Goal: Task Accomplishment & Management: Manage account settings

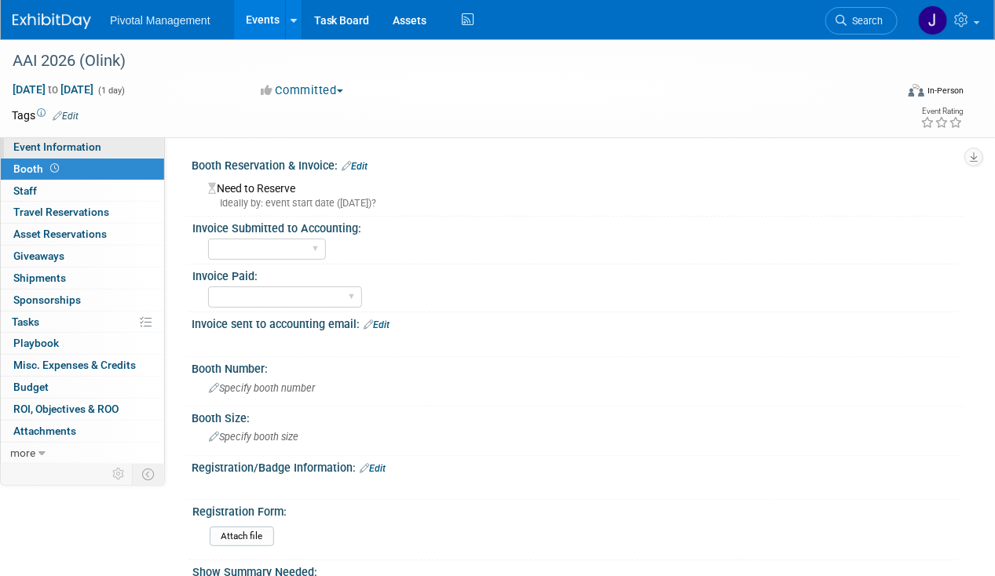
click at [82, 149] on span "Event Information" at bounding box center [57, 147] width 88 height 13
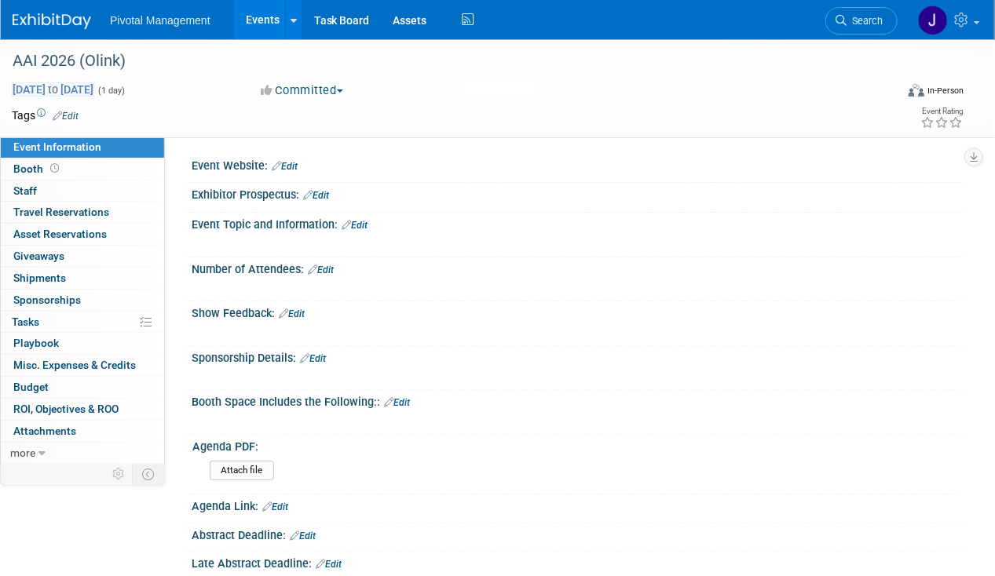
click at [94, 82] on span "[DATE] to [DATE]" at bounding box center [53, 89] width 82 height 14
type input "[DATE]"
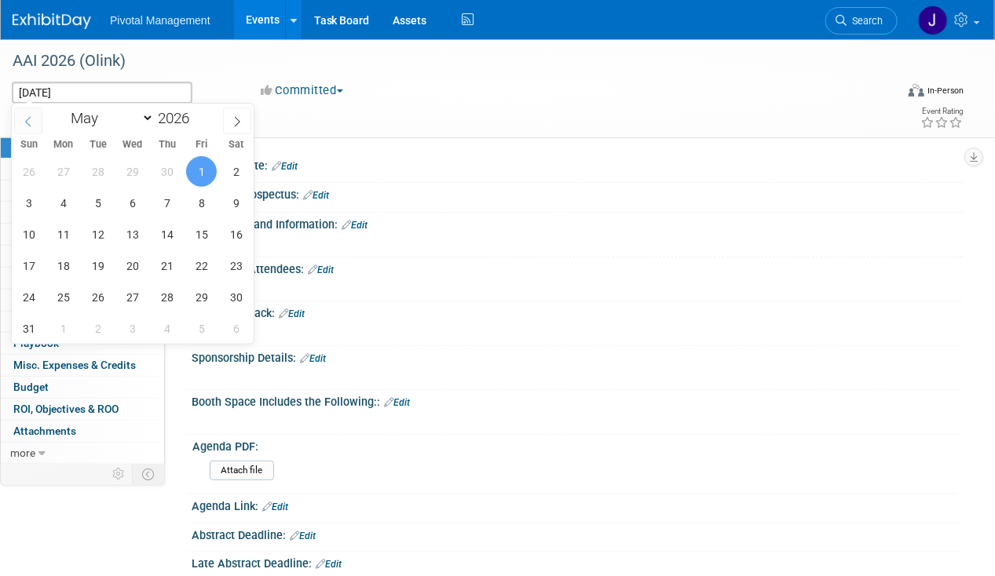
click at [38, 124] on span at bounding box center [28, 121] width 28 height 27
select select "3"
click at [126, 237] on span "15" at bounding box center [132, 234] width 31 height 31
type input "[DATE]"
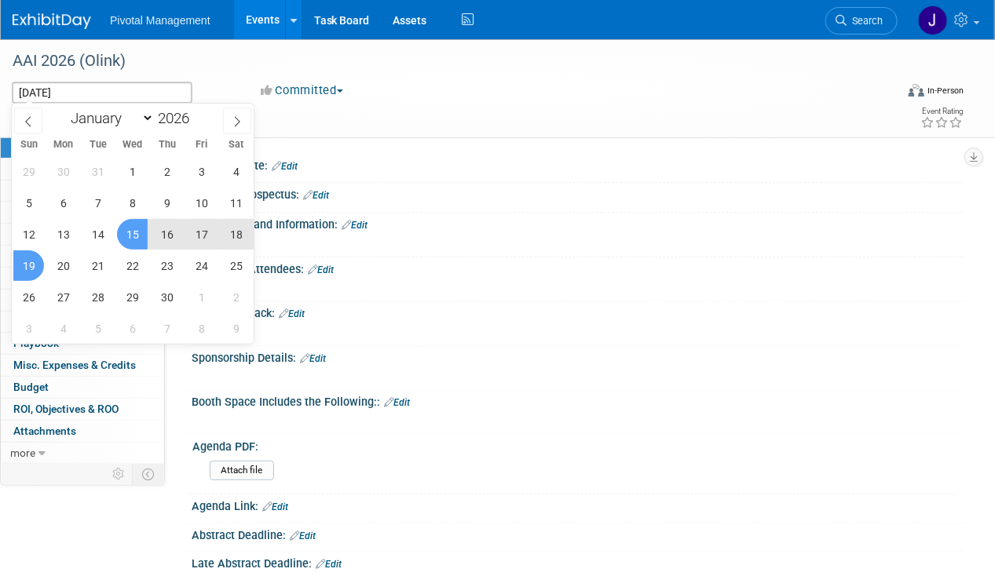
click at [29, 272] on span "19" at bounding box center [28, 265] width 31 height 31
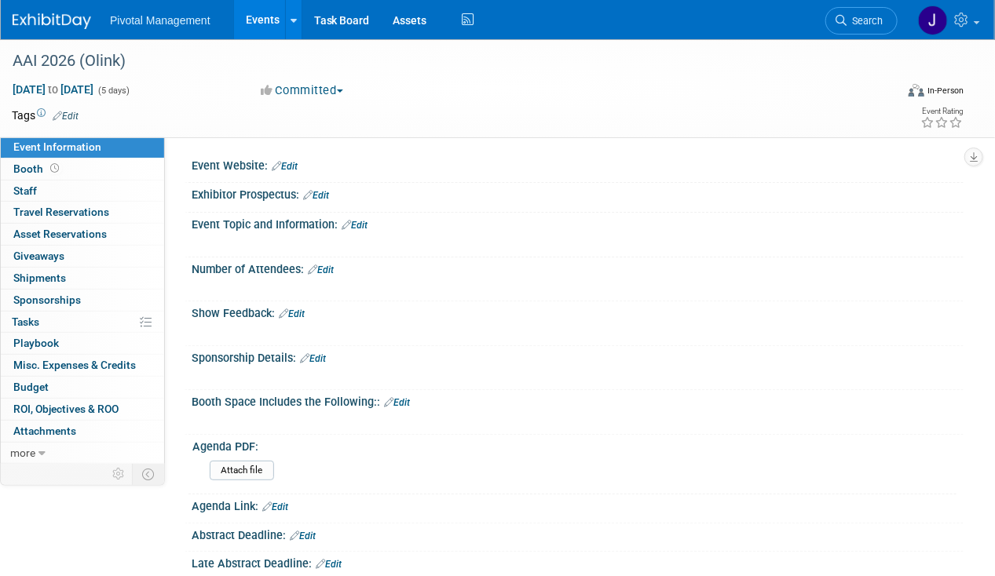
click at [297, 166] on link "Edit" at bounding box center [285, 166] width 26 height 11
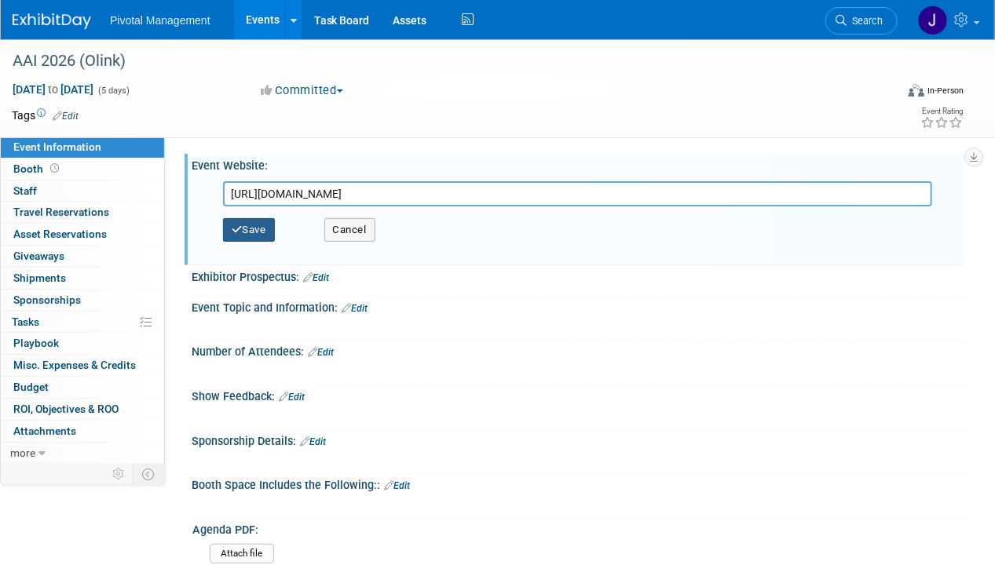
type input "[URL][DOMAIN_NAME]"
click at [260, 231] on button "Save" at bounding box center [249, 230] width 52 height 24
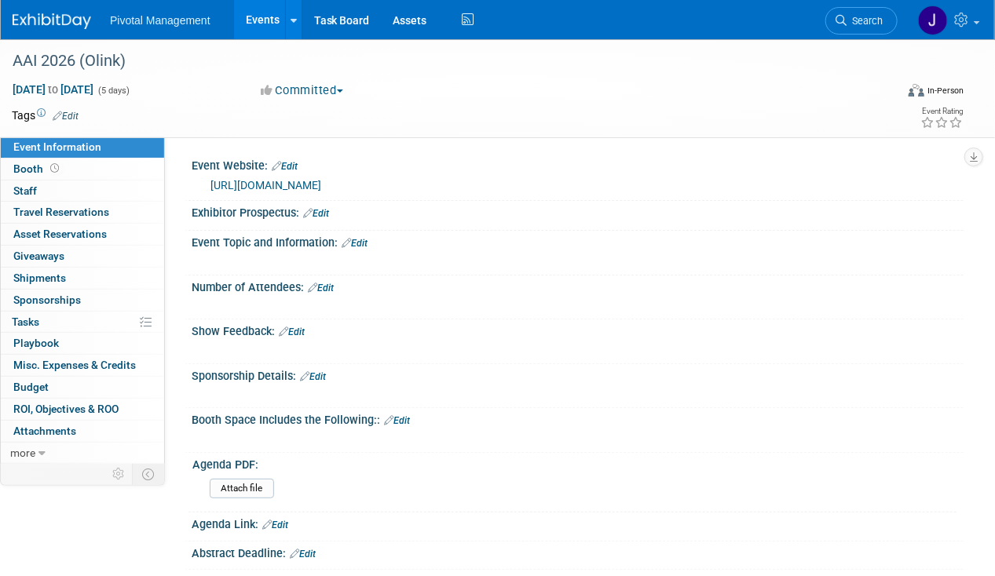
click at [297, 166] on link "Edit" at bounding box center [285, 166] width 26 height 11
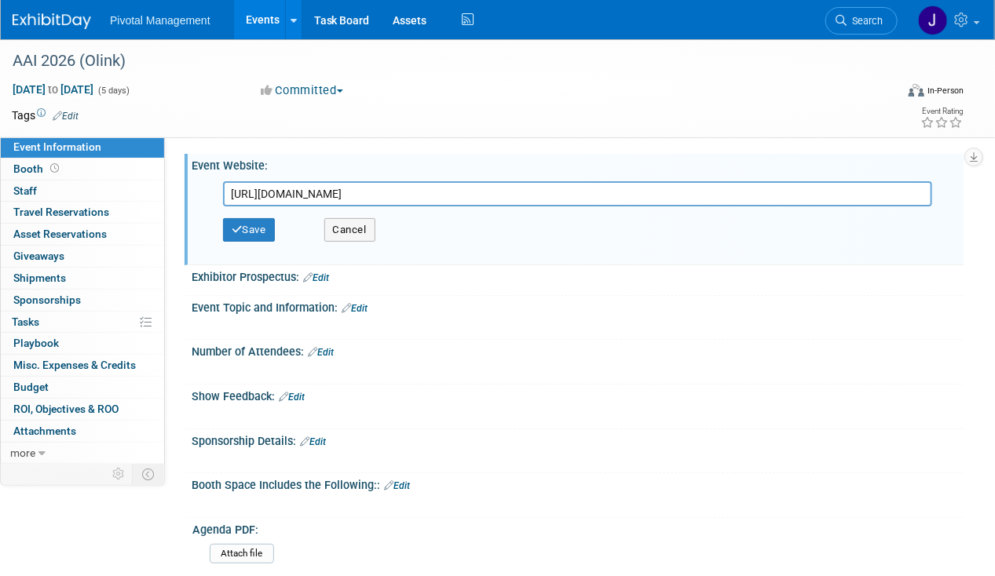
click at [374, 187] on input "[URL][DOMAIN_NAME]" at bounding box center [577, 193] width 709 height 25
type input "[URL][DOMAIN_NAME]"
click at [262, 232] on button "Save" at bounding box center [249, 230] width 52 height 24
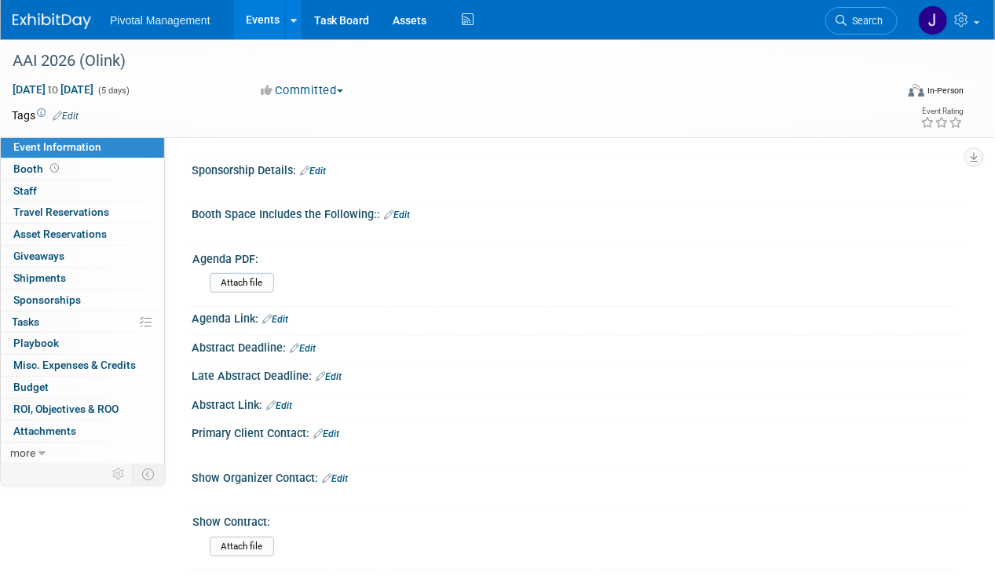
scroll to position [221, 0]
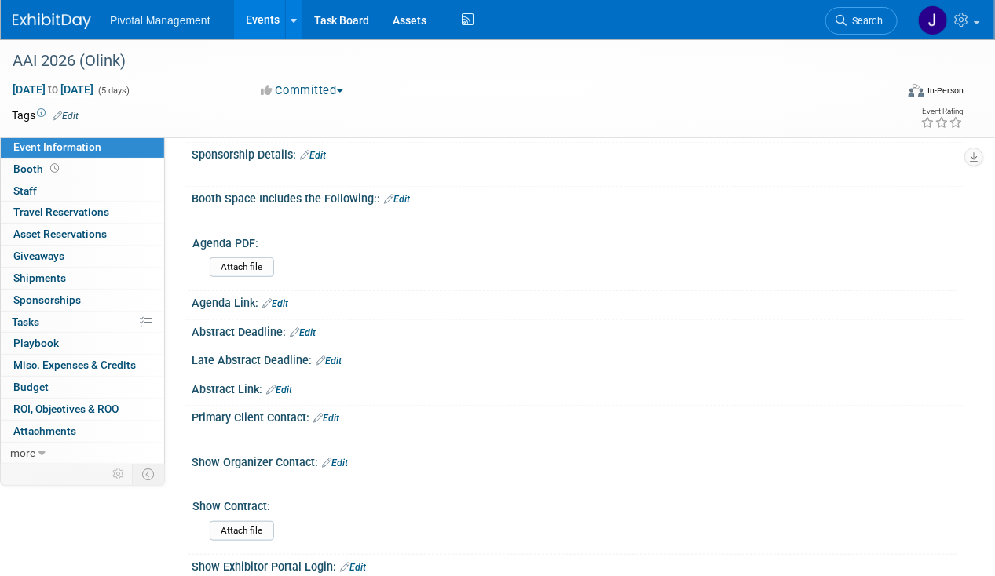
click at [305, 330] on link "Edit" at bounding box center [303, 332] width 26 height 11
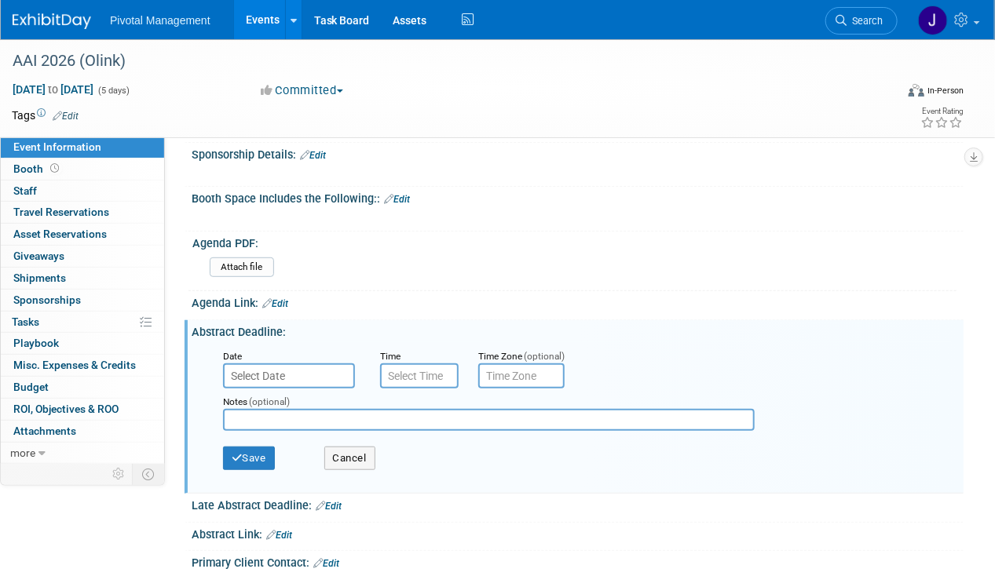
click at [265, 373] on input "text" at bounding box center [289, 376] width 132 height 25
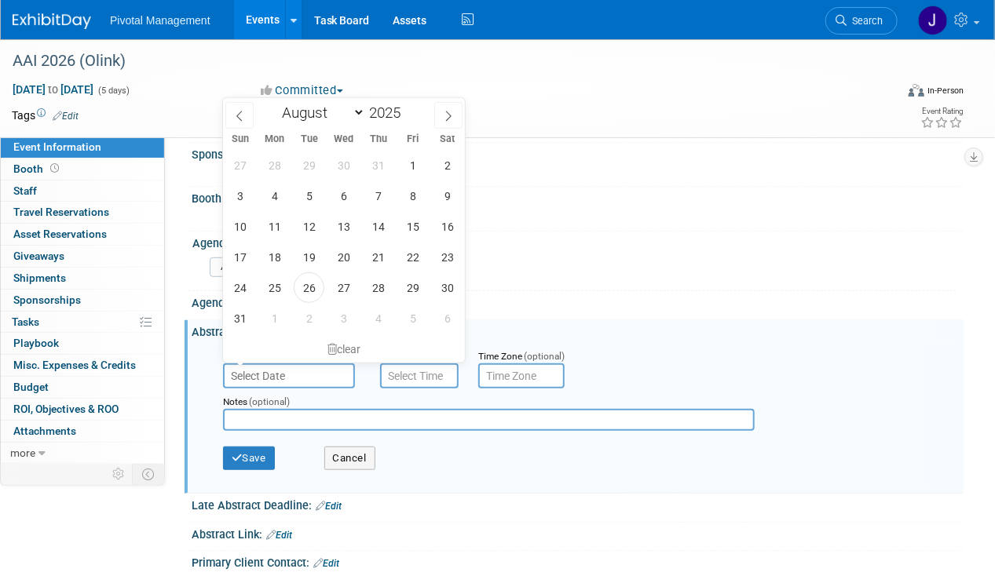
click at [433, 112] on div "January February March April May June July August September October November [D…" at bounding box center [343, 111] width 181 height 27
click at [451, 112] on icon at bounding box center [448, 116] width 11 height 11
select select "9"
click at [348, 222] on span "15" at bounding box center [343, 226] width 31 height 31
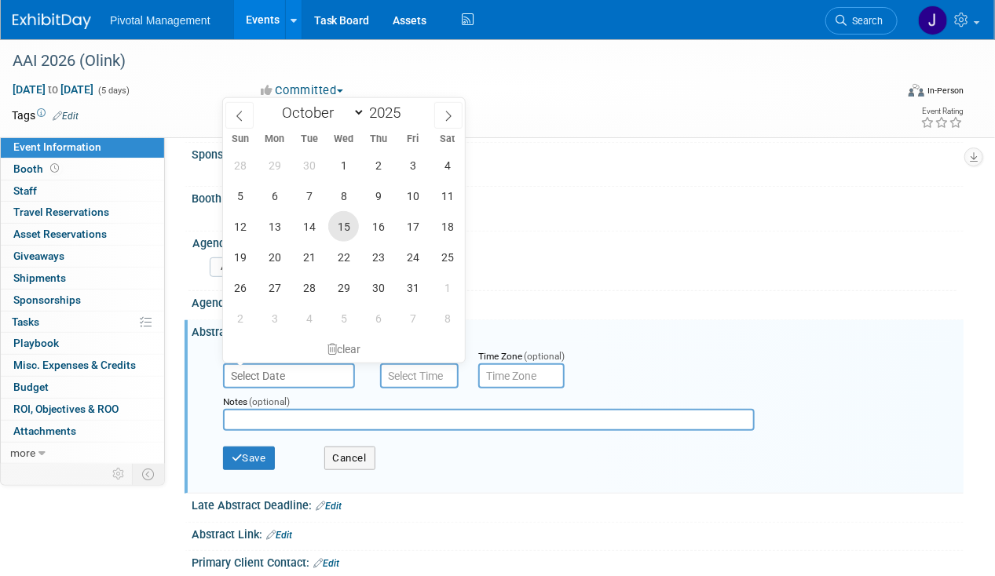
type input "[DATE]"
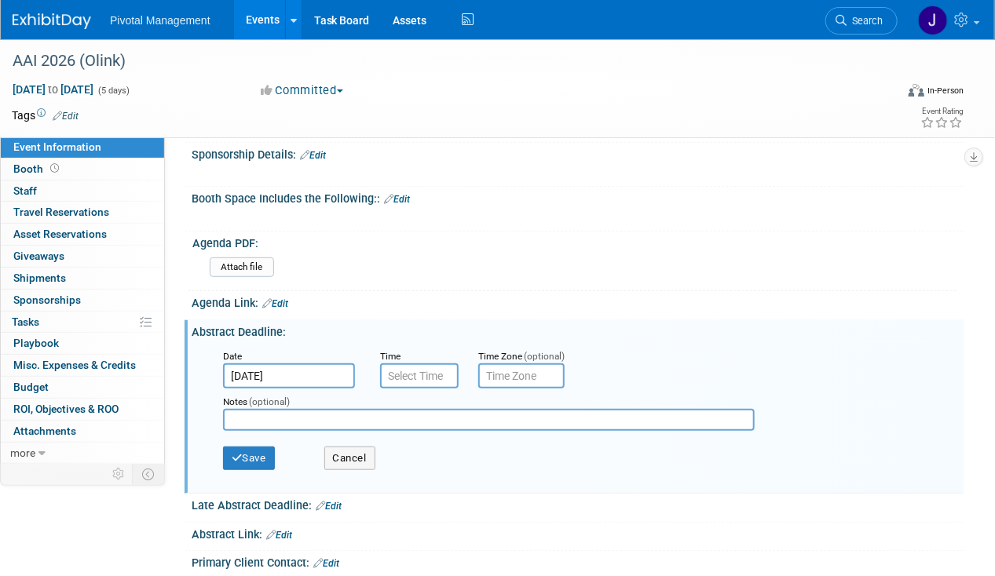
click at [334, 409] on input "text" at bounding box center [489, 420] width 532 height 22
paste input "[URL][DOMAIN_NAME]"
click at [429, 413] on input "[URL][DOMAIN_NAME] - Opens [DATE]" at bounding box center [489, 420] width 532 height 22
drag, startPoint x: 419, startPoint y: 407, endPoint x: 137, endPoint y: 404, distance: 281.9
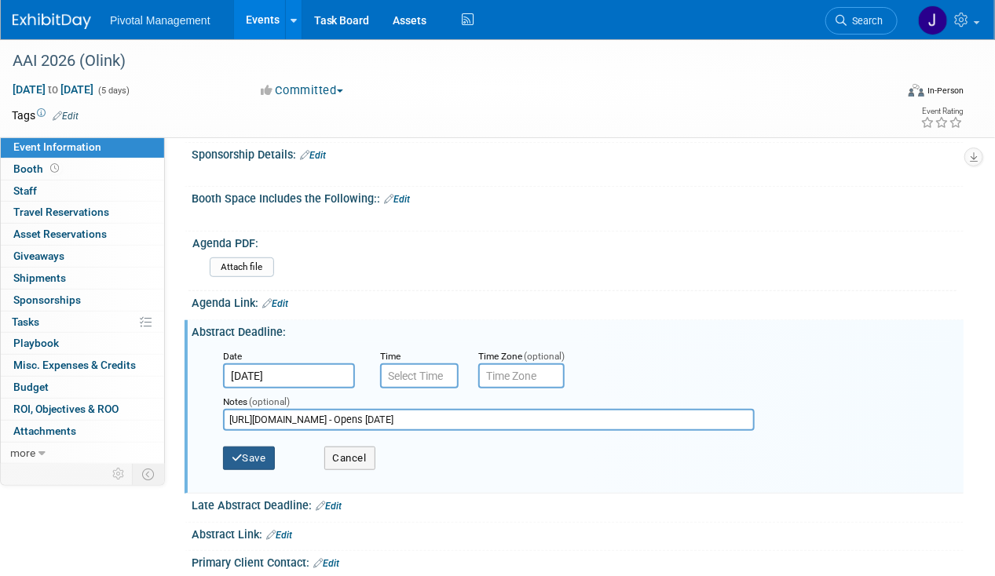
type input "[URL][DOMAIN_NAME] - Opens [DATE]"
click at [255, 451] on button "Save" at bounding box center [249, 459] width 52 height 24
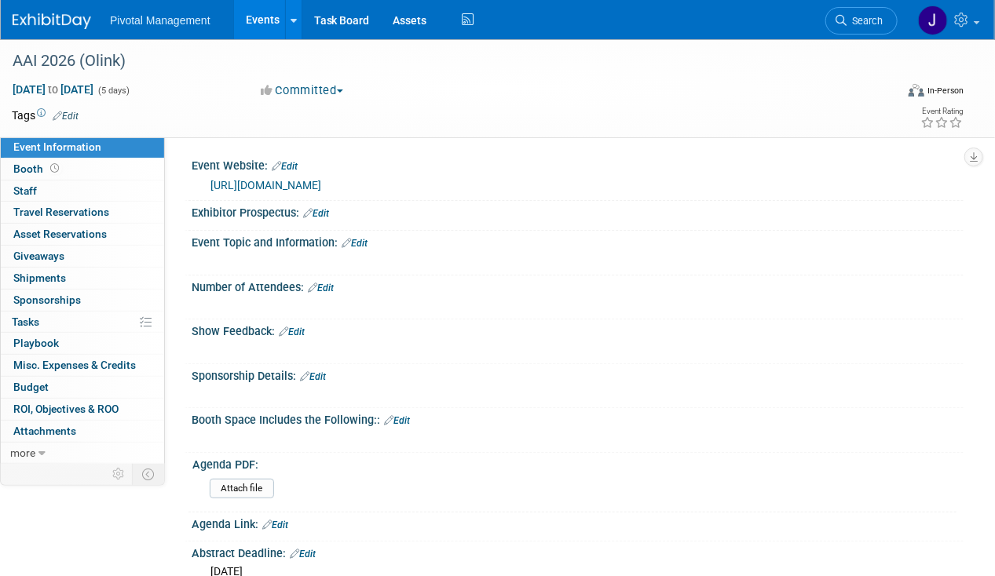
scroll to position [0, 0]
click at [71, 210] on span "Travel Reservations 0" at bounding box center [61, 212] width 96 height 13
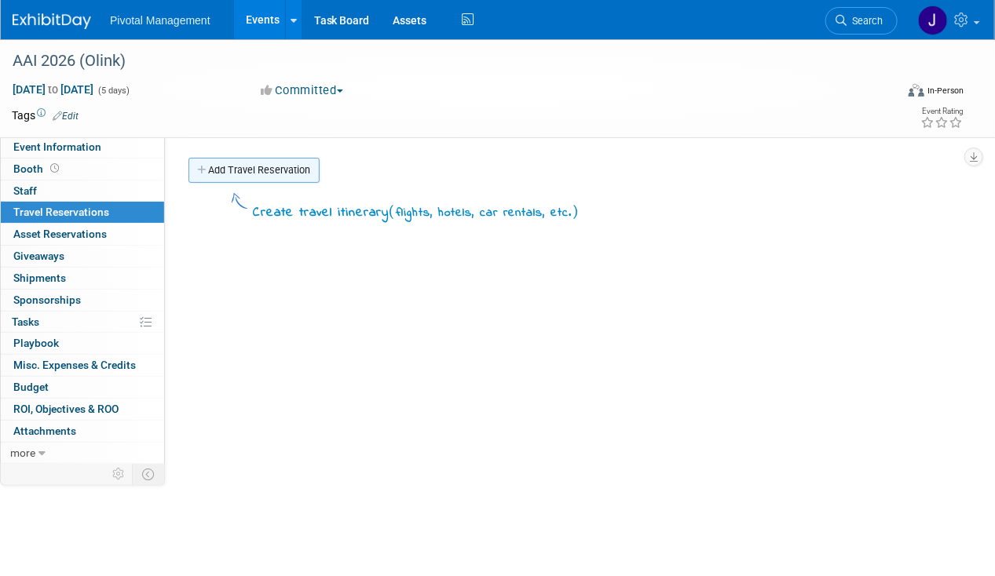
click at [243, 174] on link "Add Travel Reservation" at bounding box center [253, 170] width 131 height 25
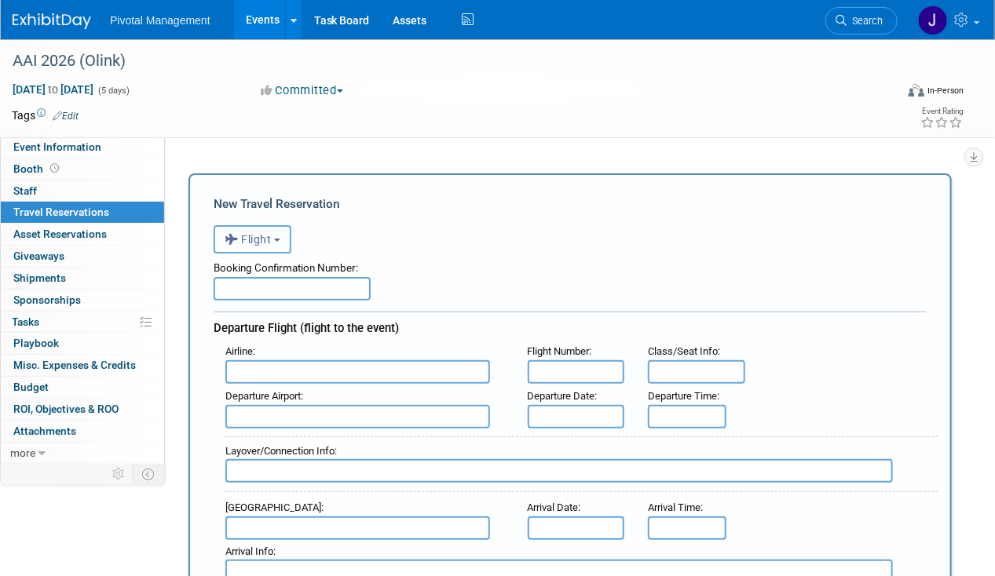
click at [264, 234] on span "Flight" at bounding box center [248, 239] width 47 height 13
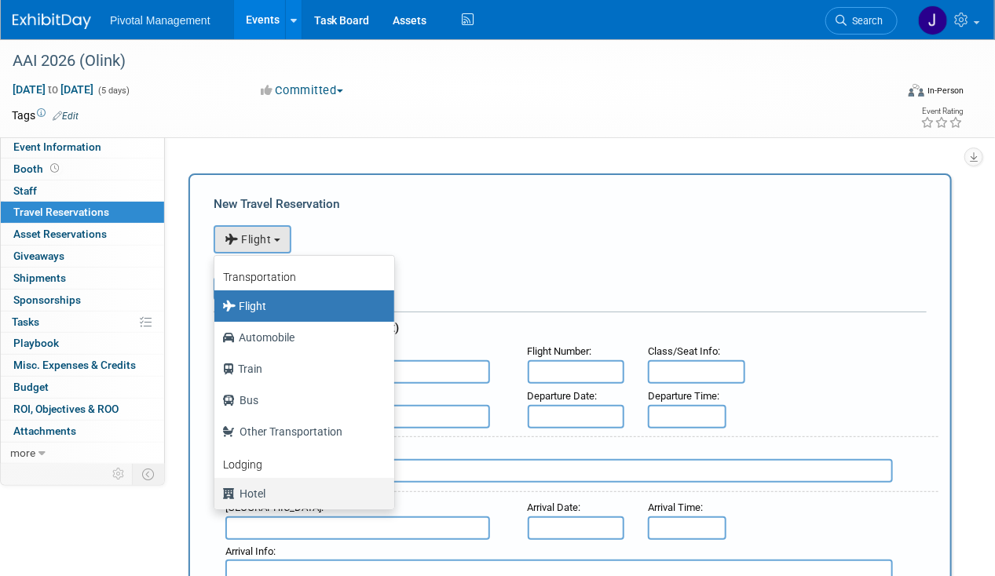
click at [265, 484] on label "Hotel" at bounding box center [300, 493] width 156 height 25
click at [217, 487] on input "Hotel" at bounding box center [212, 492] width 10 height 10
select select "6"
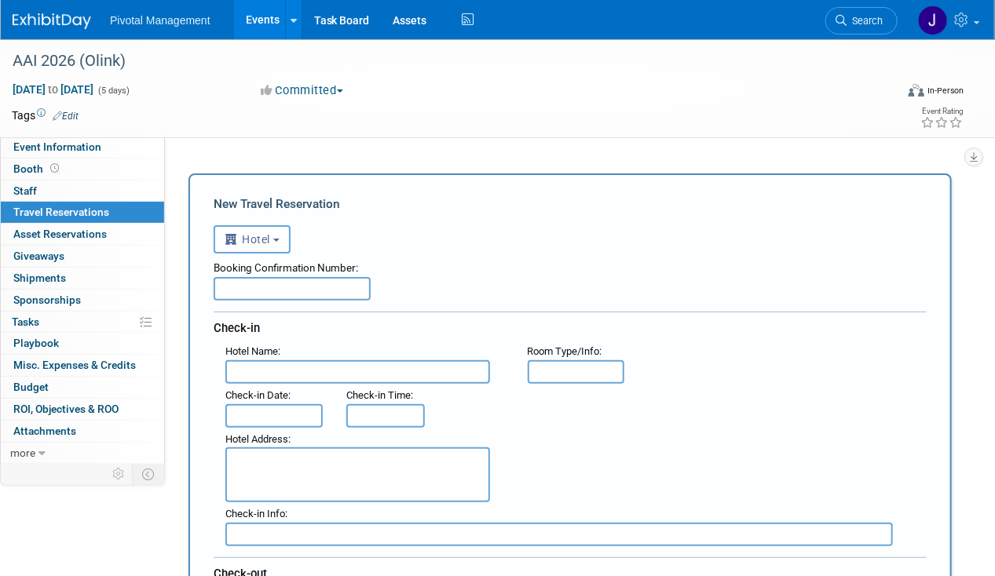
click at [275, 364] on input "text" at bounding box center [357, 372] width 265 height 24
paste input "The [GEOGRAPHIC_DATA]"
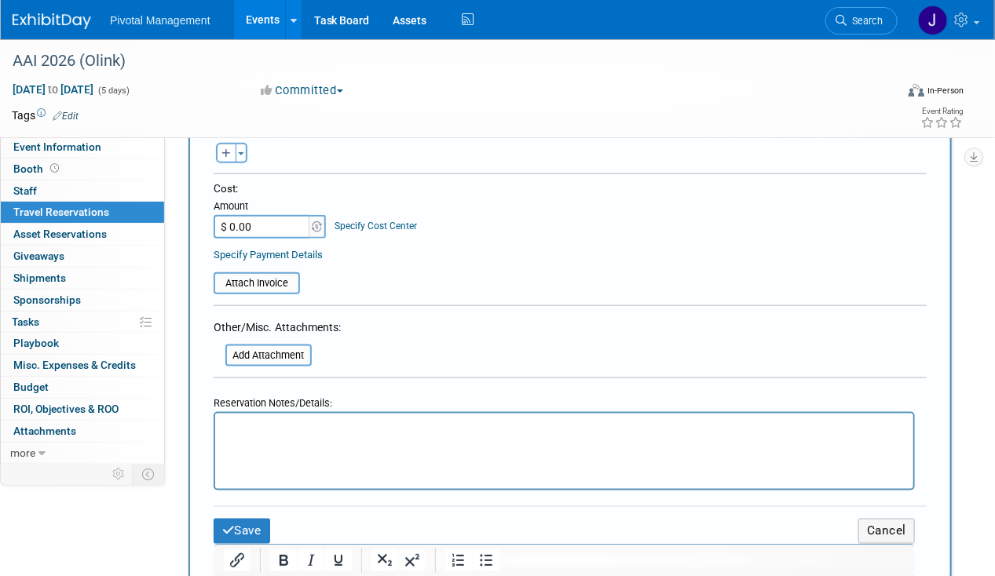
scroll to position [576, 0]
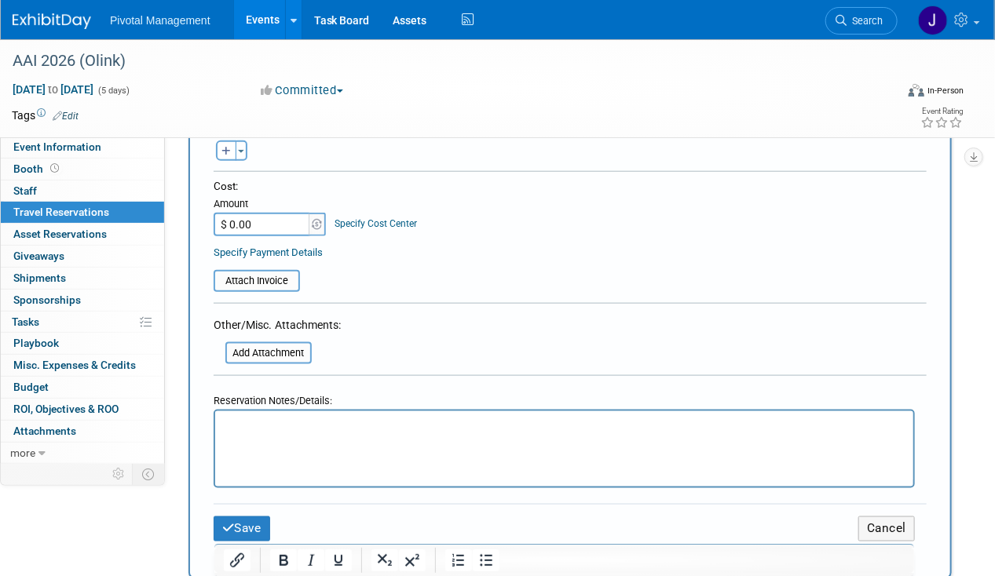
type input "The [GEOGRAPHIC_DATA]"
click at [278, 433] on html at bounding box center [563, 422] width 698 height 23
drag, startPoint x: 252, startPoint y: 537, endPoint x: 252, endPoint y: 521, distance: 15.7
click at [252, 537] on div "Save Cancel" at bounding box center [570, 528] width 713 height 49
click at [252, 520] on button "Save" at bounding box center [242, 529] width 57 height 24
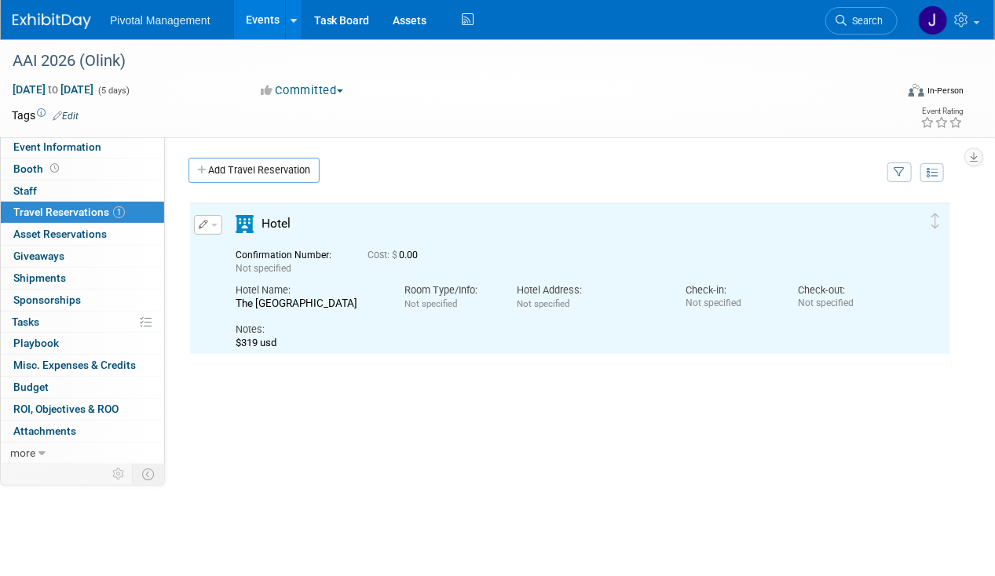
scroll to position [0, 0]
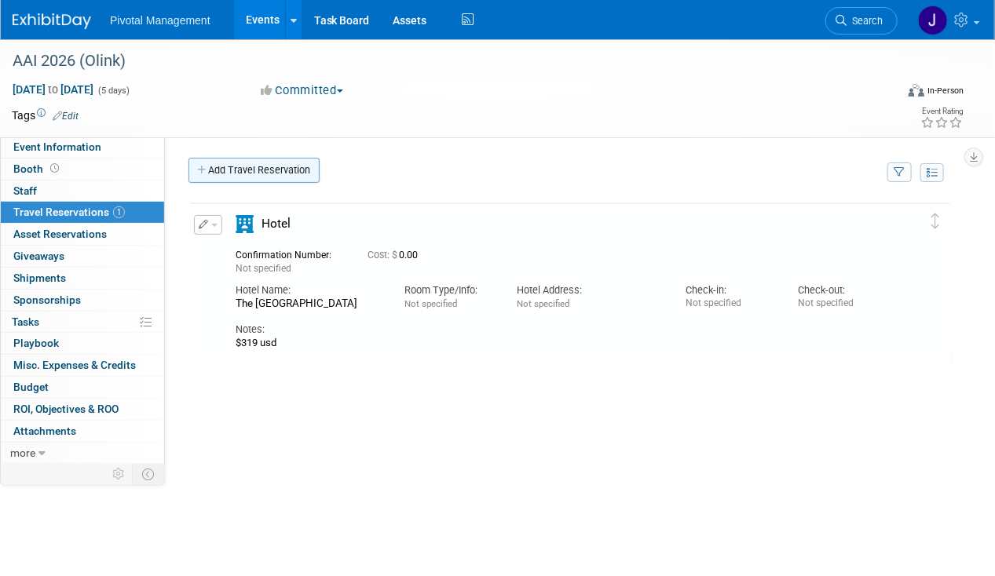
click at [276, 167] on link "Add Travel Reservation" at bounding box center [253, 170] width 131 height 25
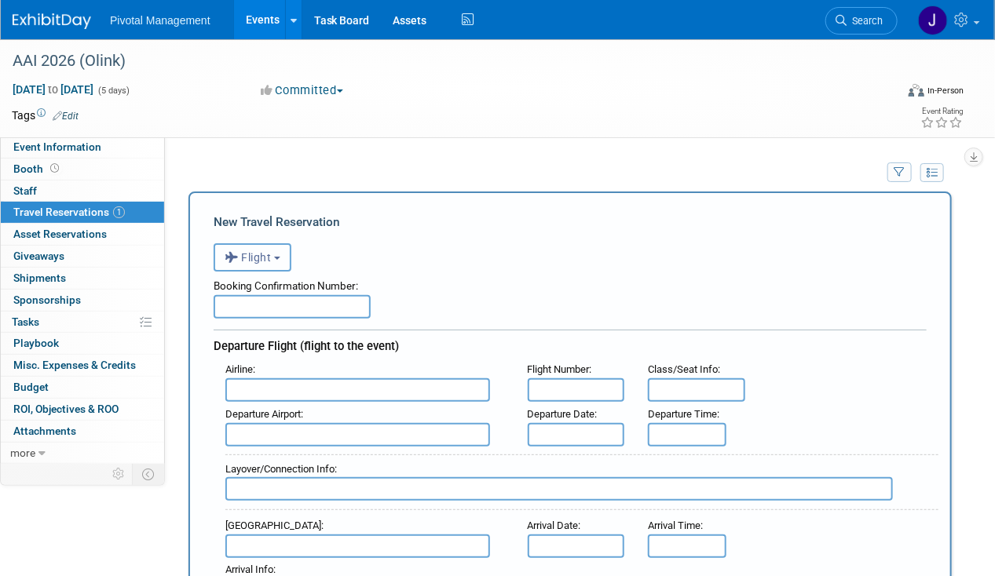
click at [278, 254] on button "Flight" at bounding box center [253, 257] width 78 height 28
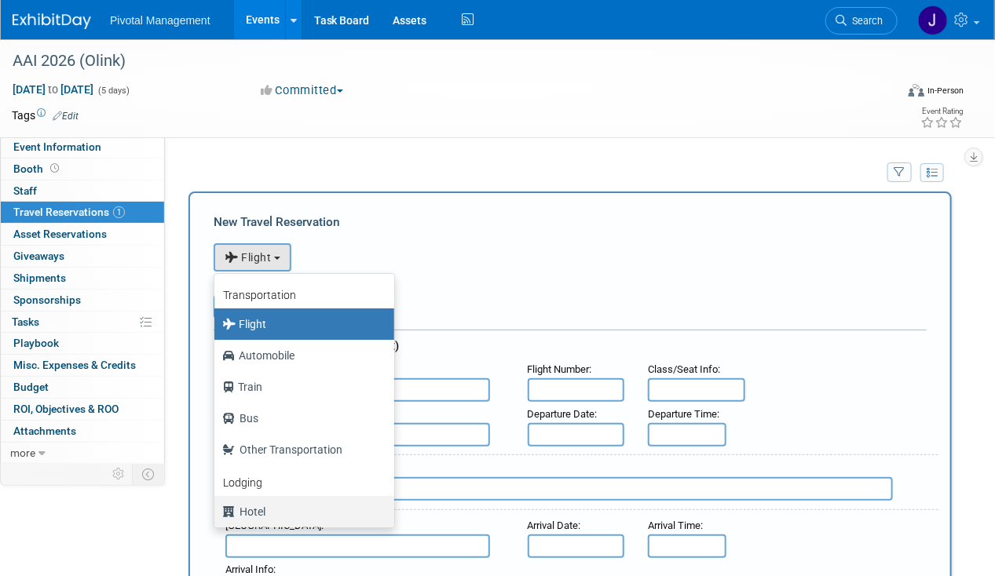
click at [257, 521] on label "Hotel" at bounding box center [300, 511] width 156 height 25
click at [217, 515] on input "Hotel" at bounding box center [212, 510] width 10 height 10
select select "6"
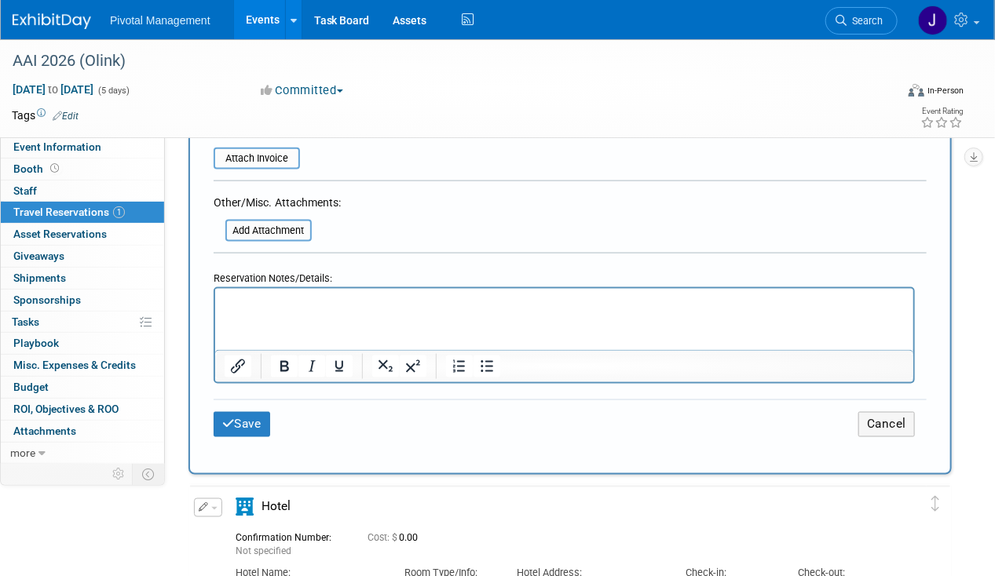
scroll to position [835, 0]
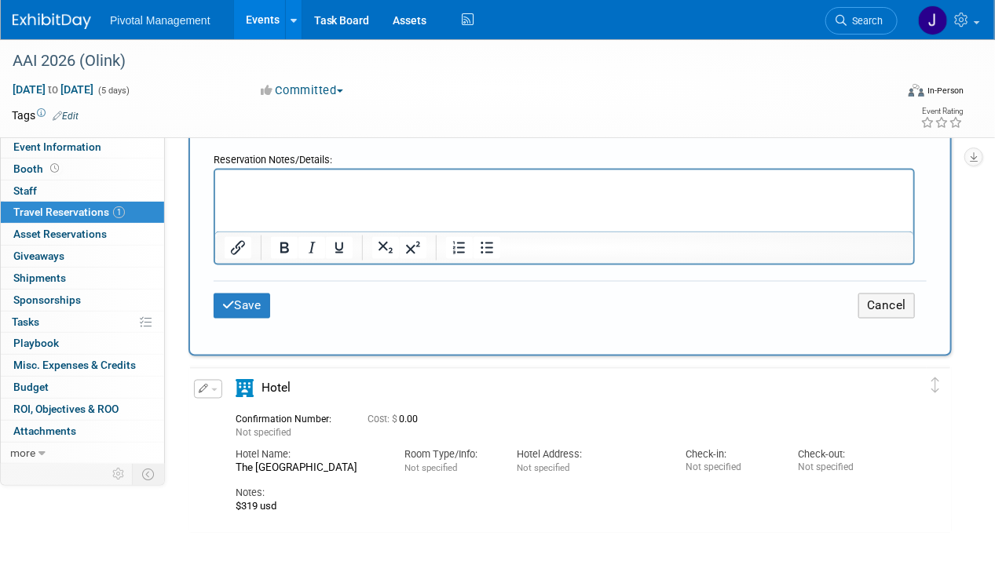
click at [261, 193] on html at bounding box center [563, 181] width 698 height 23
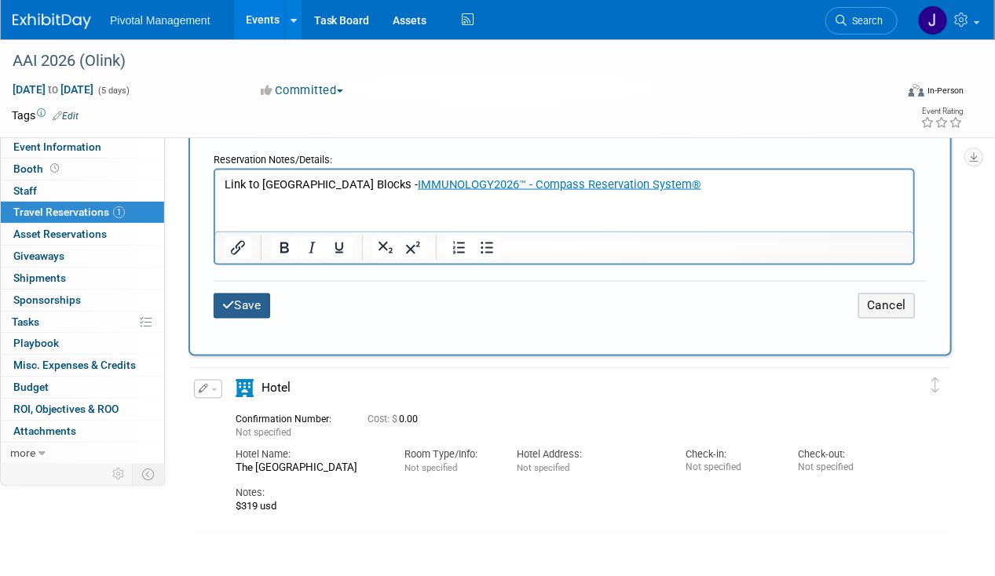
click at [237, 294] on button "Save" at bounding box center [242, 306] width 57 height 24
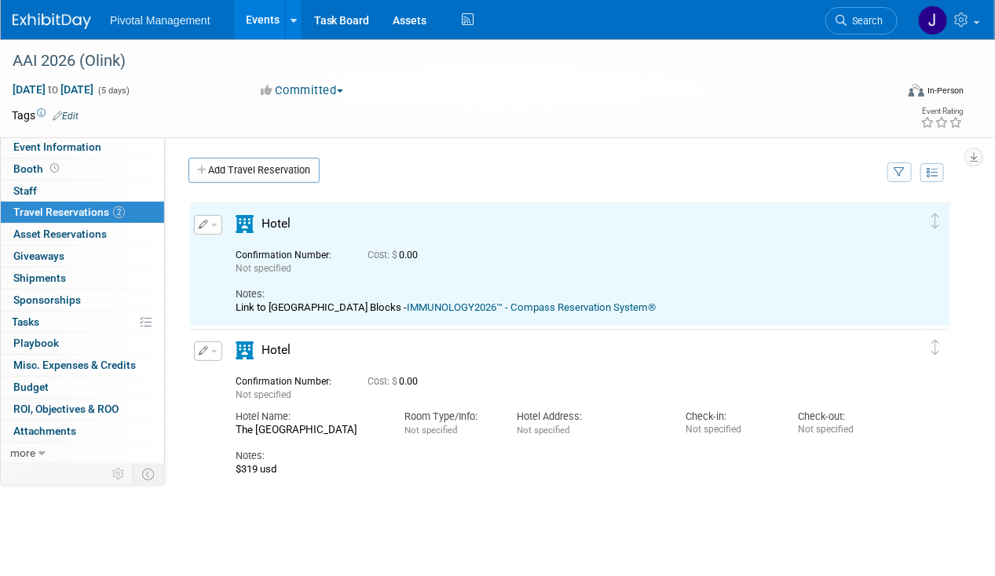
scroll to position [0, 0]
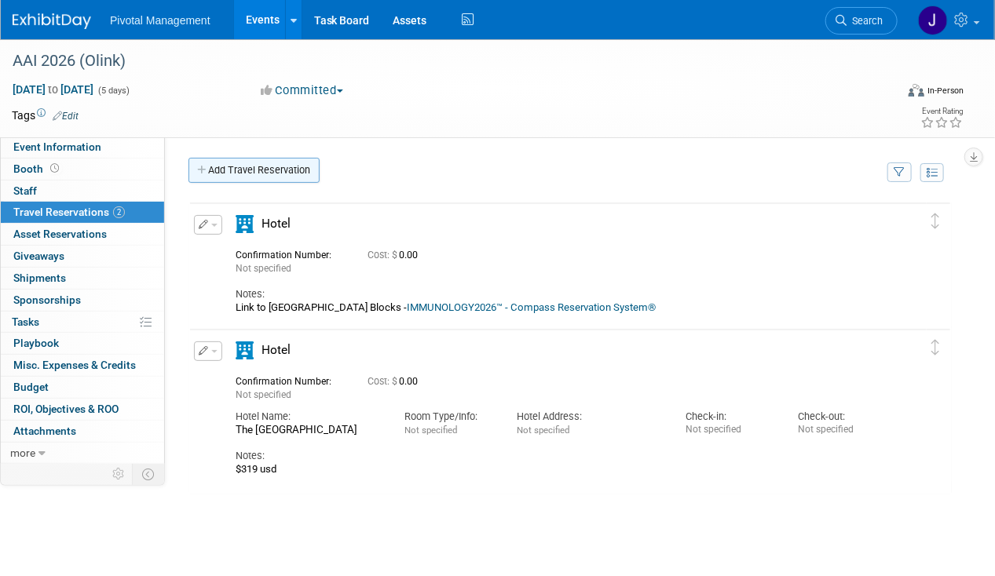
click at [239, 166] on link "Add Travel Reservation" at bounding box center [253, 170] width 131 height 25
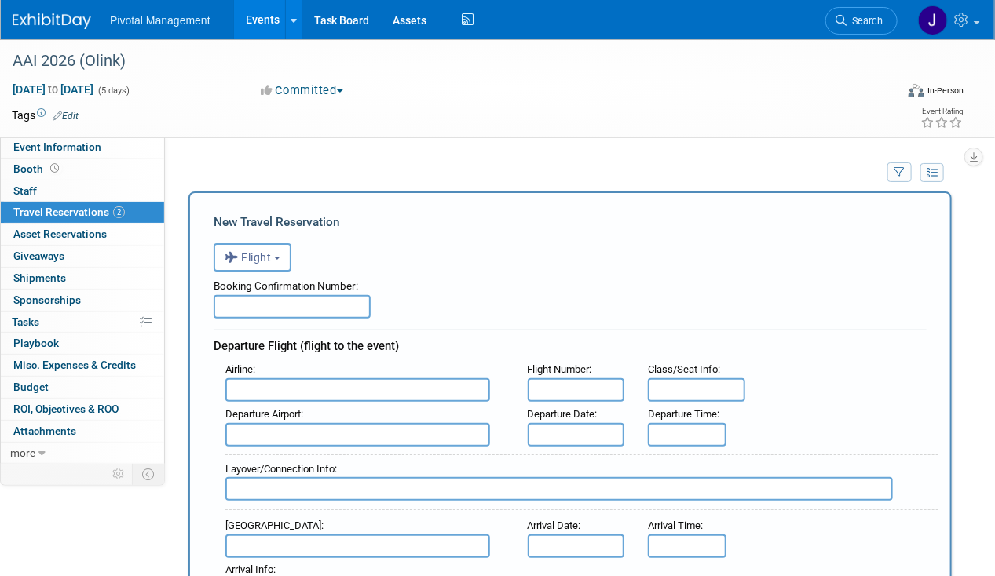
click at [261, 239] on div "<i class="fas fa-plane" style="padding: 6px 4px 6px 1px;"></i> Flight <i class=…" at bounding box center [570, 255] width 713 height 32
click at [263, 275] on div "Booking Confirmation Number:" at bounding box center [570, 284] width 713 height 24
click at [265, 253] on span "Flight" at bounding box center [248, 257] width 47 height 13
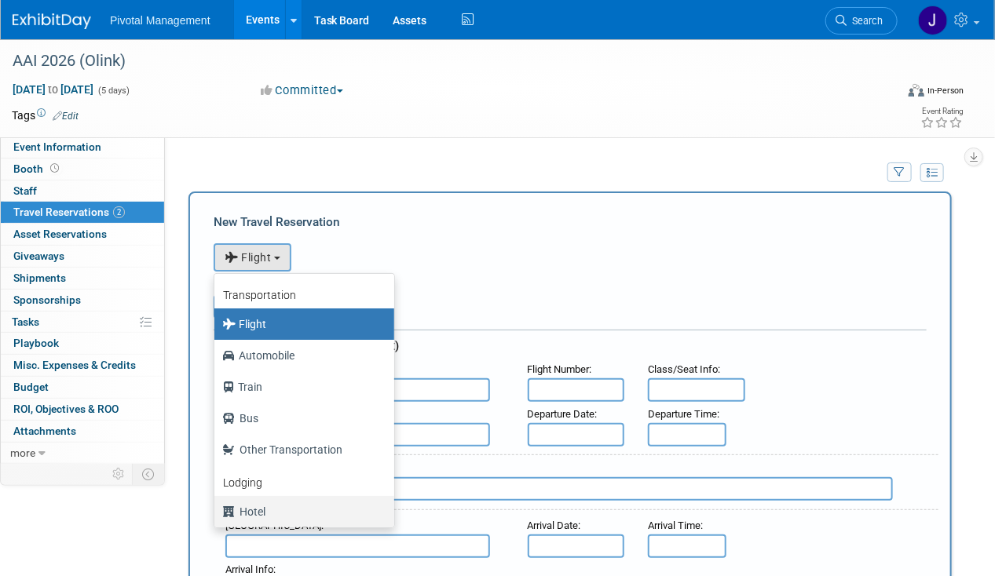
click at [258, 503] on label "Hotel" at bounding box center [300, 511] width 156 height 25
click at [217, 505] on input "Hotel" at bounding box center [212, 510] width 10 height 10
select select "6"
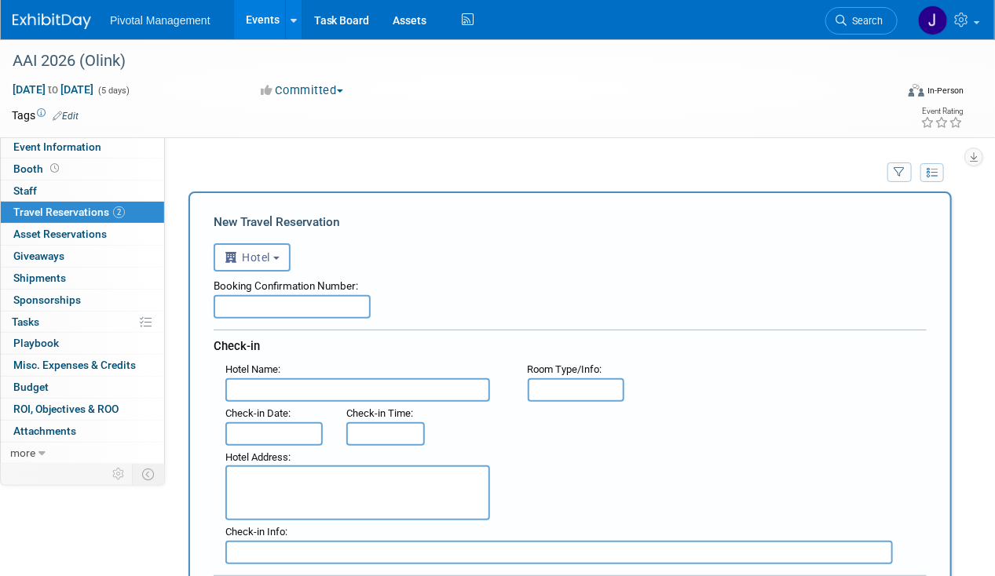
click at [265, 385] on input "text" at bounding box center [357, 390] width 265 height 24
paste input "[GEOGRAPHIC_DATA]"
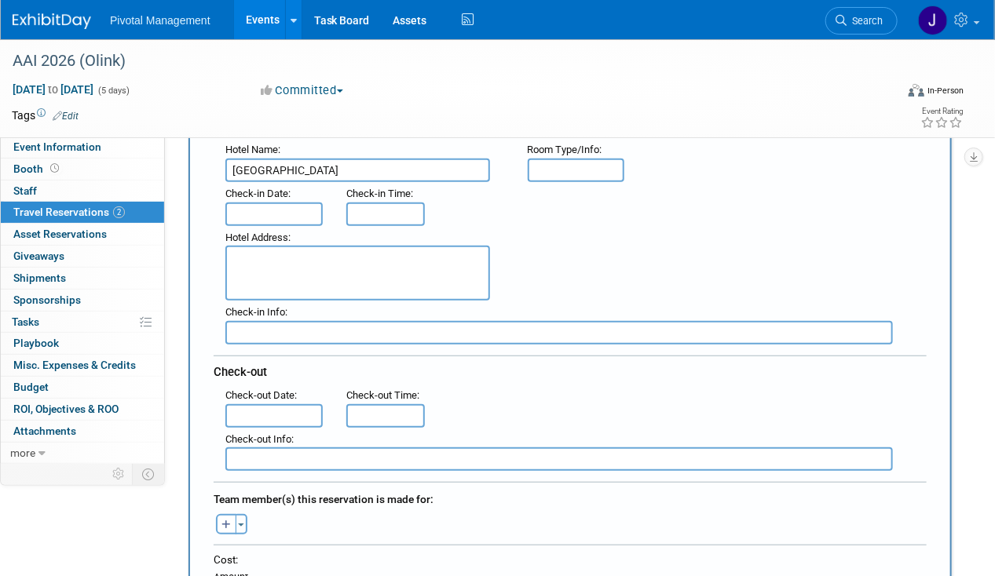
scroll to position [281, 0]
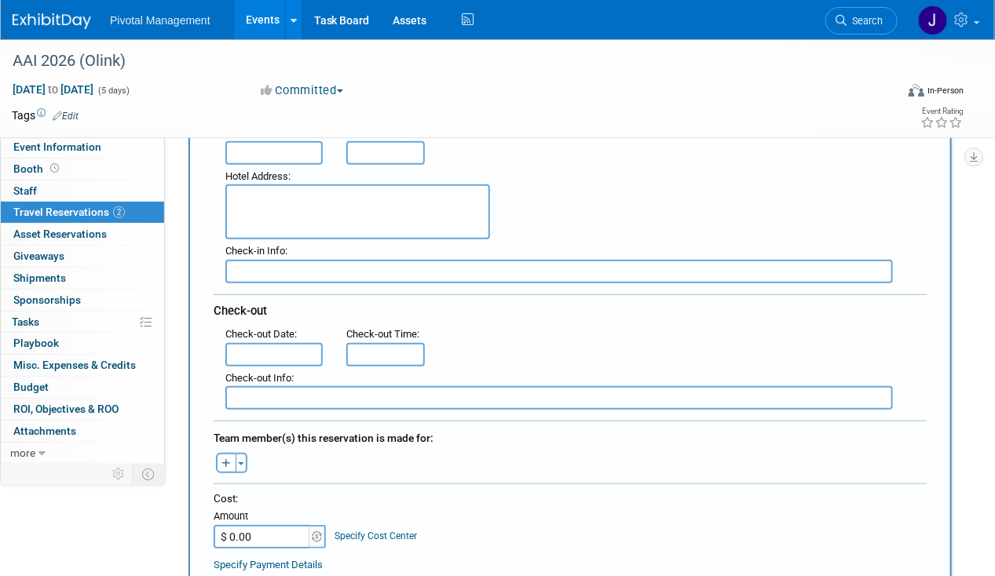
type input "[GEOGRAPHIC_DATA]"
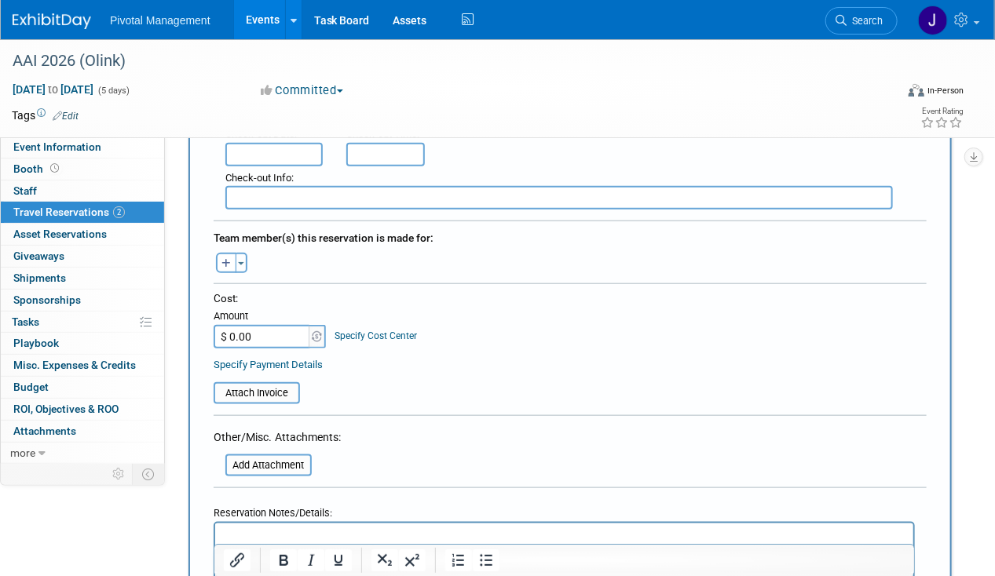
scroll to position [585, 0]
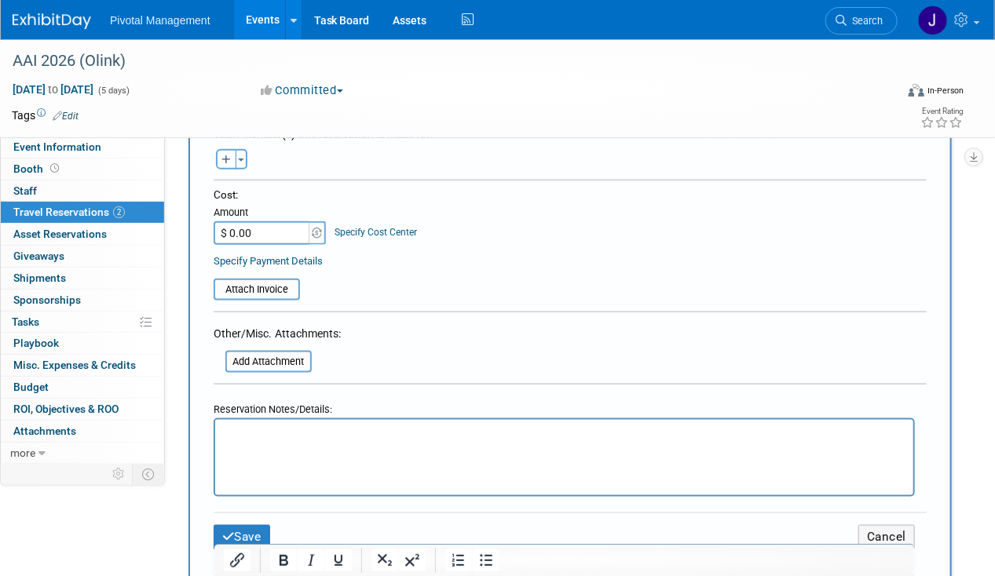
click at [294, 437] on p "Rich Text Area. Press ALT-0 for help." at bounding box center [564, 434] width 680 height 16
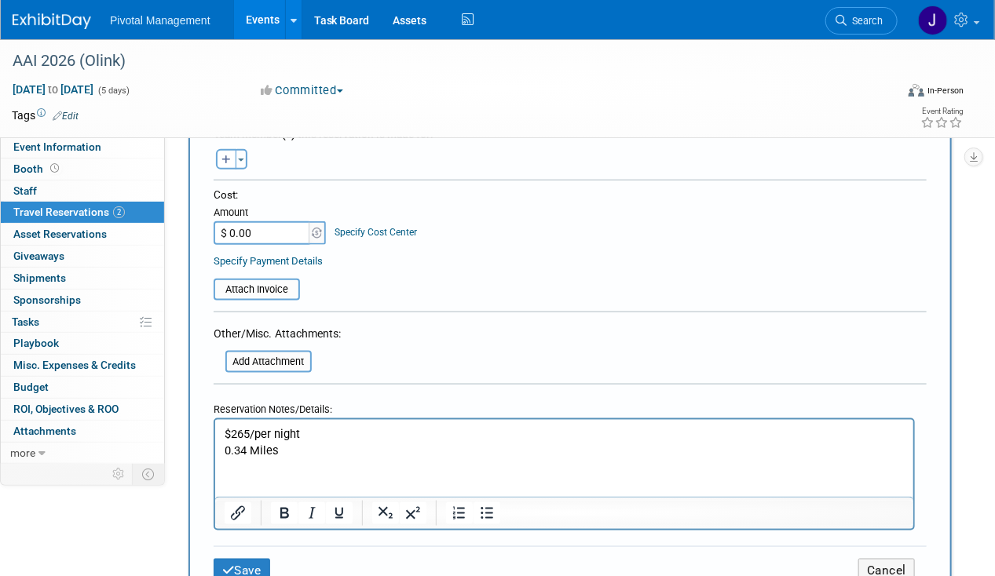
click at [291, 459] on html "$265/per night 0.34 Miles" at bounding box center [563, 439] width 698 height 38
click at [239, 566] on button "Save" at bounding box center [242, 571] width 57 height 24
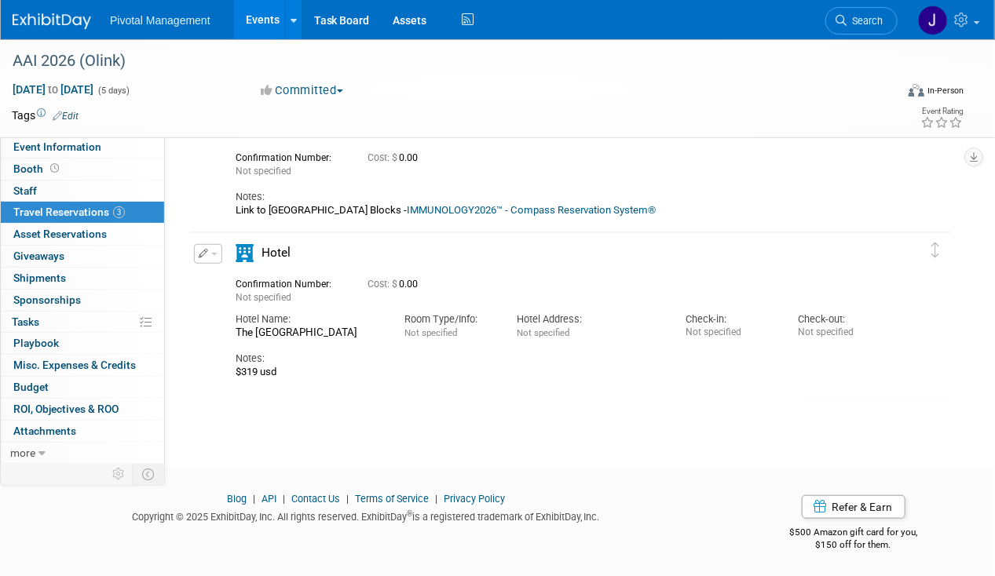
scroll to position [265, 0]
click at [221, 256] on div "Edit Reservation [GEOGRAPHIC_DATA]" at bounding box center [207, 257] width 34 height 29
click at [207, 251] on icon "button" at bounding box center [204, 252] width 10 height 9
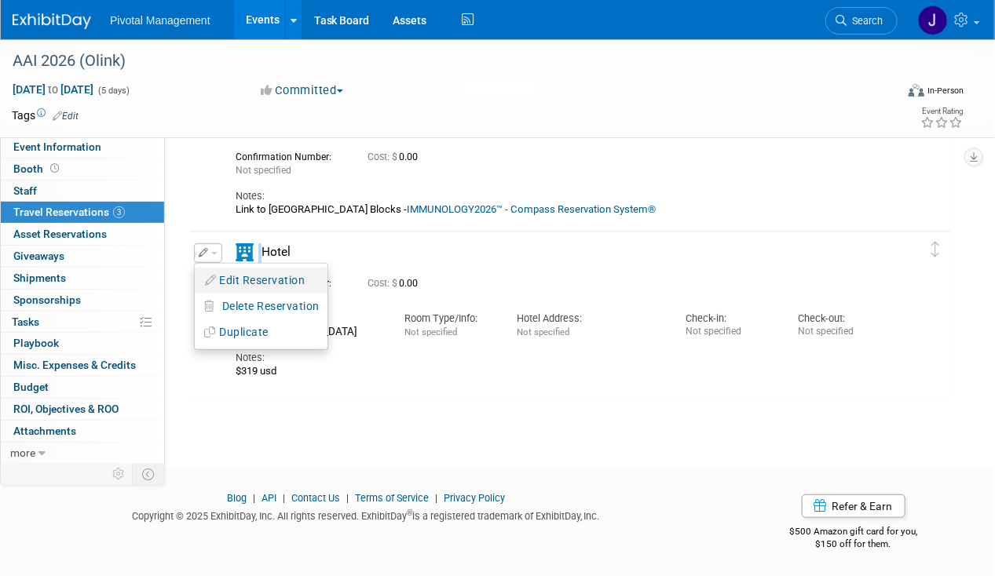
click at [246, 276] on button "Edit Reservation" at bounding box center [261, 280] width 133 height 23
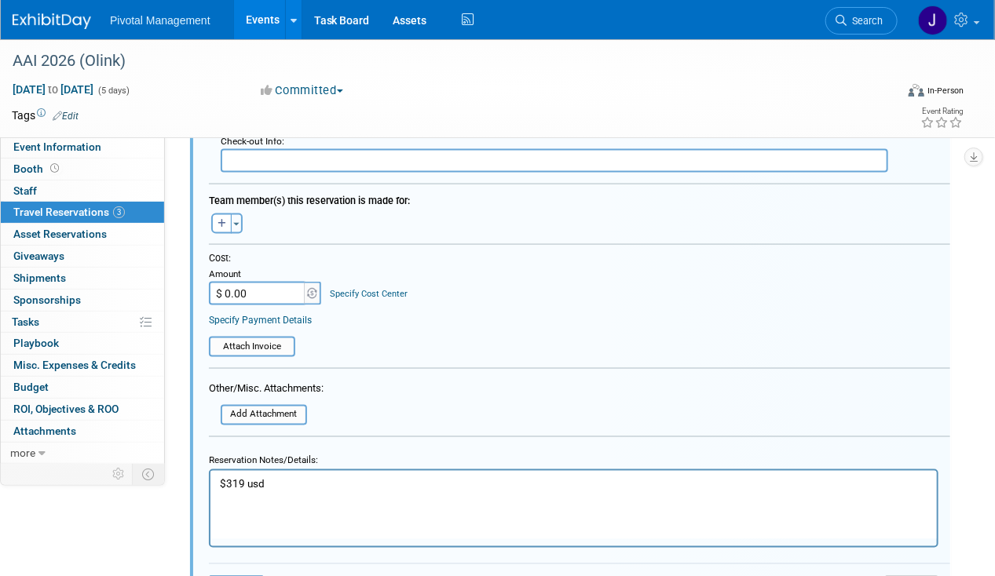
scroll to position [849, 0]
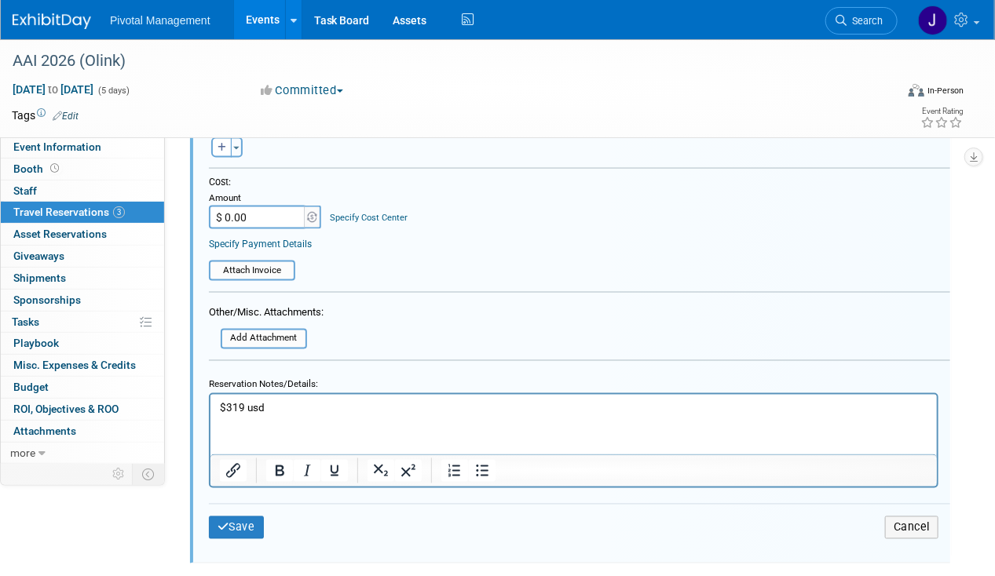
click at [274, 402] on p "$319 usd" at bounding box center [573, 407] width 708 height 15
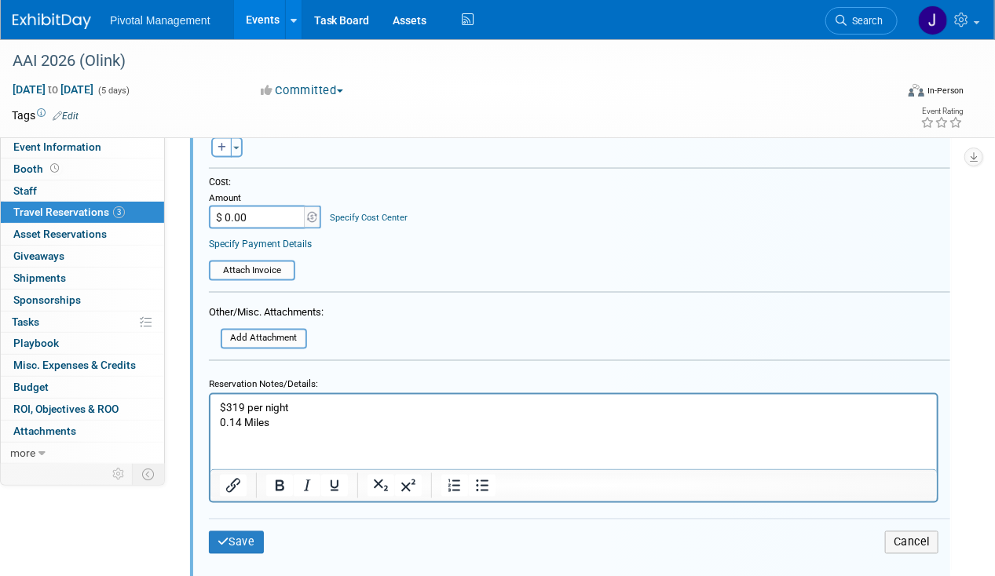
click at [302, 416] on p "0.14 Miles" at bounding box center [573, 422] width 708 height 15
click at [249, 534] on button "Save" at bounding box center [236, 543] width 55 height 23
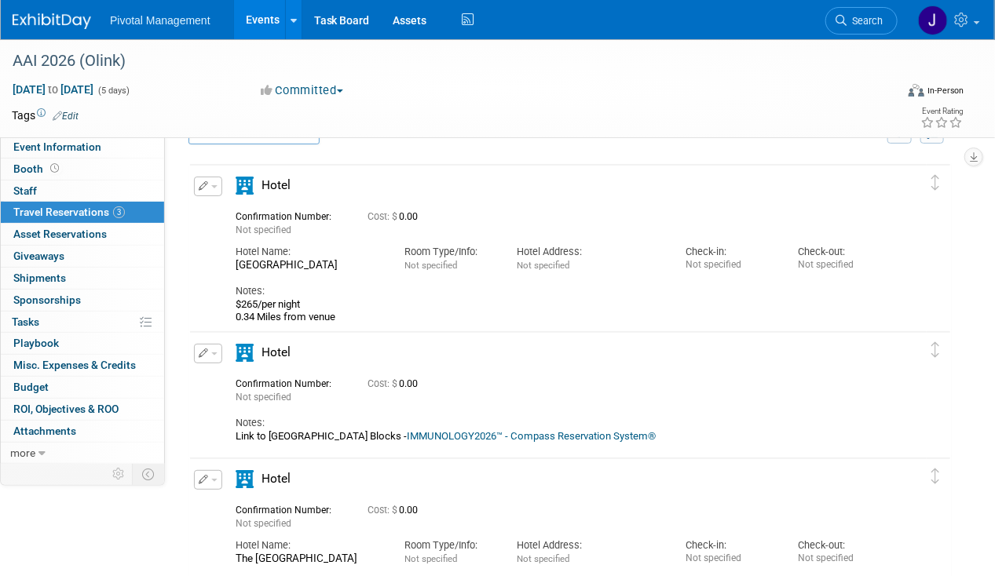
scroll to position [0, 0]
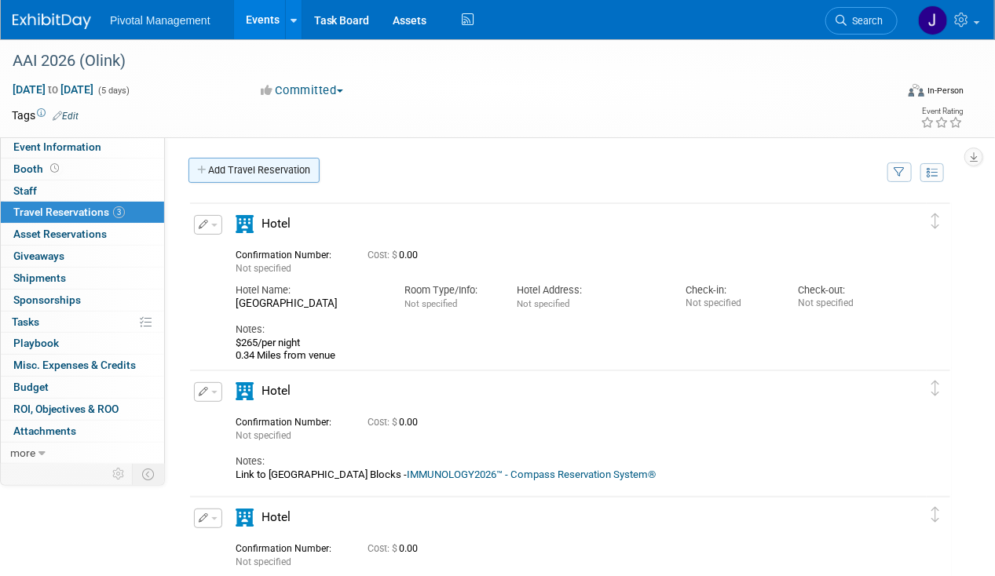
click at [233, 170] on link "Add Travel Reservation" at bounding box center [253, 170] width 131 height 25
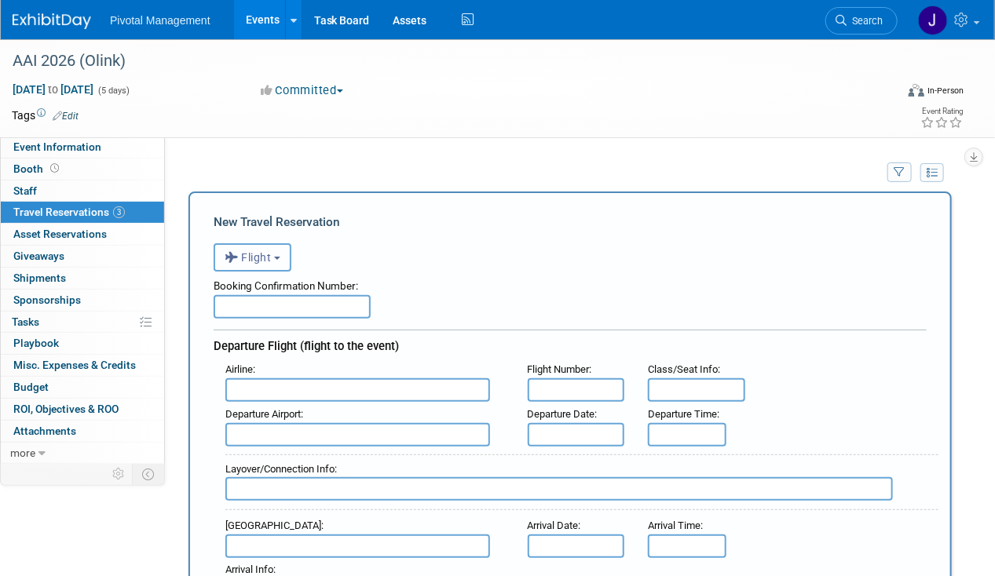
click at [239, 247] on icon "button" at bounding box center [233, 257] width 17 height 20
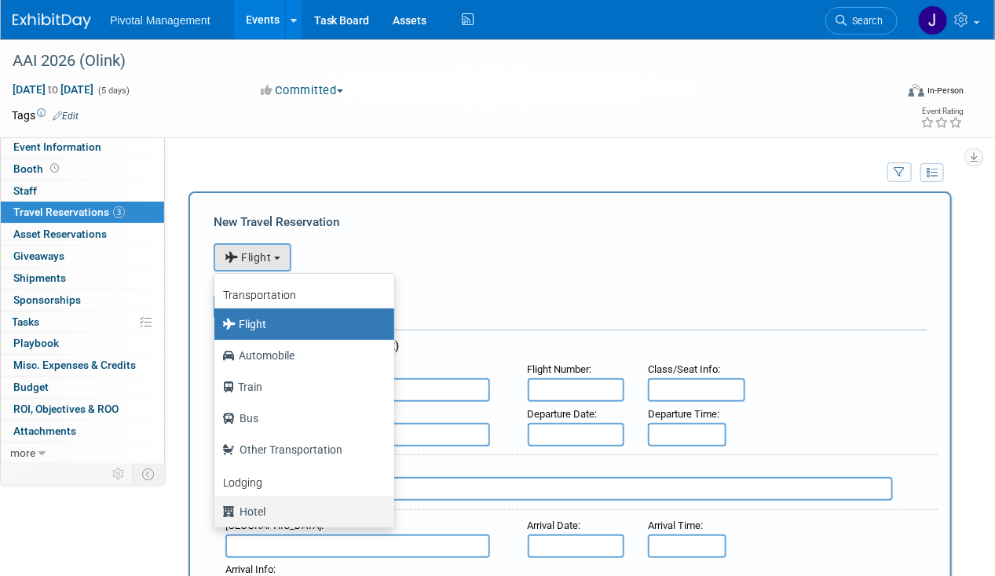
click at [254, 518] on label "Hotel" at bounding box center [300, 511] width 156 height 25
click at [217, 515] on input "Hotel" at bounding box center [212, 510] width 10 height 10
select select "6"
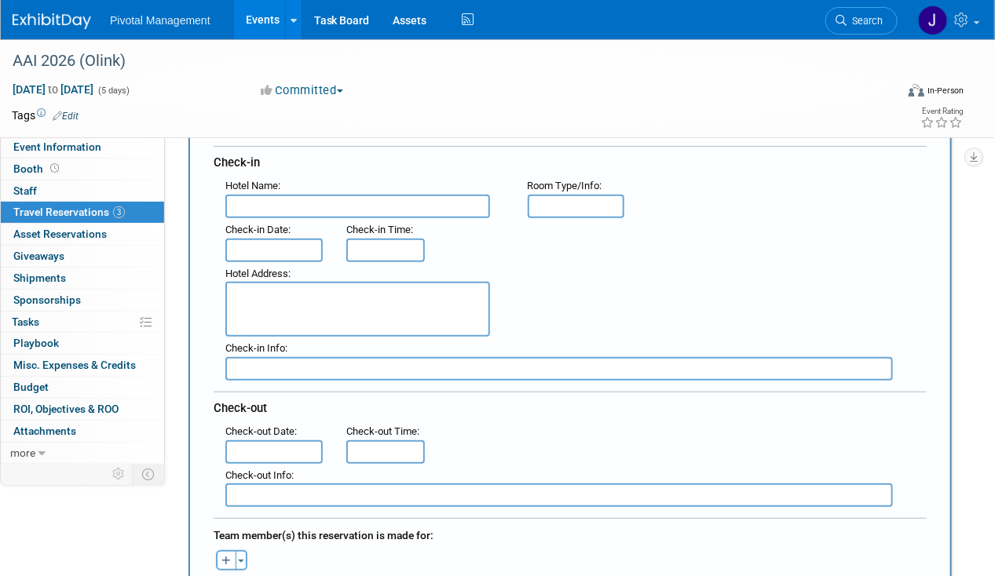
scroll to position [99, 0]
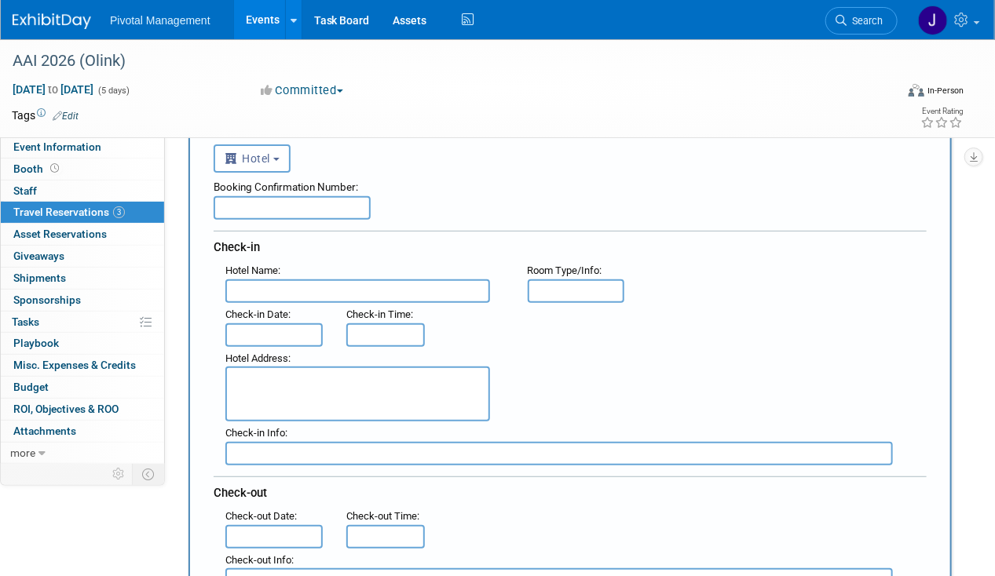
click at [261, 291] on input "text" at bounding box center [357, 292] width 265 height 24
paste input "Element [GEOGRAPHIC_DATA]"
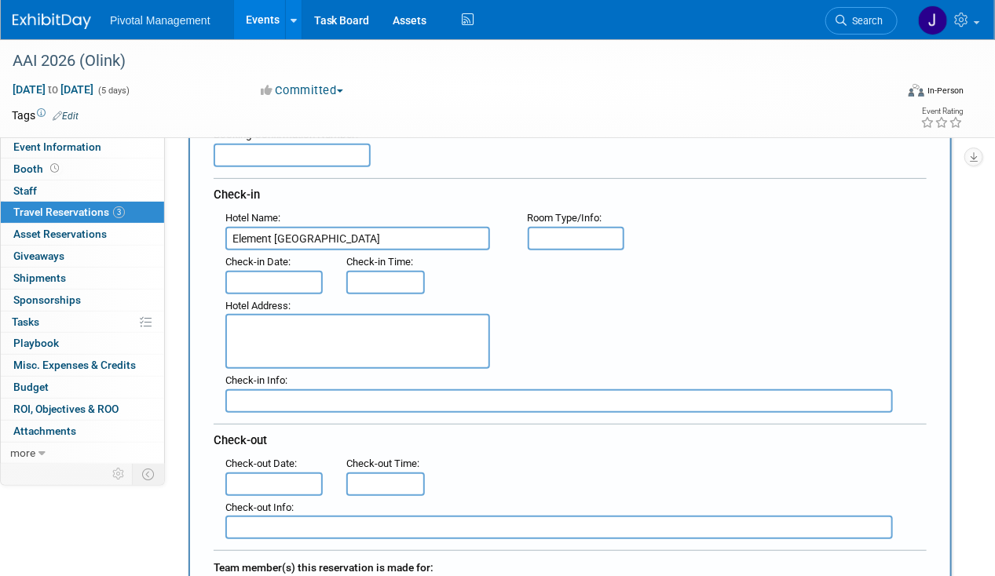
scroll to position [181, 0]
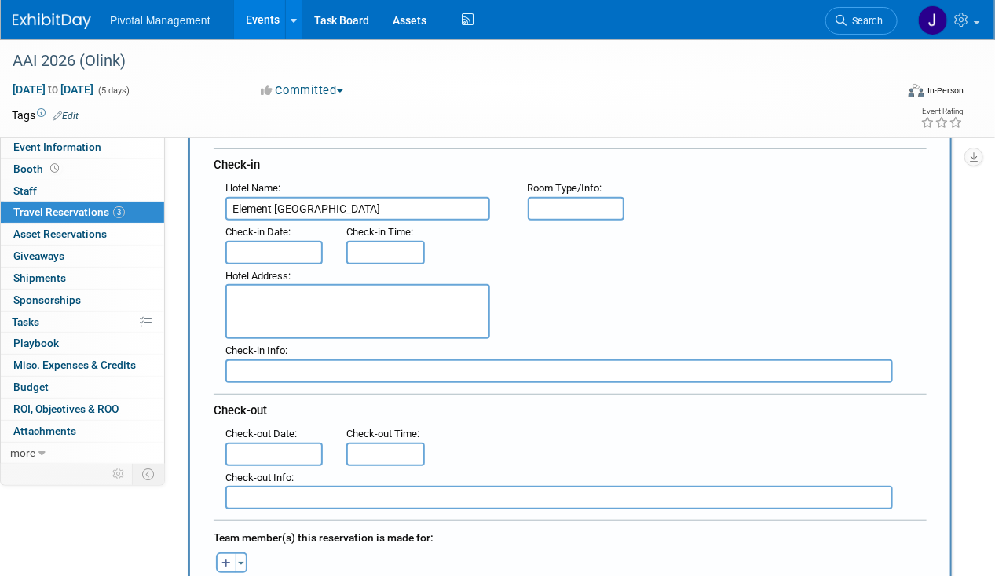
type input "Element [GEOGRAPHIC_DATA]"
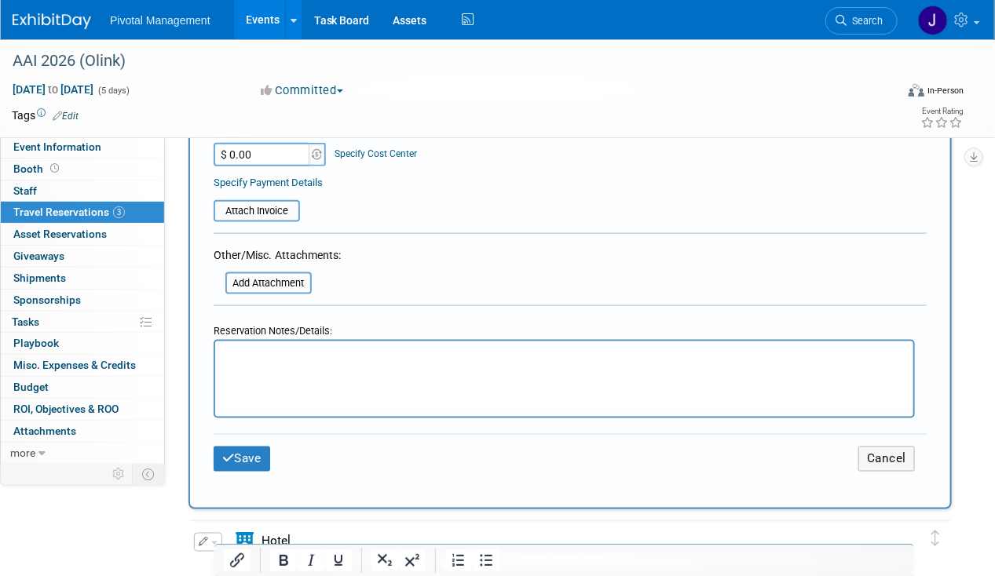
scroll to position [666, 0]
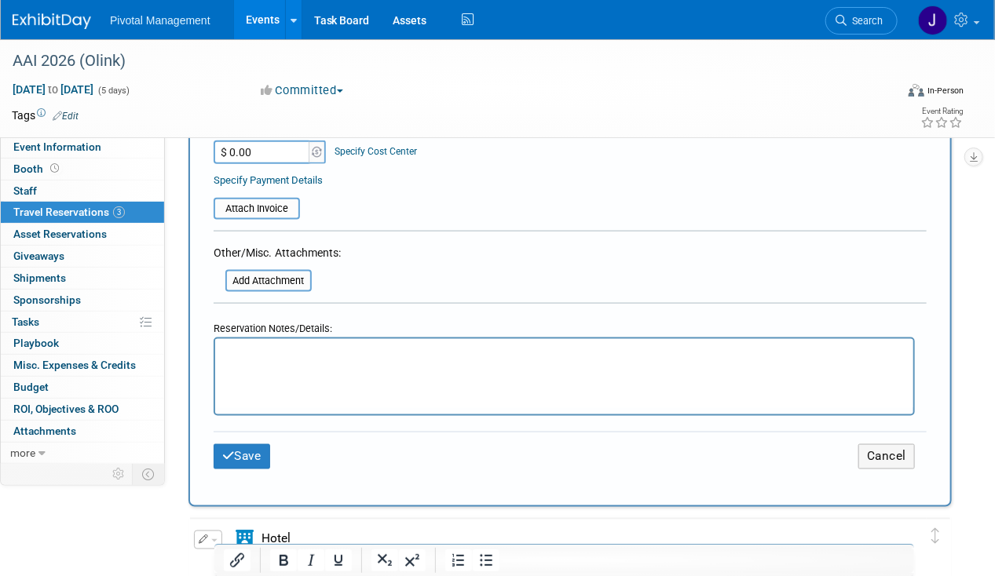
click at [261, 362] on html at bounding box center [563, 350] width 698 height 23
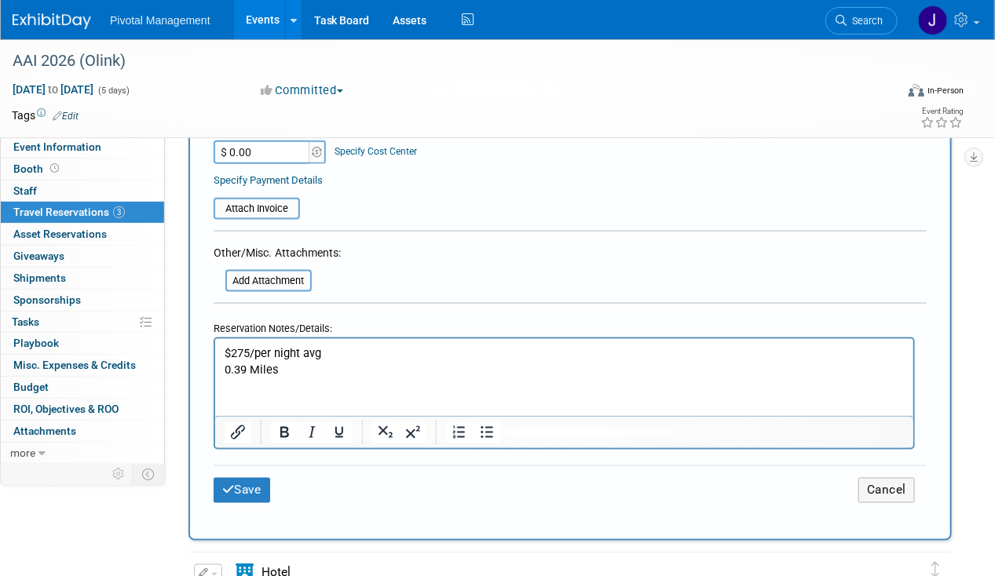
click at [304, 365] on p "0.39 Miles" at bounding box center [564, 370] width 680 height 16
click at [316, 369] on p "0.39 Miles from vbenue" at bounding box center [564, 370] width 680 height 16
click at [326, 369] on p "0.39 Miles from vbenue" at bounding box center [564, 370] width 680 height 16
click at [322, 370] on p "0.39 Miles from vbenue" at bounding box center [564, 370] width 680 height 16
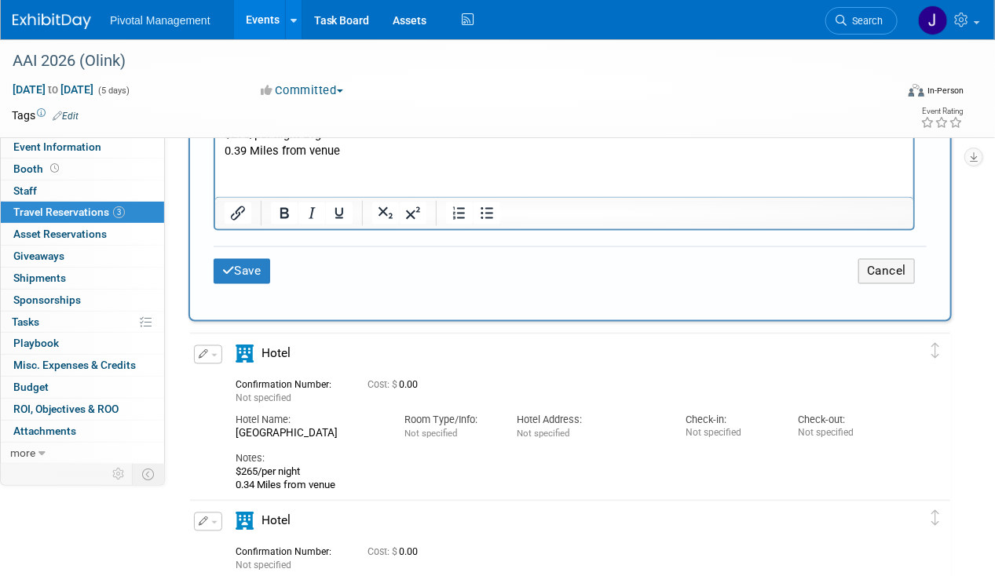
scroll to position [935, 0]
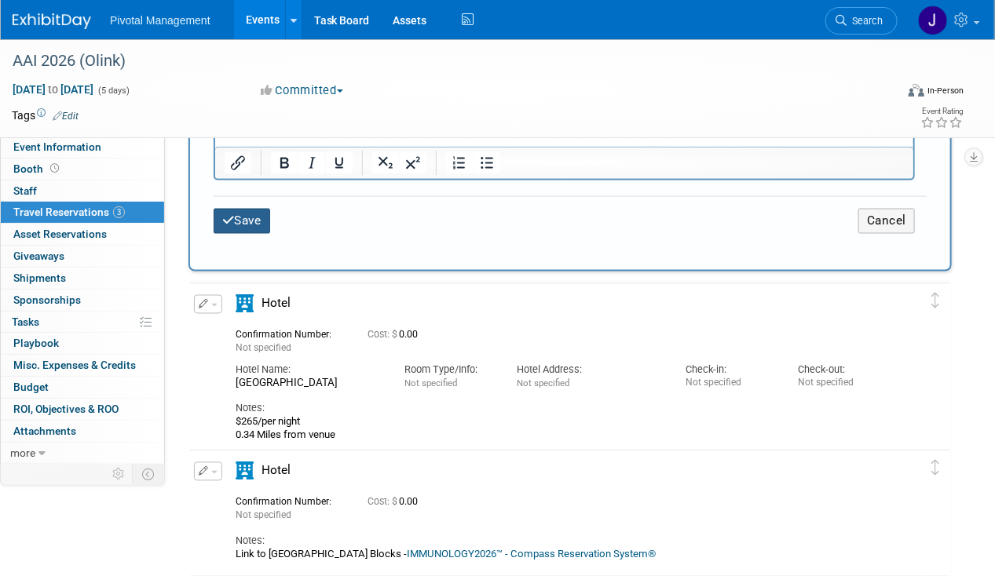
click at [237, 198] on div "Save Cancel" at bounding box center [570, 220] width 713 height 49
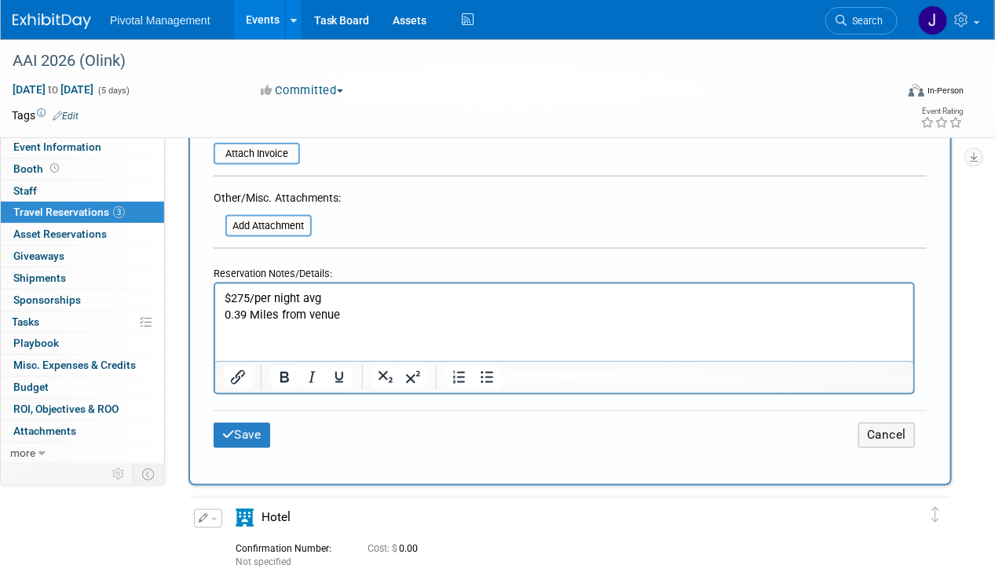
scroll to position [793, 0]
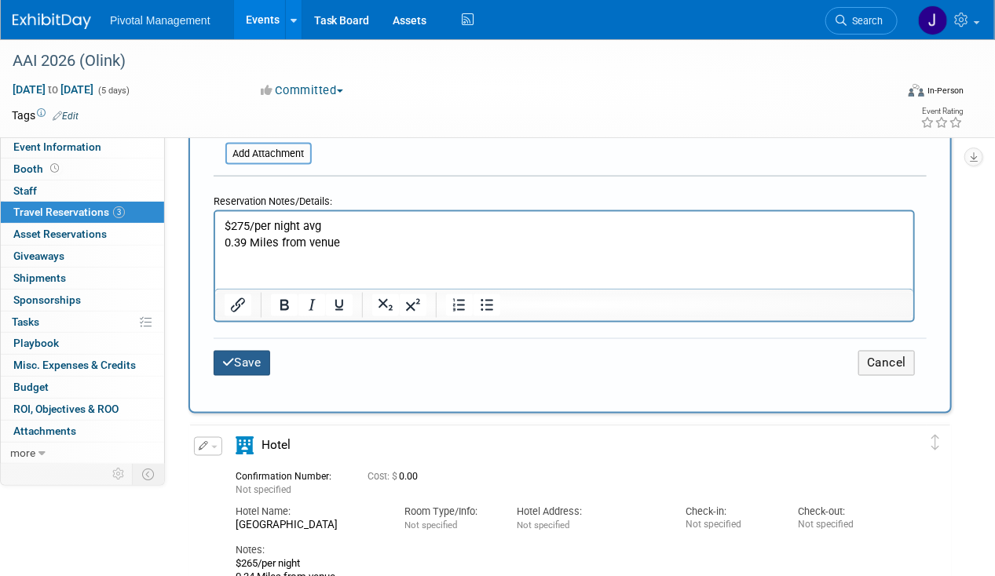
click at [254, 352] on button "Save" at bounding box center [242, 363] width 57 height 24
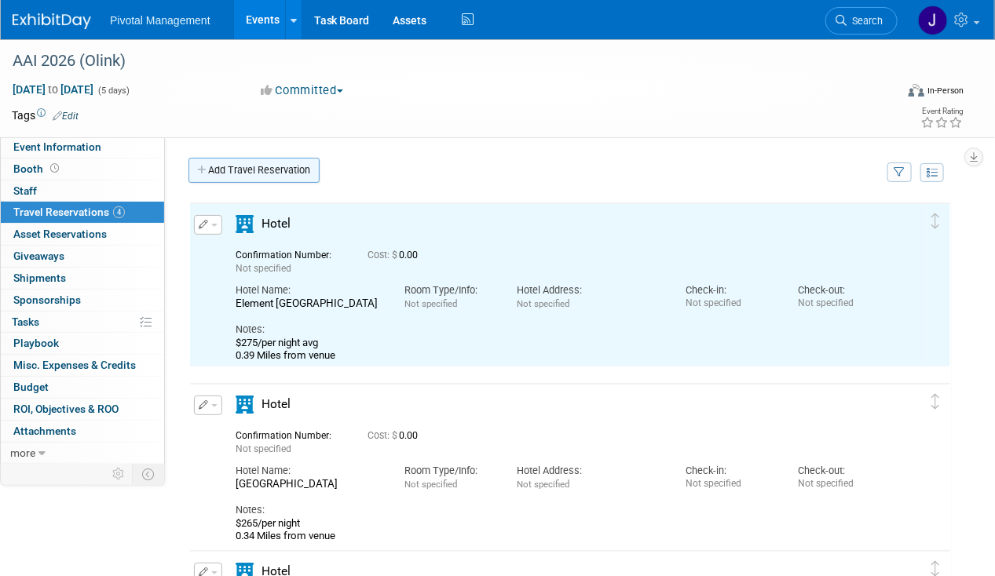
scroll to position [0, 0]
click at [258, 163] on link "Add Travel Reservation" at bounding box center [253, 170] width 131 height 25
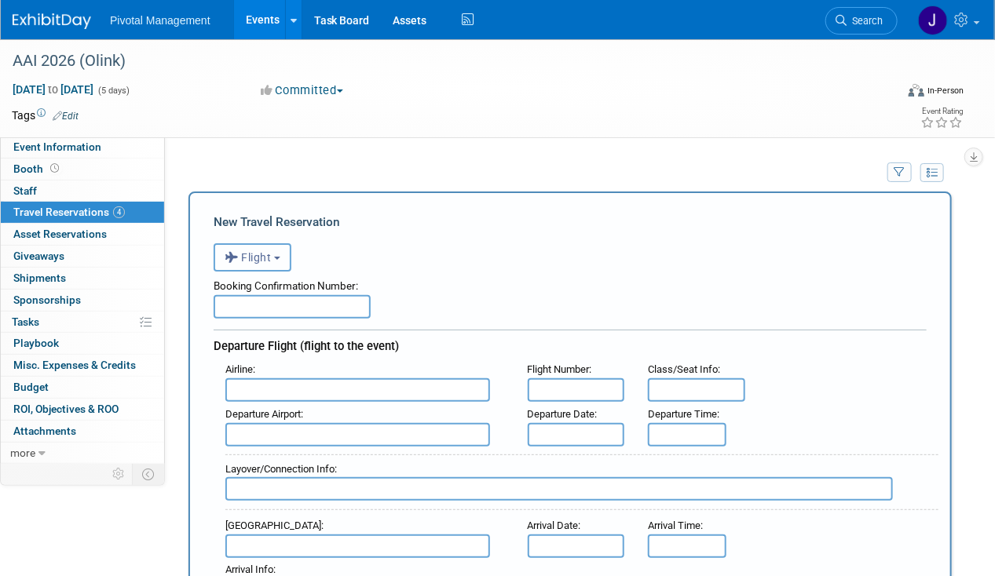
click at [250, 264] on button "Flight" at bounding box center [253, 257] width 78 height 28
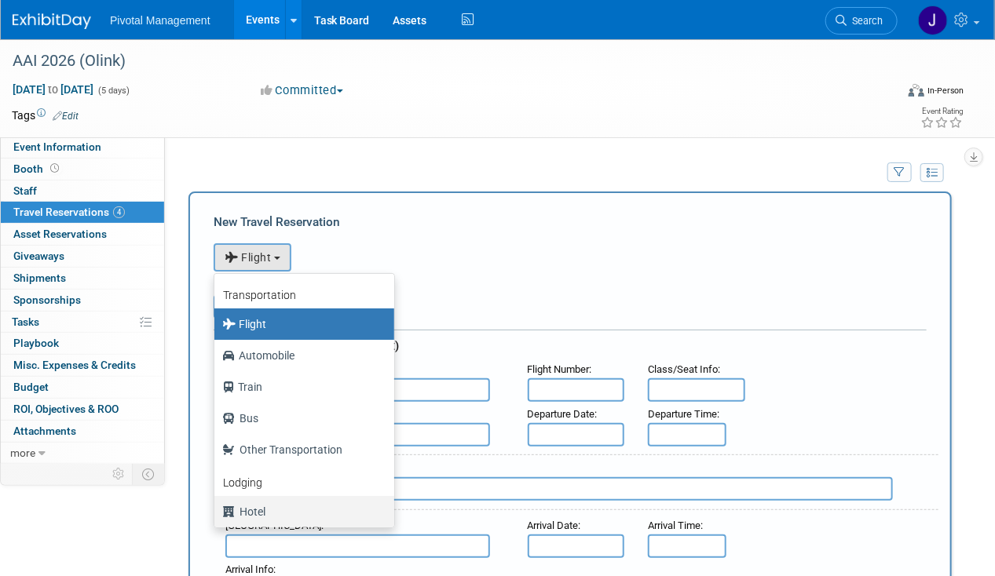
click at [265, 506] on label "Hotel" at bounding box center [300, 511] width 156 height 25
click at [217, 506] on input "Hotel" at bounding box center [212, 510] width 10 height 10
select select "6"
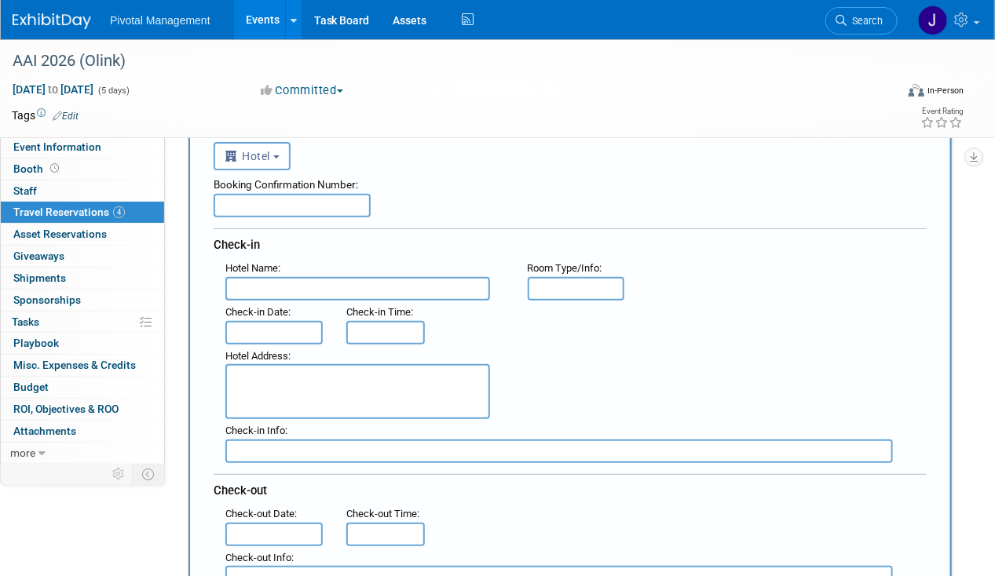
scroll to position [115, 0]
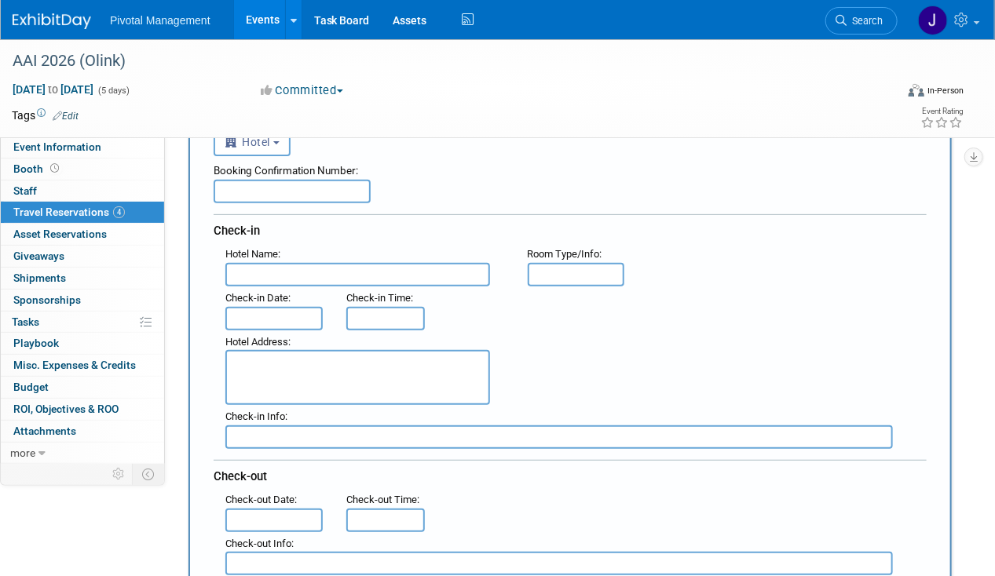
click at [246, 287] on div "Check-in Date :" at bounding box center [274, 309] width 121 height 44
click at [250, 269] on input "text" at bounding box center [357, 275] width 265 height 24
paste input "[GEOGRAPHIC_DATA] [GEOGRAPHIC_DATA]"
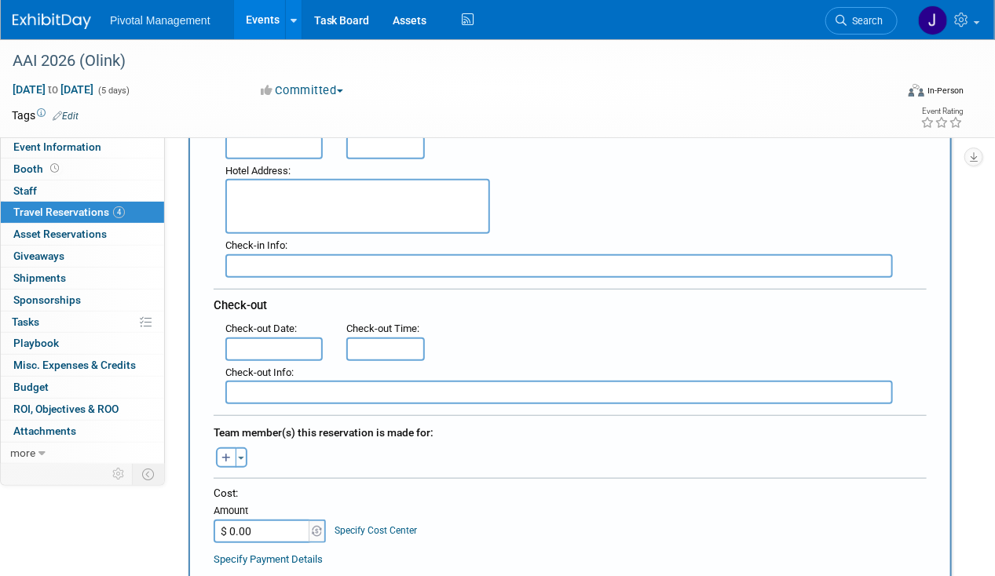
scroll to position [397, 0]
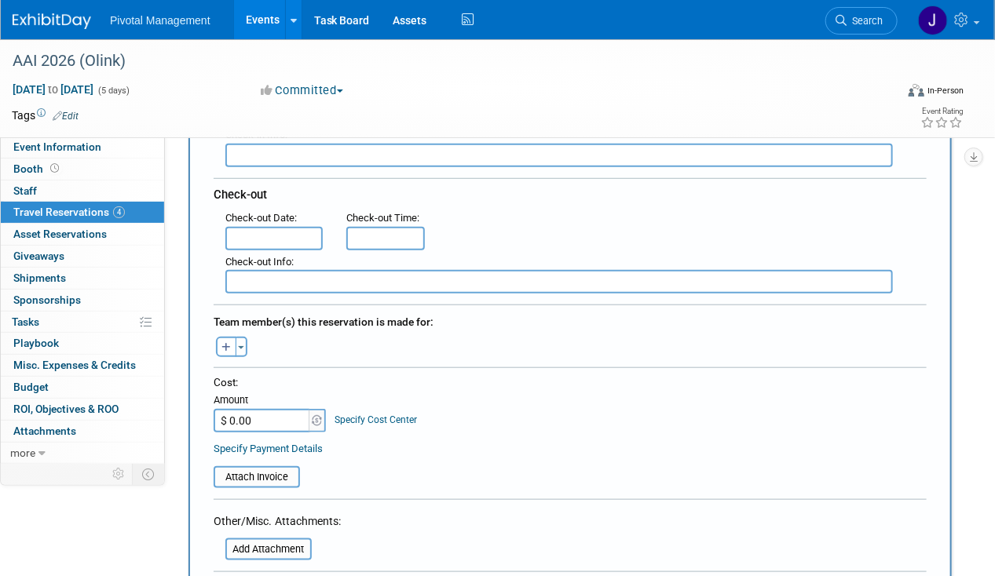
type input "[GEOGRAPHIC_DATA] [GEOGRAPHIC_DATA]"
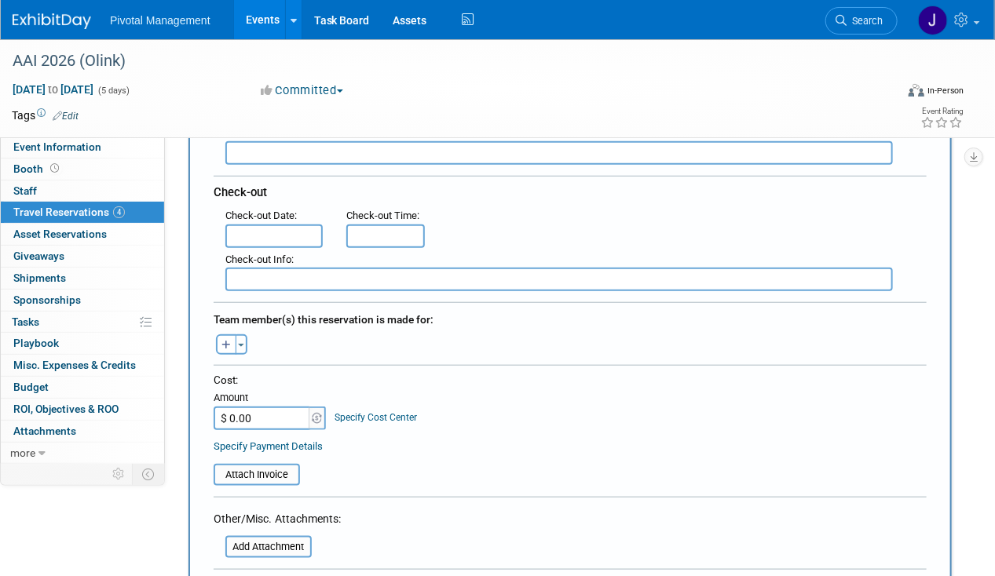
scroll to position [793, 0]
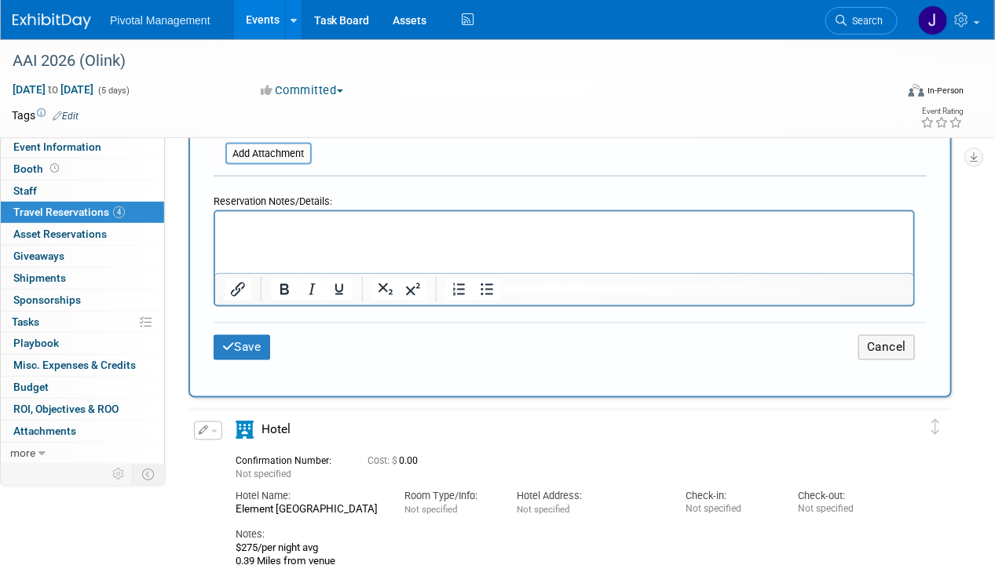
click at [239, 235] on html at bounding box center [563, 223] width 698 height 23
click at [247, 227] on p "$259USD | average nightly event ratedistance0.46 Miles" at bounding box center [564, 226] width 680 height 16
click at [417, 223] on p "$259 USD | average nightly event ratedistance0.46 Miles" at bounding box center [564, 226] width 680 height 16
click at [418, 224] on p "$259 USD | average nightly event ratedistance0.46 Miles" at bounding box center [564, 226] width 680 height 16
click at [415, 225] on p "$259 USD | average nightly event ratedistance0.46 Miles" at bounding box center [564, 226] width 680 height 16
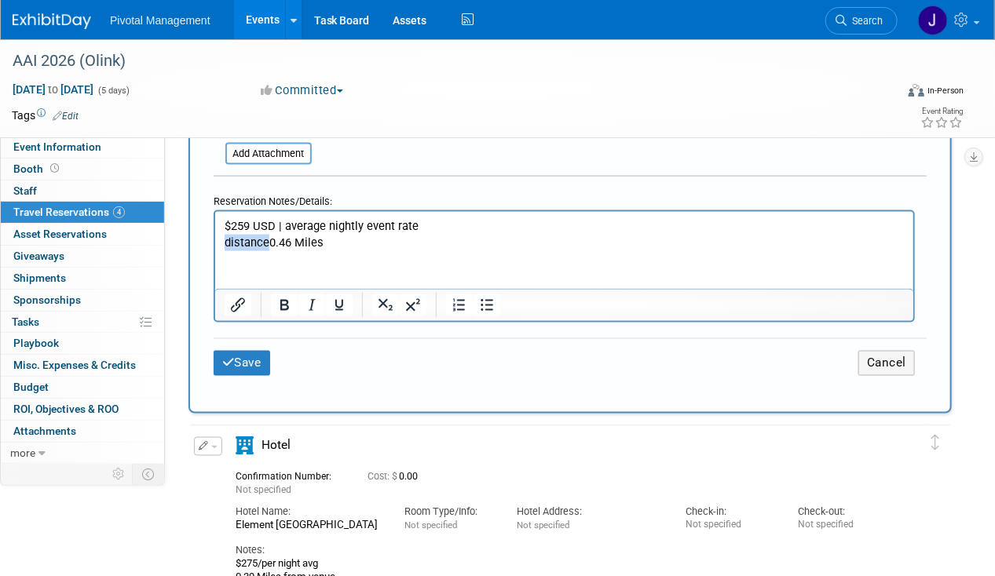
drag, startPoint x: 265, startPoint y: 243, endPoint x: 134, endPoint y: 240, distance: 131.2
click at [214, 240] on html "$259 USD | average nightly event rate distance0.46 Miles" at bounding box center [563, 231] width 698 height 38
click at [338, 245] on p "0.46 Miles" at bounding box center [564, 243] width 680 height 16
click at [249, 360] on button "Save" at bounding box center [242, 363] width 57 height 24
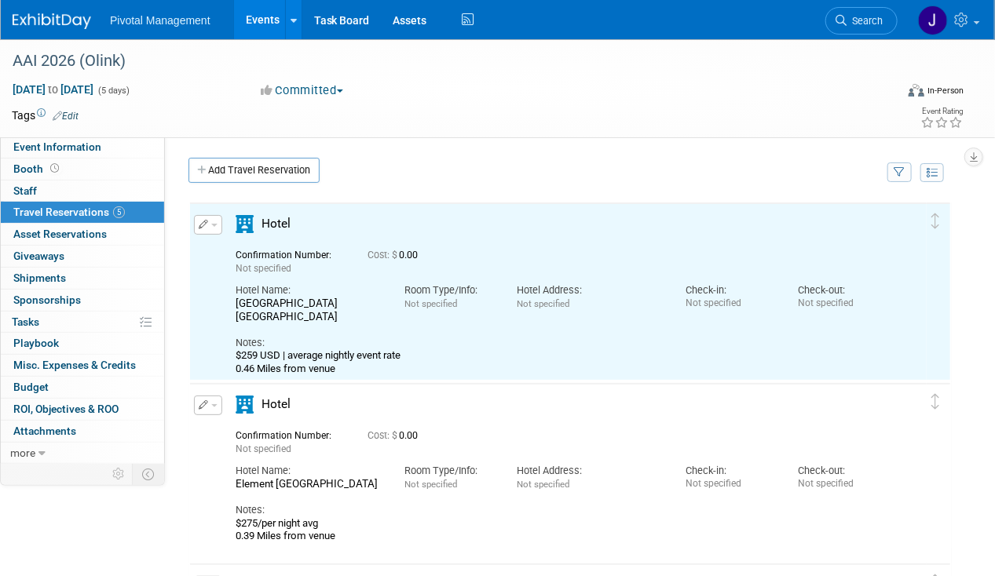
scroll to position [0, 0]
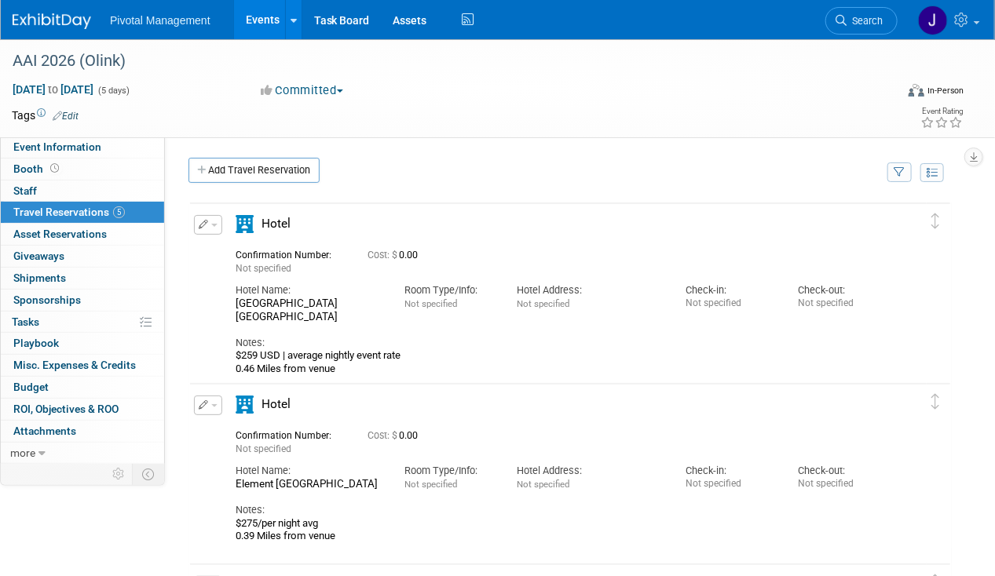
click at [263, 170] on link "Add Travel Reservation" at bounding box center [253, 170] width 131 height 25
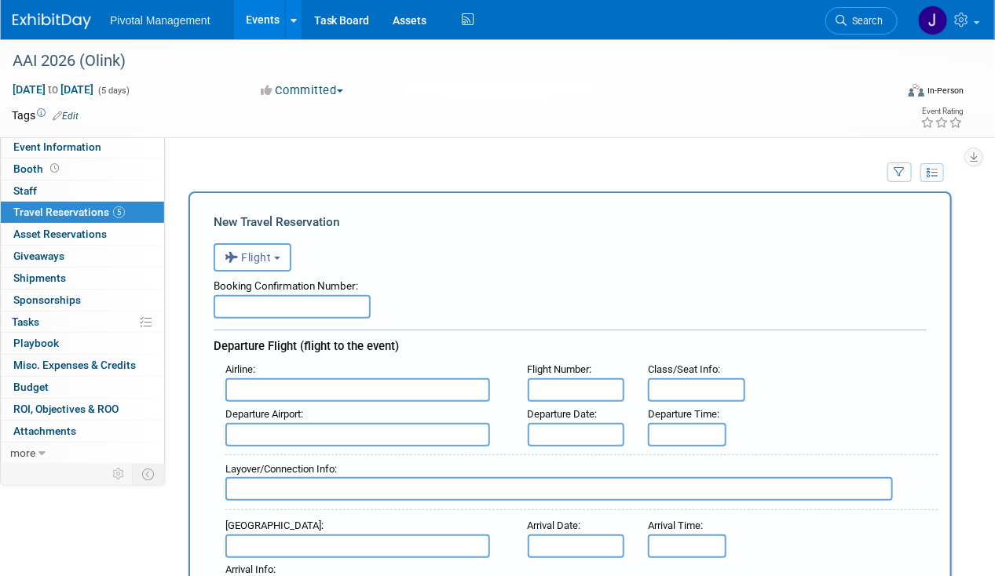
click at [267, 266] on button "Flight" at bounding box center [253, 257] width 78 height 28
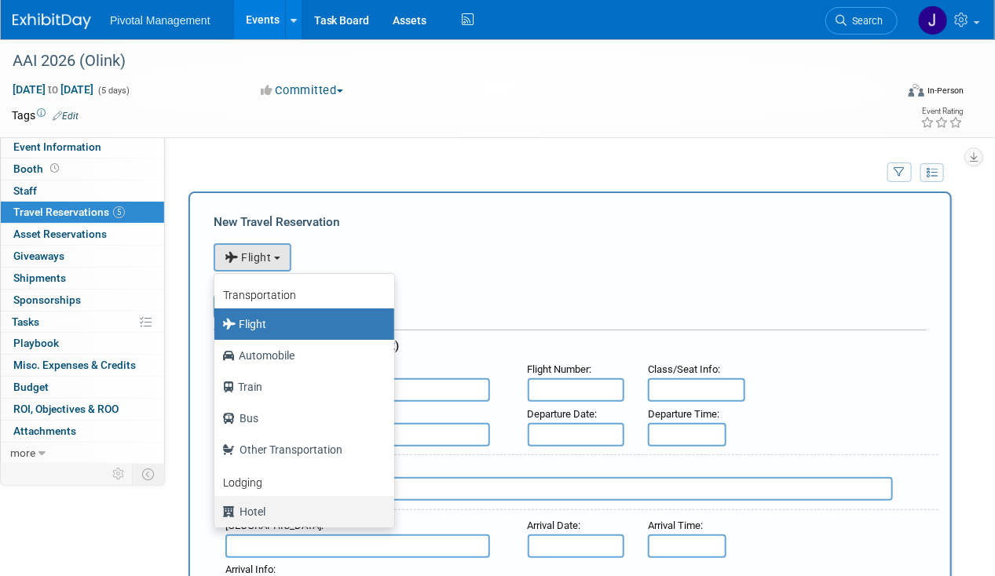
click at [258, 511] on label "Hotel" at bounding box center [300, 511] width 156 height 25
click at [217, 511] on input "Hotel" at bounding box center [212, 510] width 10 height 10
select select "6"
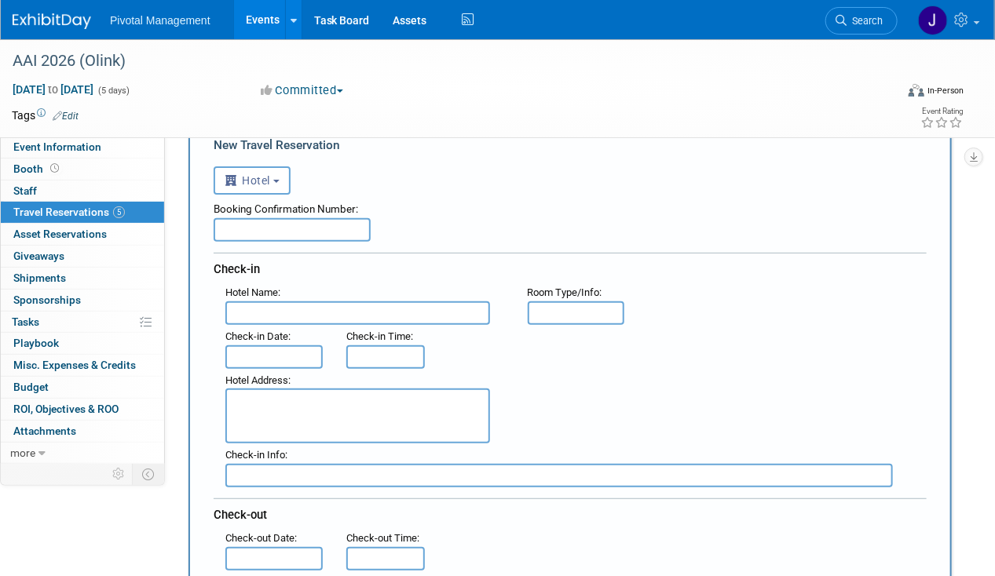
scroll to position [150, 0]
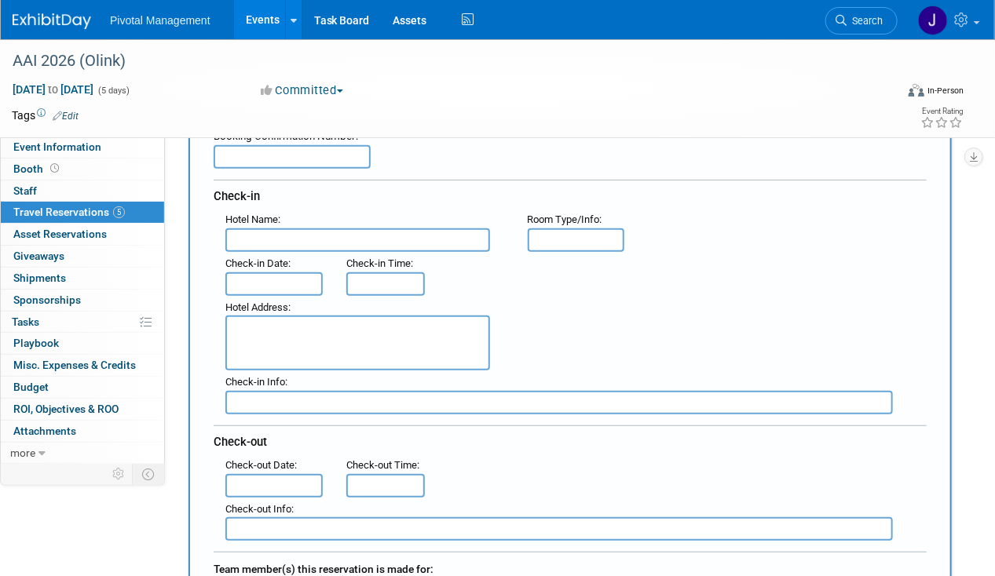
click at [272, 240] on input "text" at bounding box center [357, 240] width 265 height 24
paste input "Homewood Suites by [GEOGRAPHIC_DATA]"
type input "Homewood Suites by [GEOGRAPHIC_DATA]"
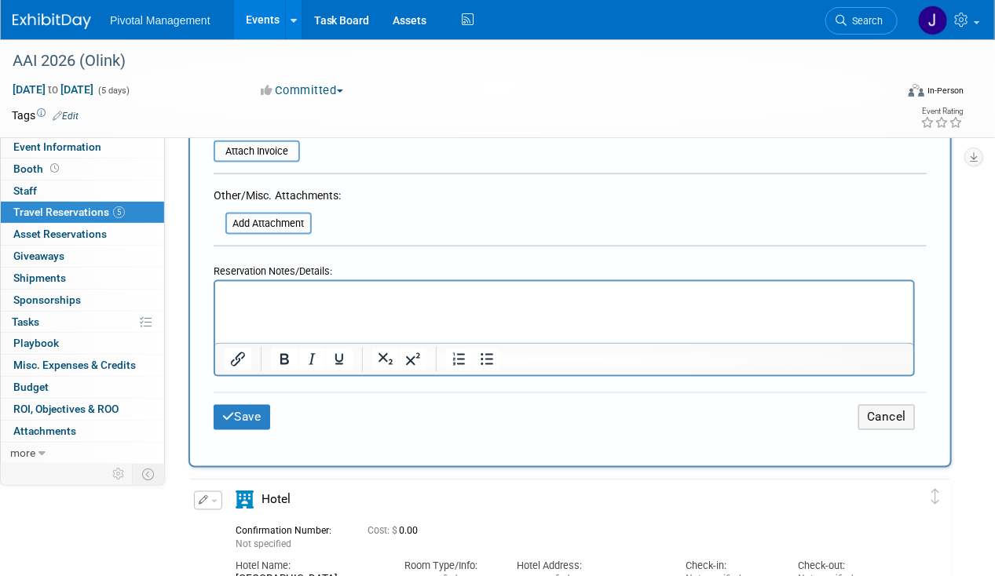
scroll to position [729, 0]
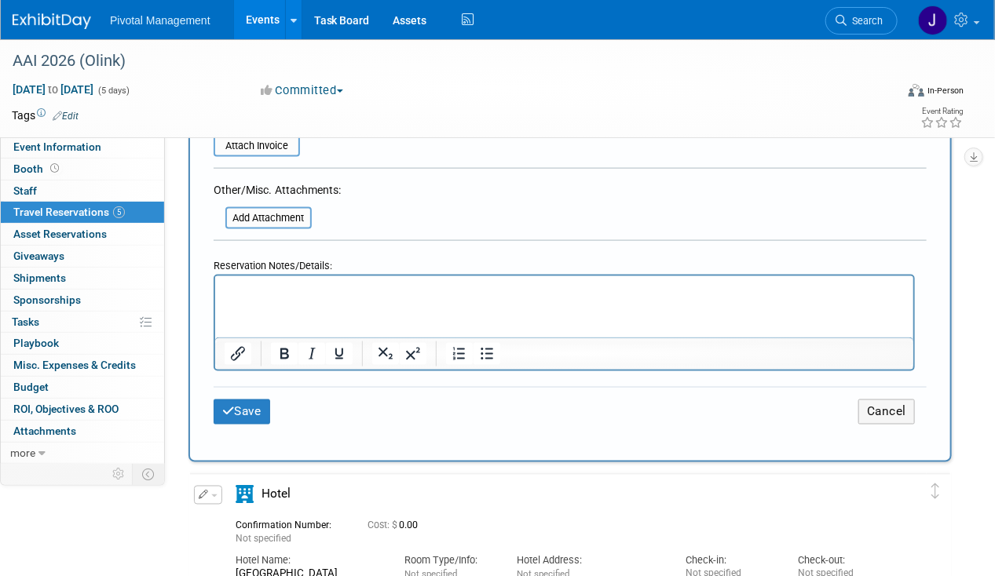
click at [265, 299] on html at bounding box center [563, 287] width 698 height 23
click at [248, 291] on p "$269USD | average nightly event ratedistance0.43 Miles" at bounding box center [564, 291] width 680 height 16
click at [413, 287] on p "$269 USD | average nightly event ratedistance0.43 Miles" at bounding box center [564, 291] width 680 height 16
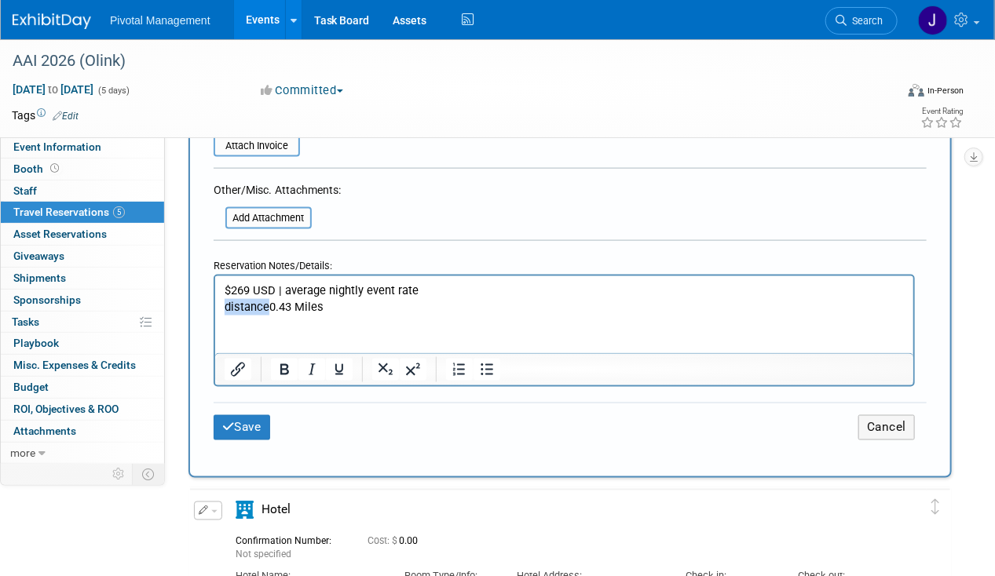
drag, startPoint x: 269, startPoint y: 306, endPoint x: 158, endPoint y: 304, distance: 111.5
click at [214, 304] on html "$269 USD | average nightly event rate distance0.43 Miles" at bounding box center [563, 295] width 698 height 38
click at [331, 307] on p "0.43 Miles" at bounding box center [564, 307] width 680 height 16
click at [235, 422] on button "Save" at bounding box center [242, 427] width 57 height 24
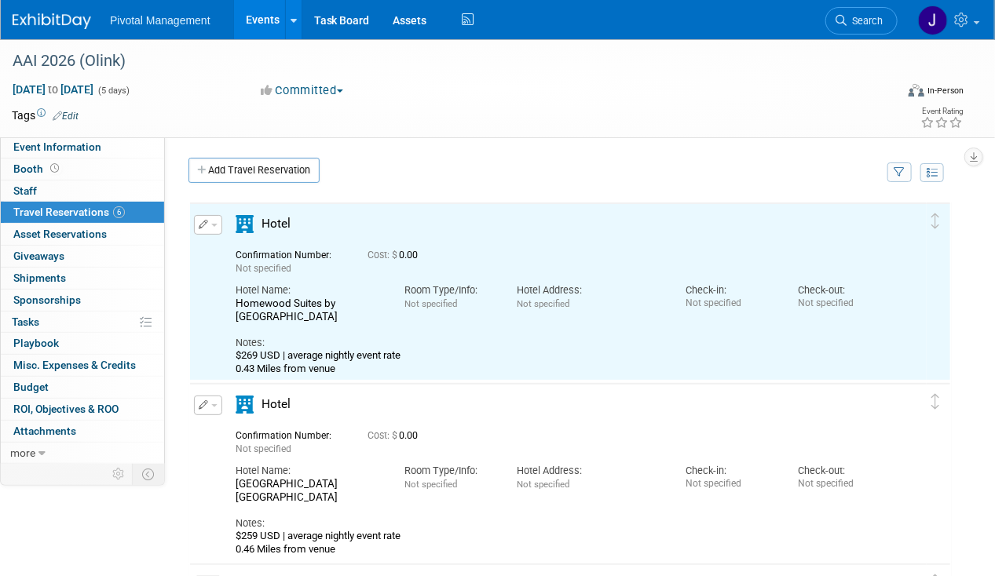
scroll to position [0, 0]
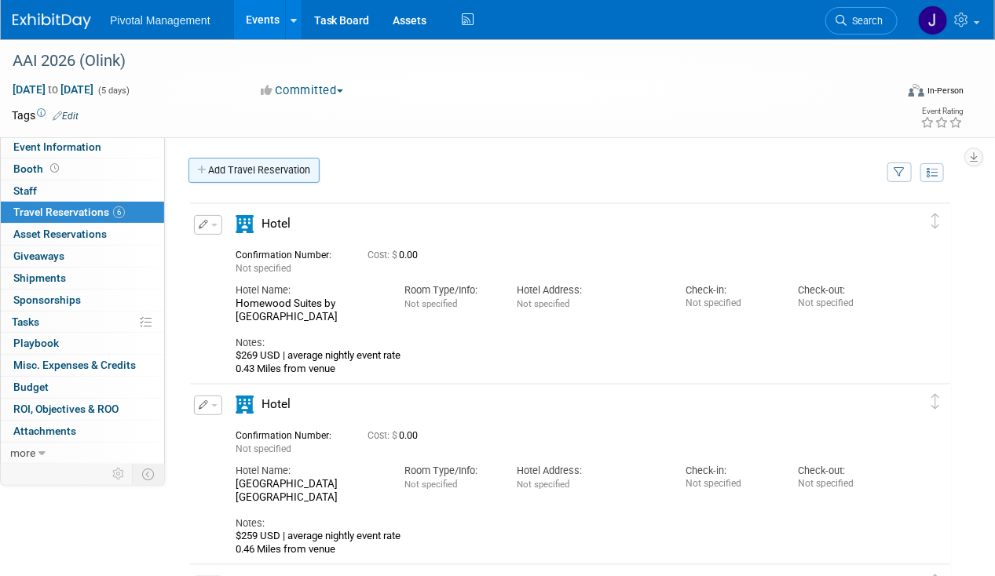
click at [258, 175] on link "Add Travel Reservation" at bounding box center [253, 170] width 131 height 25
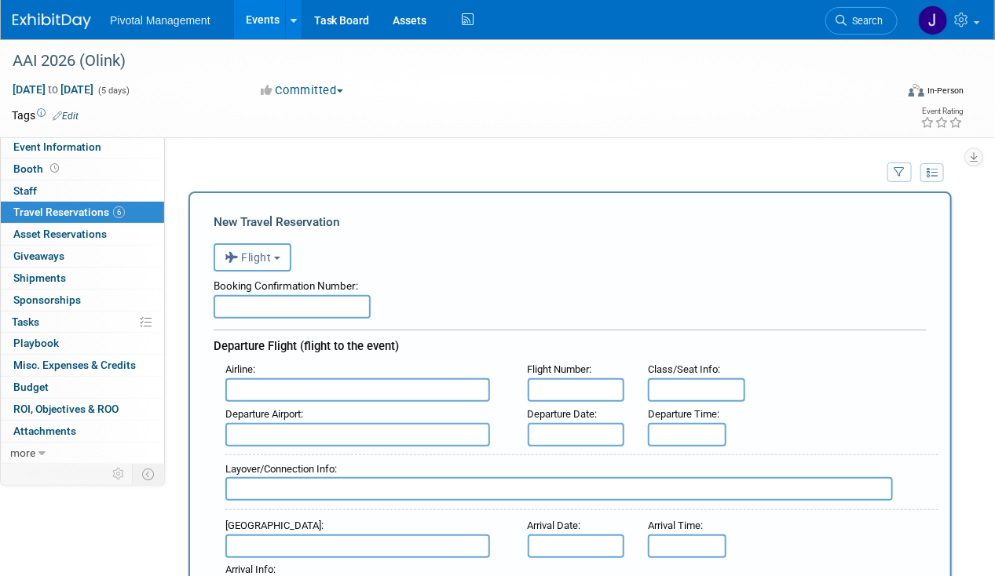
click at [272, 251] on span "Flight" at bounding box center [248, 257] width 47 height 13
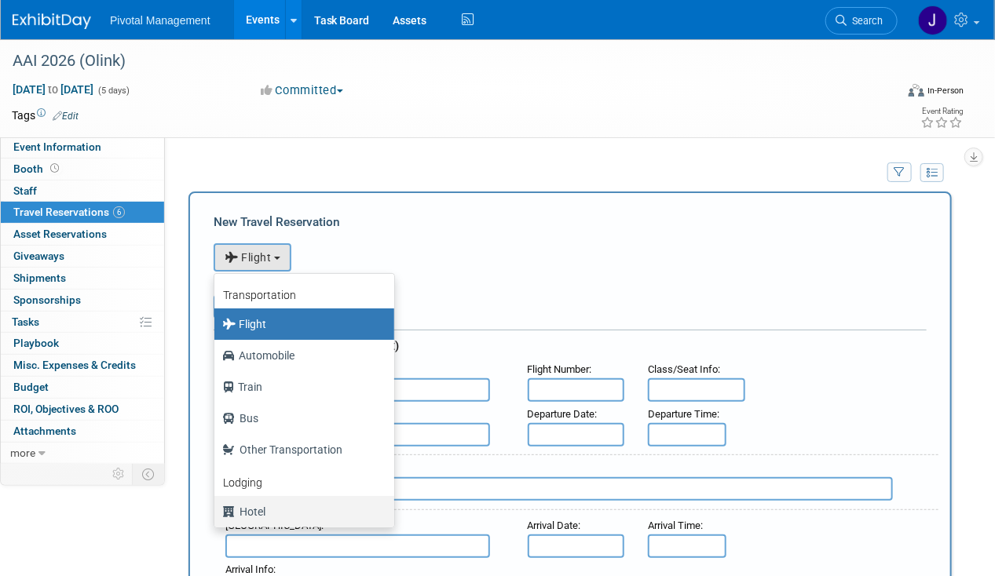
click at [265, 501] on label "Hotel" at bounding box center [300, 511] width 156 height 25
click at [217, 505] on input "Hotel" at bounding box center [212, 510] width 10 height 10
select select "6"
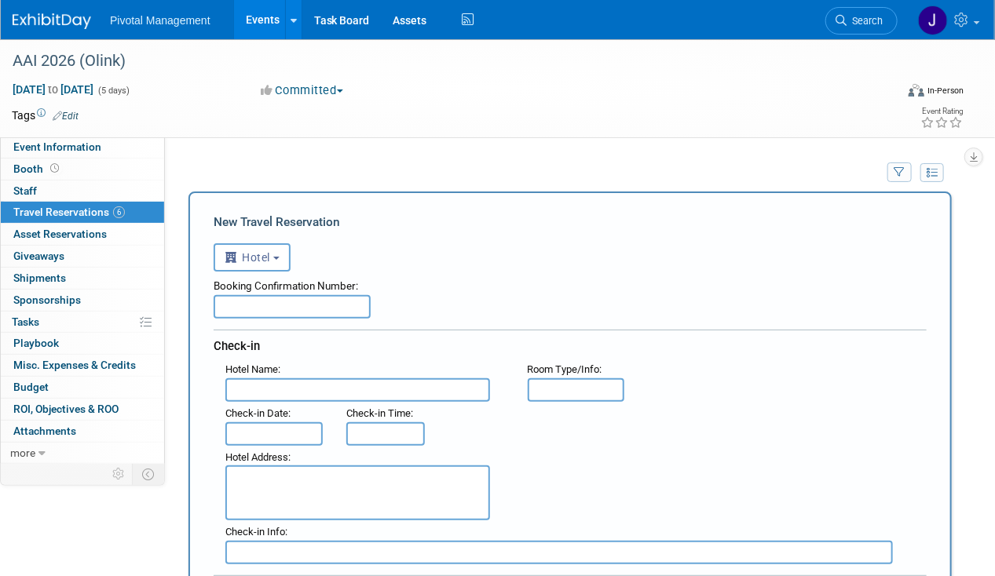
scroll to position [202, 0]
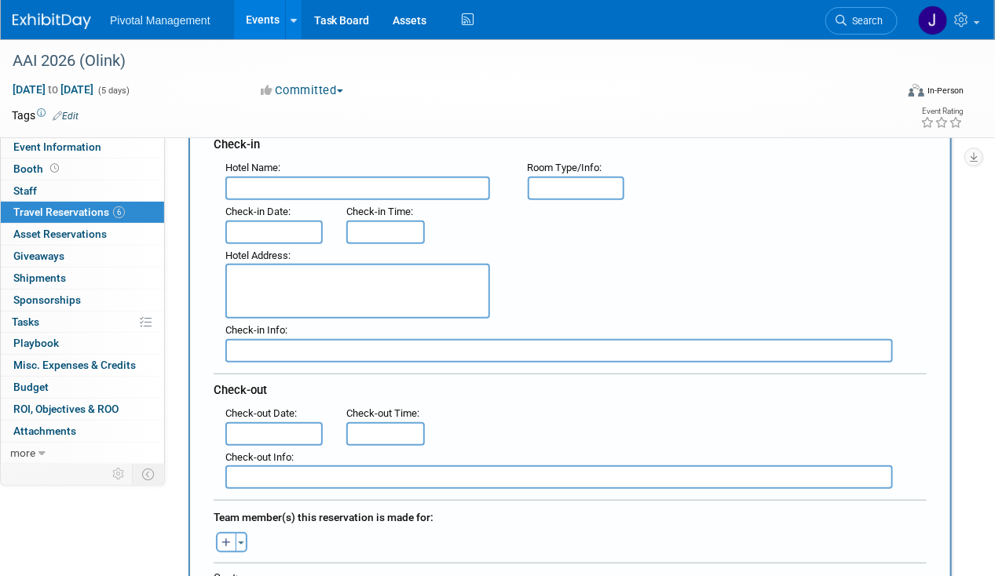
click at [254, 256] on span "Hotel Address" at bounding box center [256, 256] width 63 height 12
click at [248, 287] on textarea at bounding box center [357, 291] width 265 height 55
click at [265, 192] on input "text" at bounding box center [357, 189] width 265 height 24
paste input "[GEOGRAPHIC_DATA] [GEOGRAPHIC_DATA]/[GEOGRAPHIC_DATA]"
type input "[GEOGRAPHIC_DATA] [GEOGRAPHIC_DATA]/[GEOGRAPHIC_DATA]"
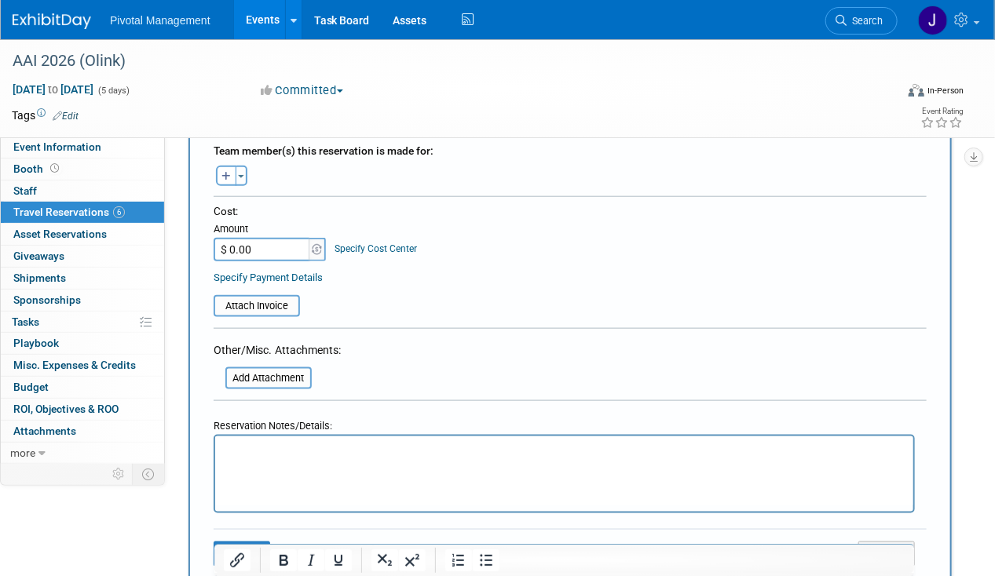
scroll to position [570, 0]
click at [262, 458] on html at bounding box center [563, 446] width 698 height 23
click at [247, 450] on p "$269USD | average nightly event ratedistance0.50 Miles" at bounding box center [564, 449] width 680 height 16
click at [418, 446] on p "$269 USD | average nightly event ratedistance0.50 Miles" at bounding box center [564, 449] width 680 height 16
click at [417, 448] on p "$269 USD | average nightly event ratedistance0.50 Miles" at bounding box center [564, 449] width 680 height 16
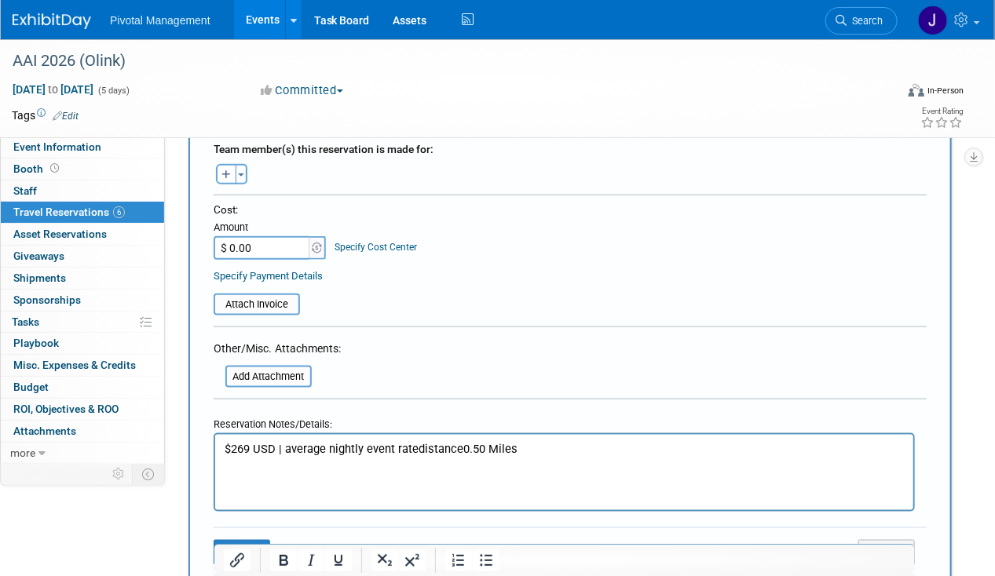
click at [414, 449] on p "$269 USD | average nightly event ratedistance0.50 Miles" at bounding box center [564, 449] width 680 height 16
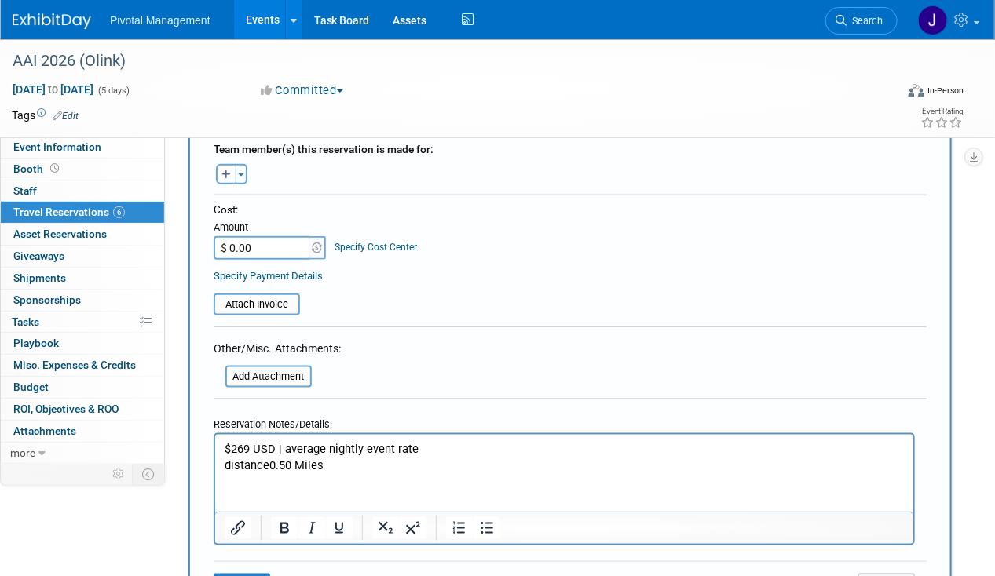
click at [265, 464] on p "distance0.50 Miles" at bounding box center [564, 466] width 680 height 16
drag, startPoint x: 266, startPoint y: 464, endPoint x: 163, endPoint y: 463, distance: 102.9
click at [214, 463] on html "$269 USD | average nightly event rate distance0.50 Miles" at bounding box center [563, 454] width 698 height 38
drag, startPoint x: 352, startPoint y: 473, endPoint x: 367, endPoint y: 473, distance: 14.9
click at [353, 473] on p "0.50 Miles" at bounding box center [564, 466] width 680 height 16
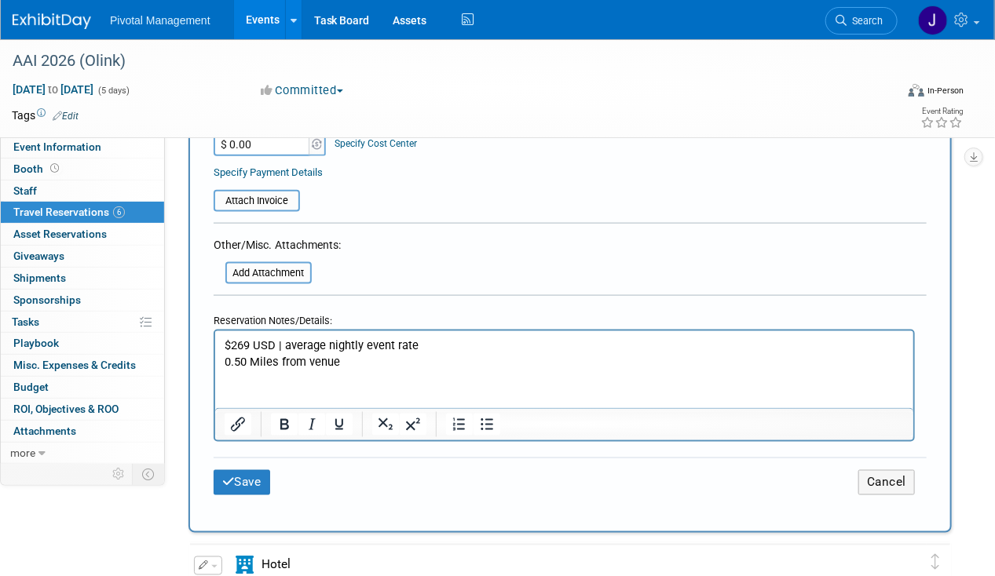
scroll to position [772, 0]
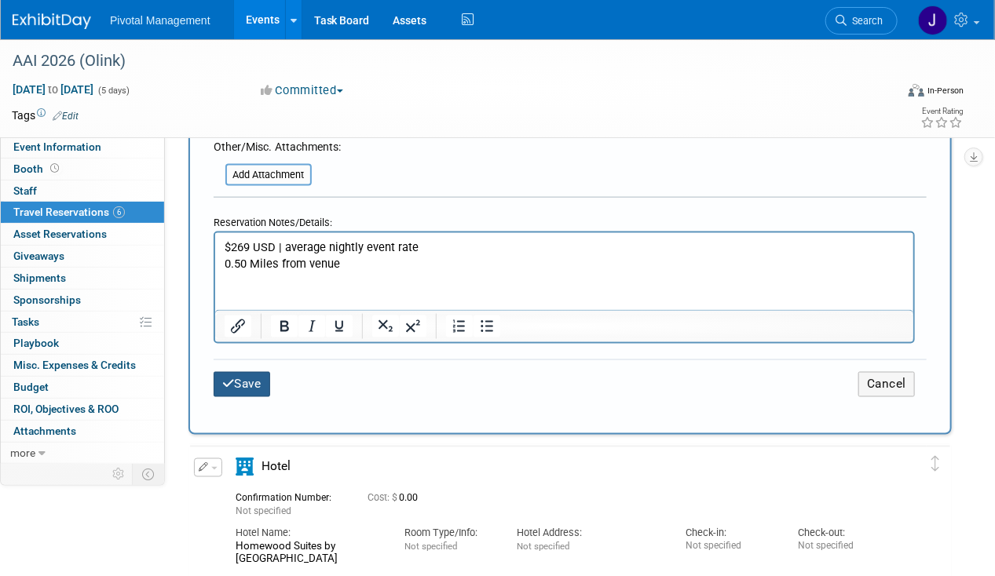
click at [221, 379] on button "Save" at bounding box center [242, 384] width 57 height 24
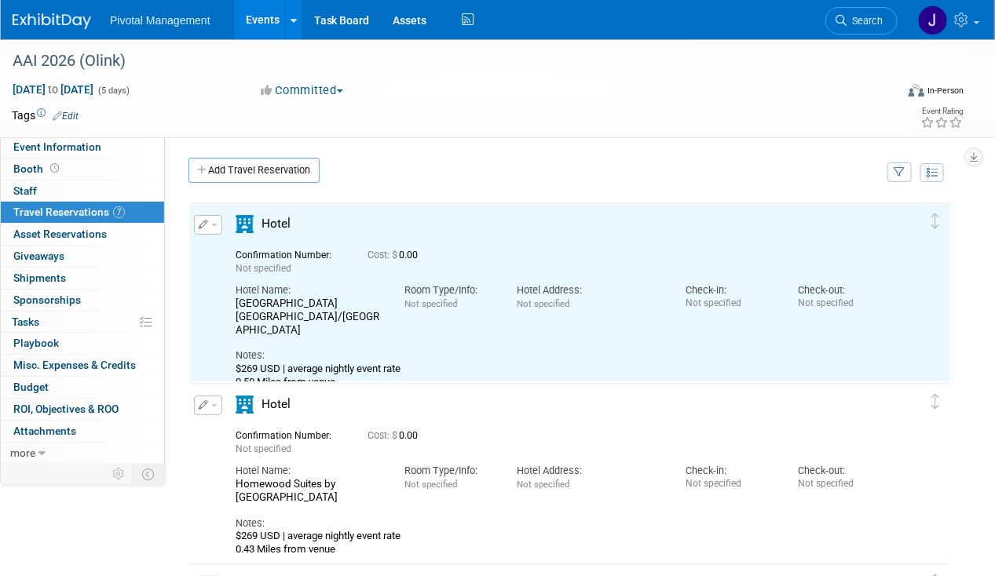
scroll to position [0, 0]
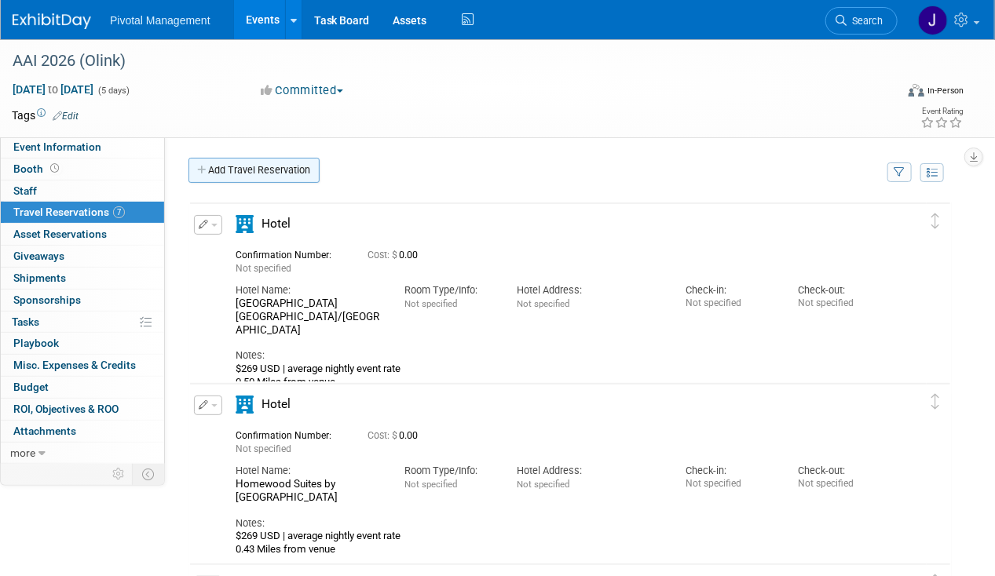
click at [268, 167] on link "Add Travel Reservation" at bounding box center [253, 170] width 131 height 25
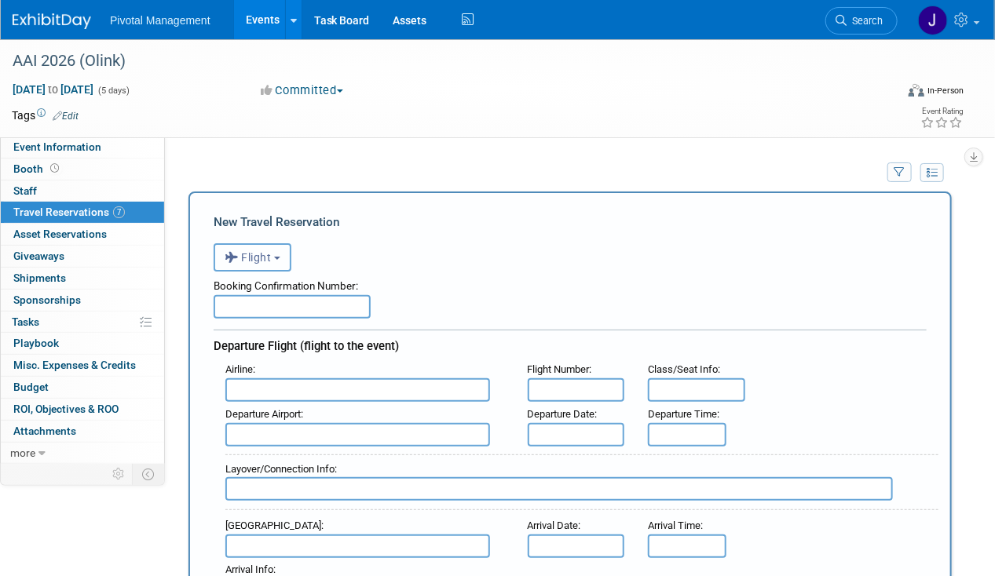
click at [258, 265] on button "Flight" at bounding box center [253, 257] width 78 height 28
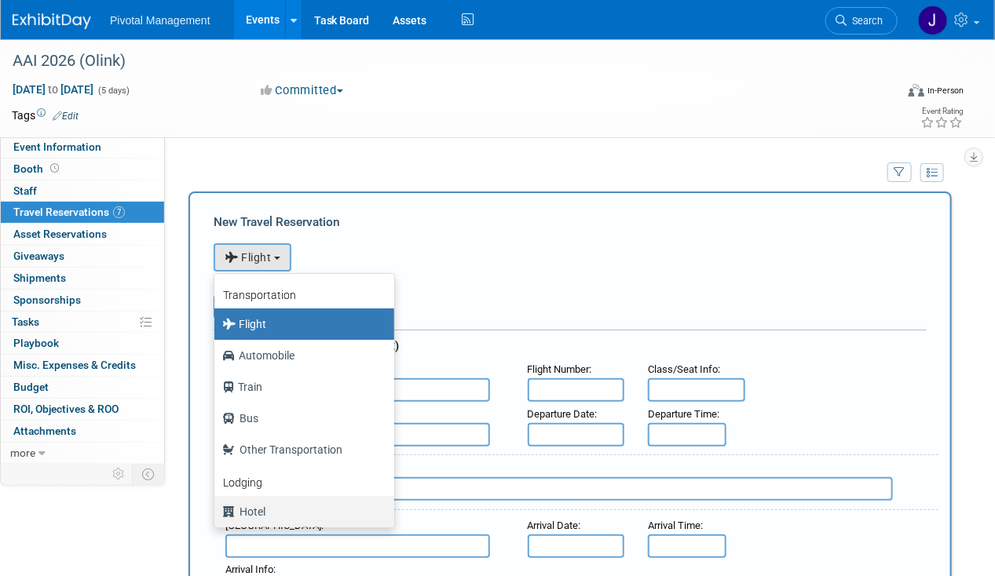
click at [261, 500] on label "Hotel" at bounding box center [300, 511] width 156 height 25
click at [217, 505] on input "Hotel" at bounding box center [212, 510] width 10 height 10
select select "6"
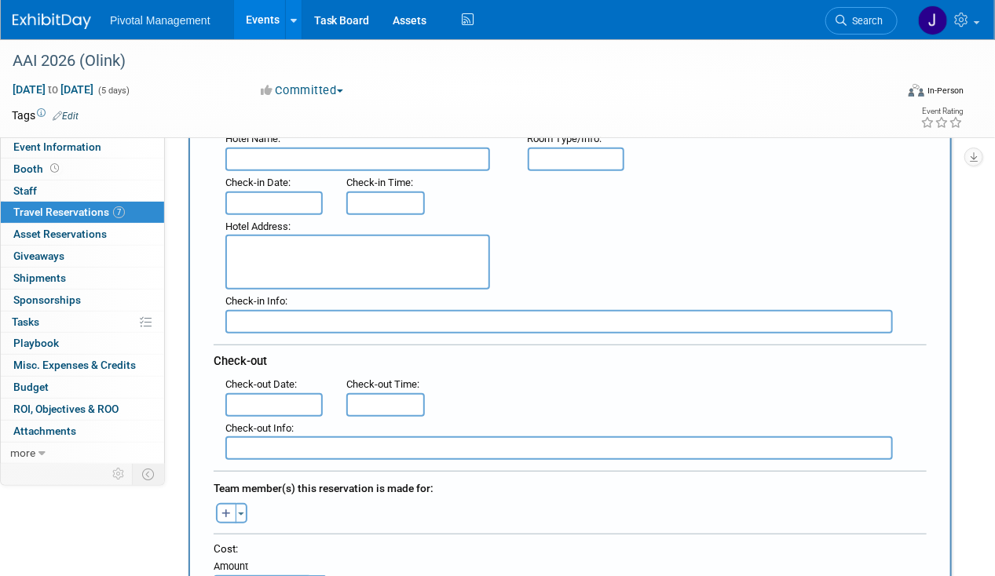
scroll to position [231, 0]
click at [266, 155] on input "text" at bounding box center [357, 160] width 265 height 24
paste input "[GEOGRAPHIC_DATA] at the [GEOGRAPHIC_DATA]"
type input "[GEOGRAPHIC_DATA] at the [GEOGRAPHIC_DATA]"
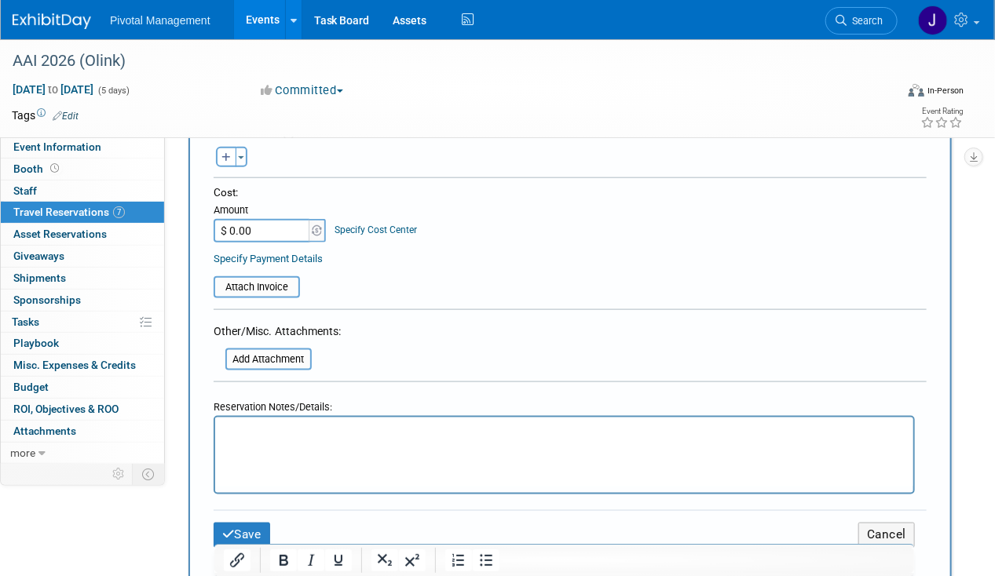
scroll to position [589, 0]
click at [268, 433] on p "Rich Text Area. Press ALT-0 for help." at bounding box center [564, 430] width 680 height 16
click at [253, 430] on p "$349USD | average nightly event ratedistance0.16 Miles" at bounding box center [564, 430] width 680 height 16
click at [415, 428] on p "$349 USD | average nightly event ratedistance0.16 Miles" at bounding box center [564, 430] width 680 height 16
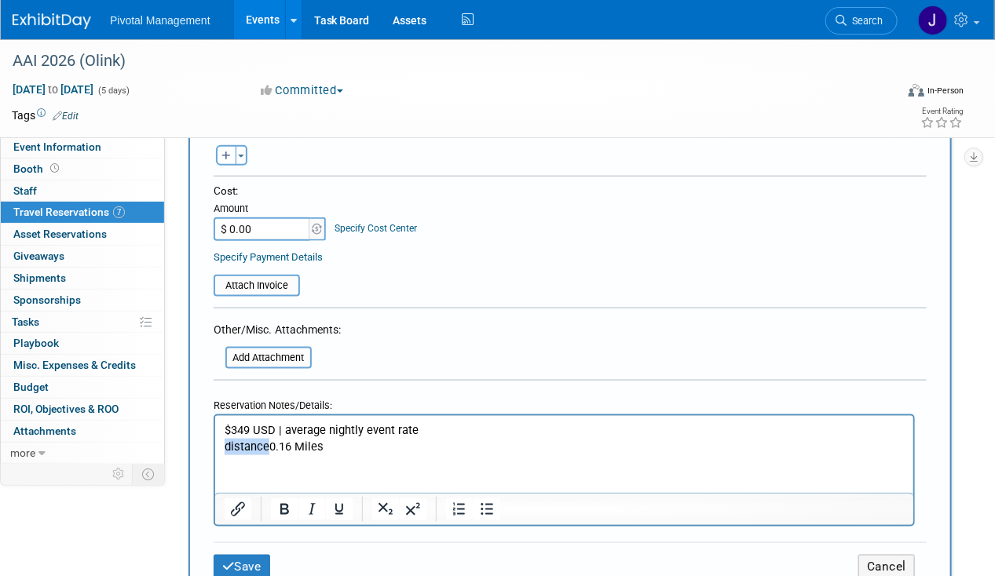
drag, startPoint x: 267, startPoint y: 447, endPoint x: 161, endPoint y: 443, distance: 106.1
click at [214, 443] on html "$349 USD | average nightly event rate distance0.16 Miles" at bounding box center [563, 435] width 698 height 38
click at [389, 455] on html "$349 USD | average nightly event rate 0.16 Miles" at bounding box center [563, 435] width 698 height 38
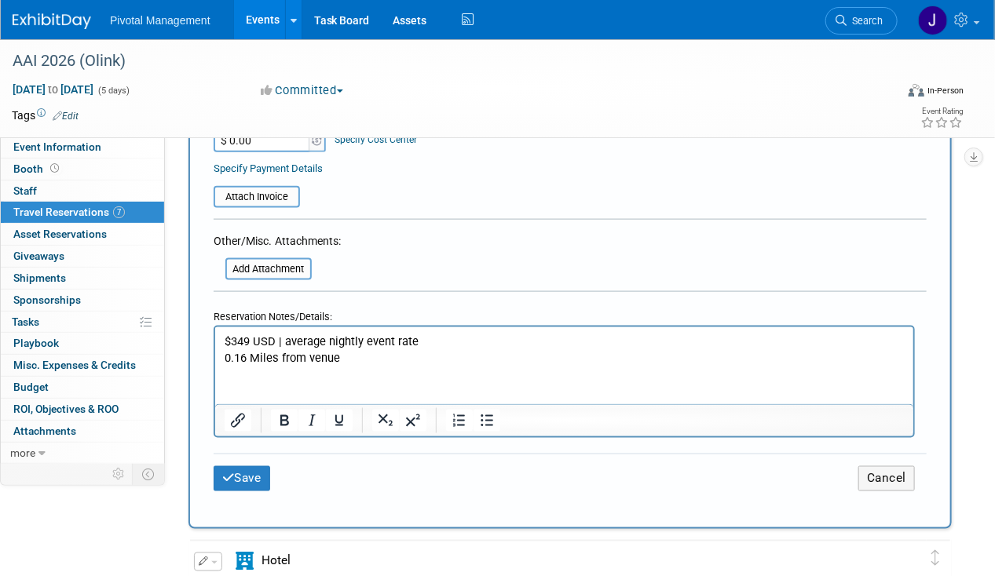
scroll to position [744, 0]
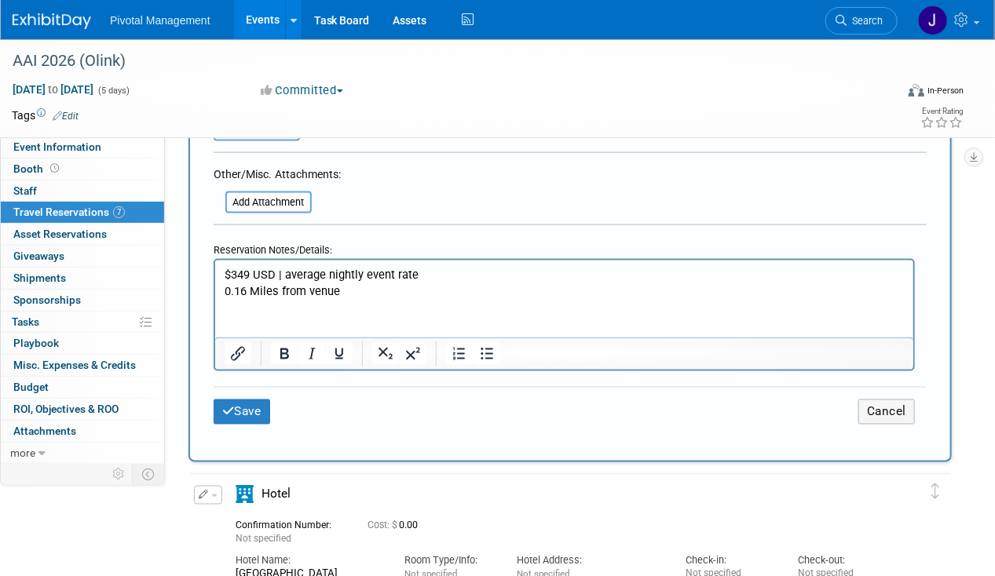
click at [230, 417] on div "Save Cancel" at bounding box center [570, 411] width 713 height 49
click at [257, 400] on button "Save" at bounding box center [242, 412] width 57 height 24
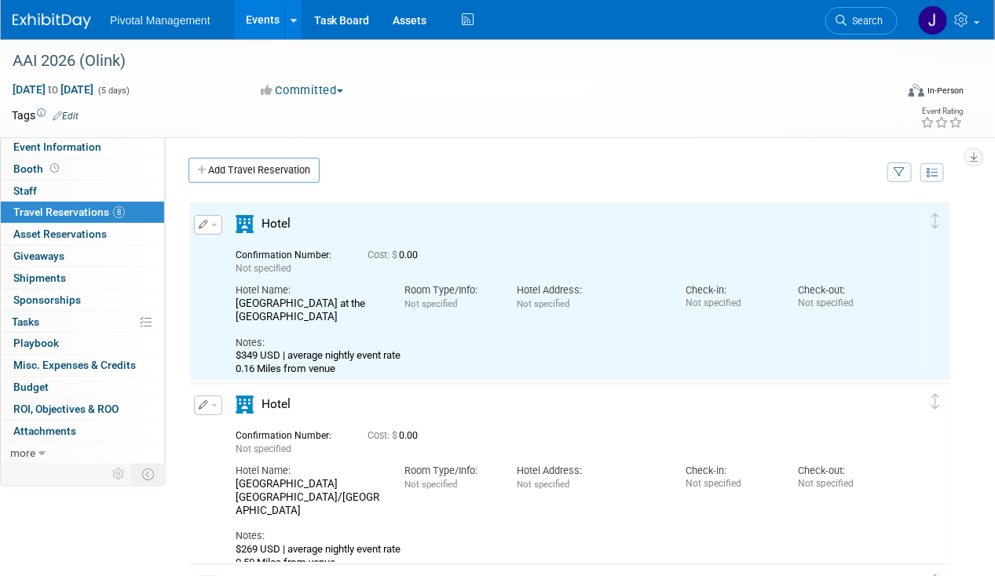
scroll to position [0, 0]
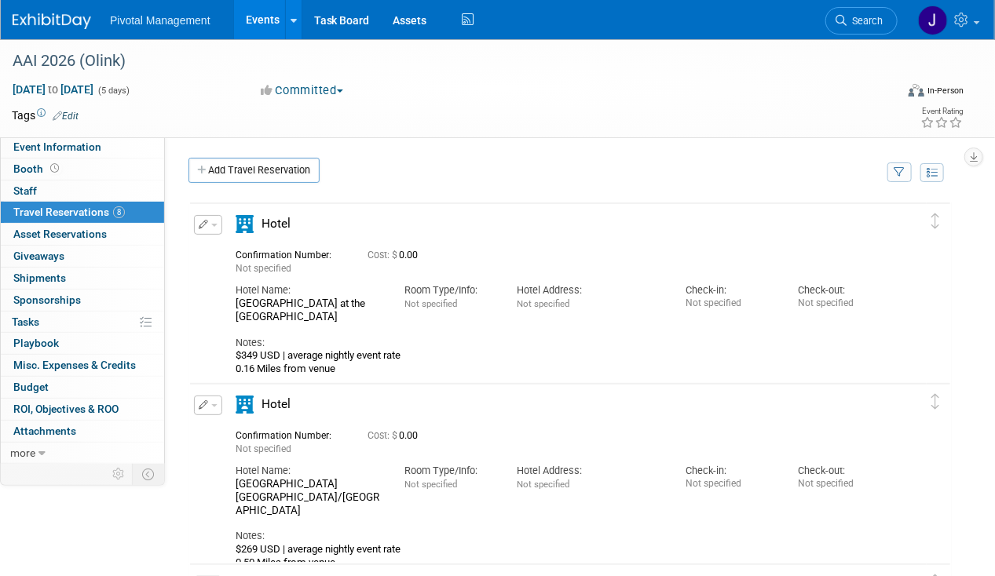
click at [242, 154] on div "Event Website: Edit [URL][DOMAIN_NAME] [URL][DOMAIN_NAME] Save Cancel Edit Edit…" at bounding box center [564, 298] width 799 height 323
click at [242, 167] on link "Add Travel Reservation" at bounding box center [253, 170] width 131 height 25
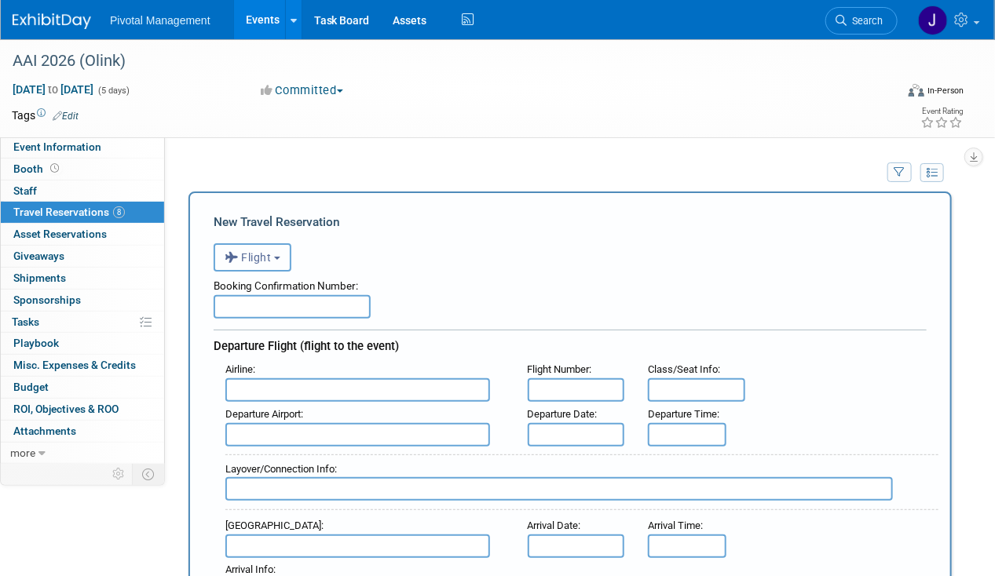
click at [251, 254] on span "Flight" at bounding box center [248, 257] width 47 height 13
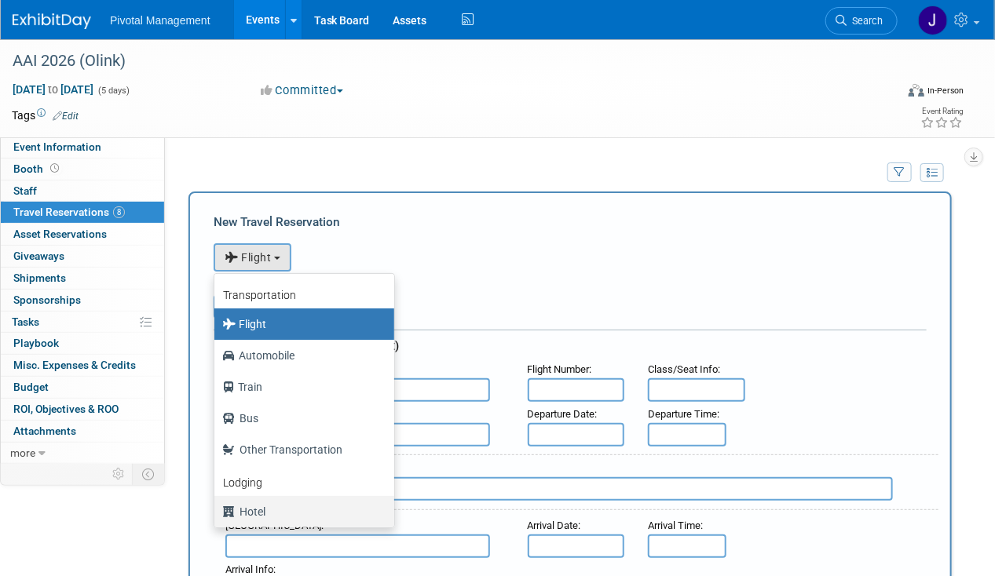
click at [270, 507] on label "Hotel" at bounding box center [300, 511] width 156 height 25
click at [217, 507] on input "Hotel" at bounding box center [212, 510] width 10 height 10
select select "6"
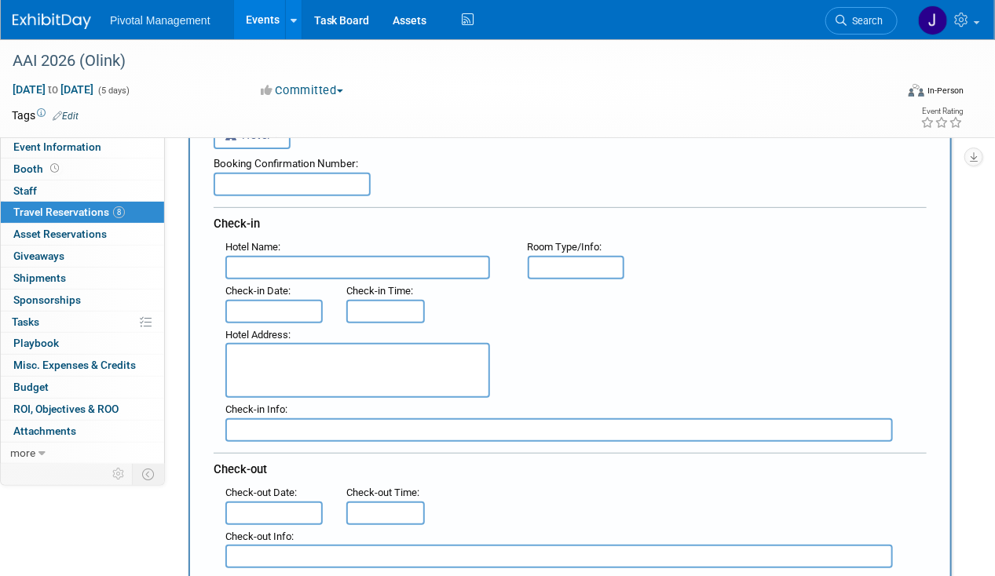
scroll to position [112, 0]
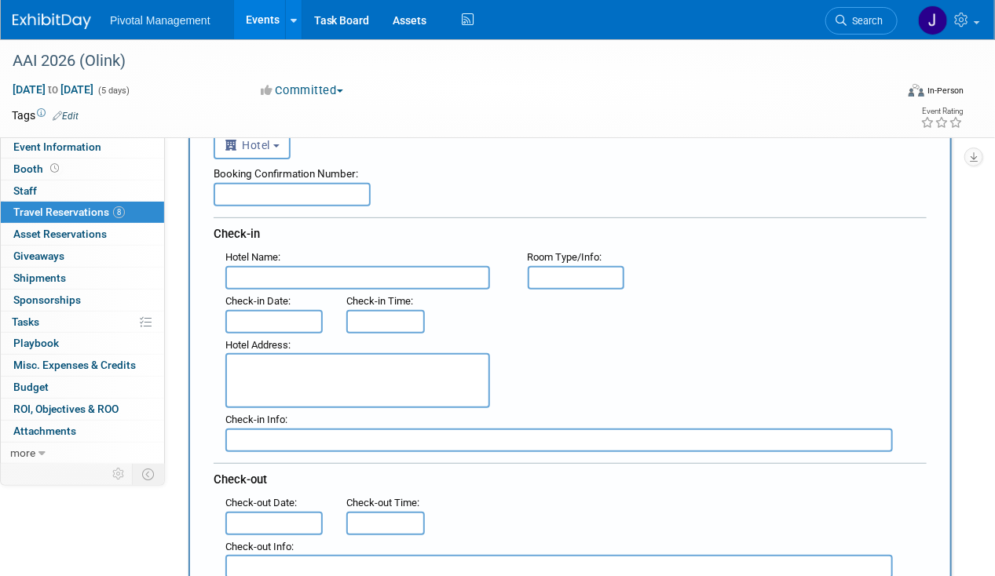
click at [256, 283] on input "text" at bounding box center [357, 278] width 265 height 24
paste input "Renaissance [GEOGRAPHIC_DATA]"
type input "Renaissance [GEOGRAPHIC_DATA]"
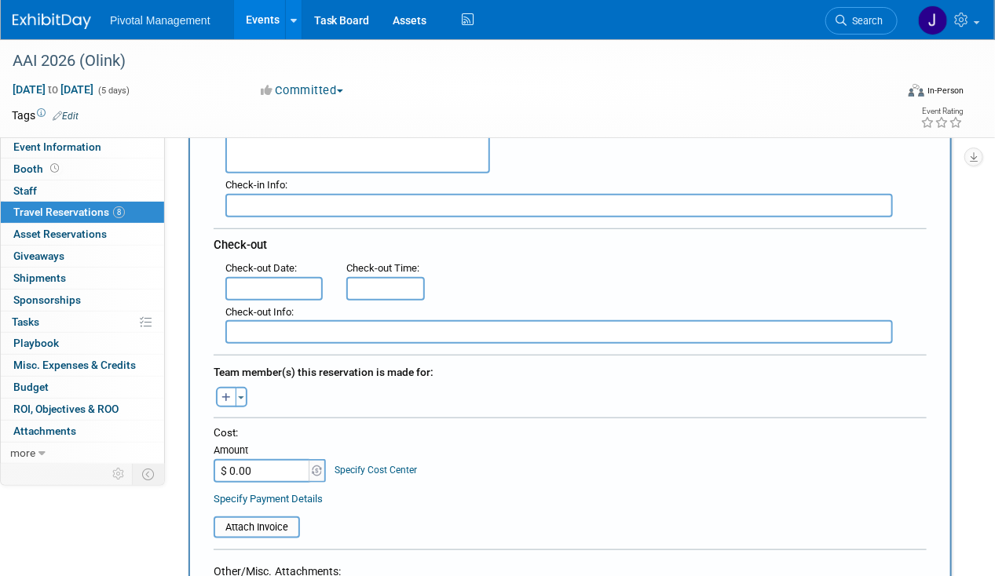
scroll to position [633, 0]
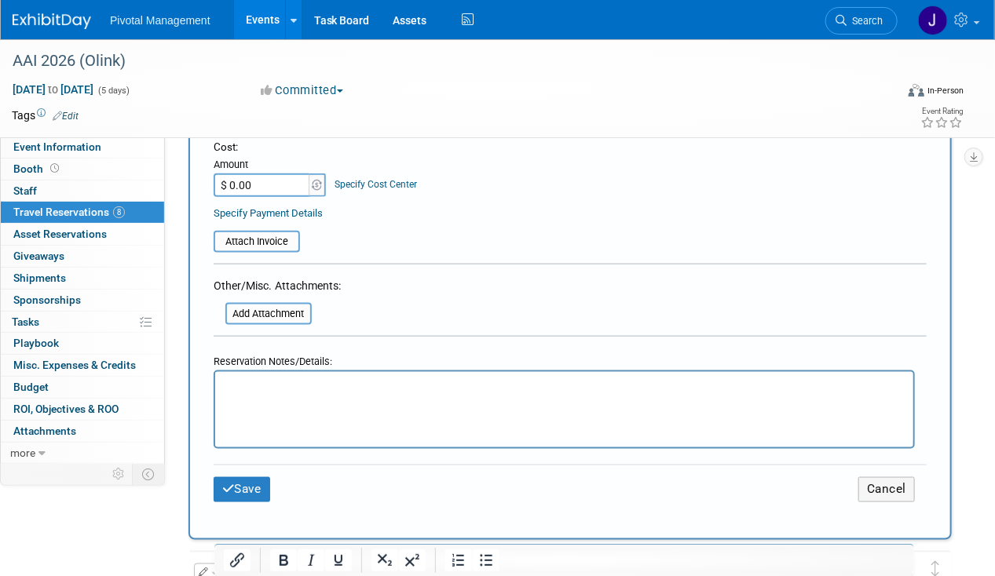
click at [252, 382] on p "Rich Text Area. Press ALT-0 for help." at bounding box center [564, 386] width 680 height 16
click at [241, 383] on p "319USD | average nightly event ratedistance0.31 Miles" at bounding box center [564, 386] width 680 height 16
click at [226, 384] on p "319 USD | average nightly event ratedistance0.31 Miles" at bounding box center [564, 386] width 680 height 16
click at [414, 384] on p "$319 USD | average nightly event ratedistance0.31 Miles" at bounding box center [564, 386] width 680 height 16
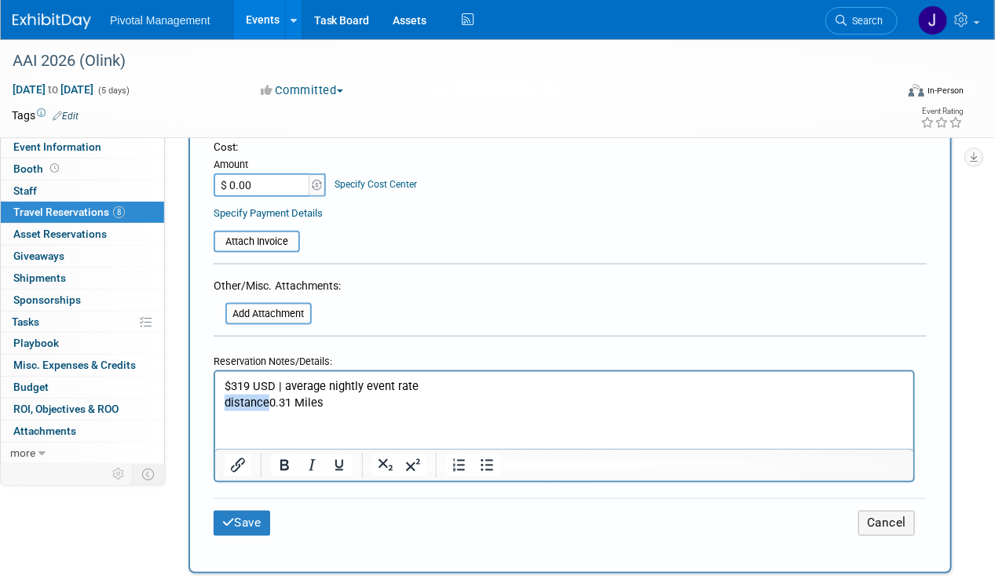
drag, startPoint x: 268, startPoint y: 401, endPoint x: 199, endPoint y: 400, distance: 69.1
click at [214, 400] on html "$319 USD | average nightly event rate distance0.31 Miles" at bounding box center [563, 391] width 698 height 38
click at [324, 408] on p "0.31 Miles" at bounding box center [564, 403] width 680 height 16
click at [247, 511] on button "Save" at bounding box center [242, 523] width 57 height 24
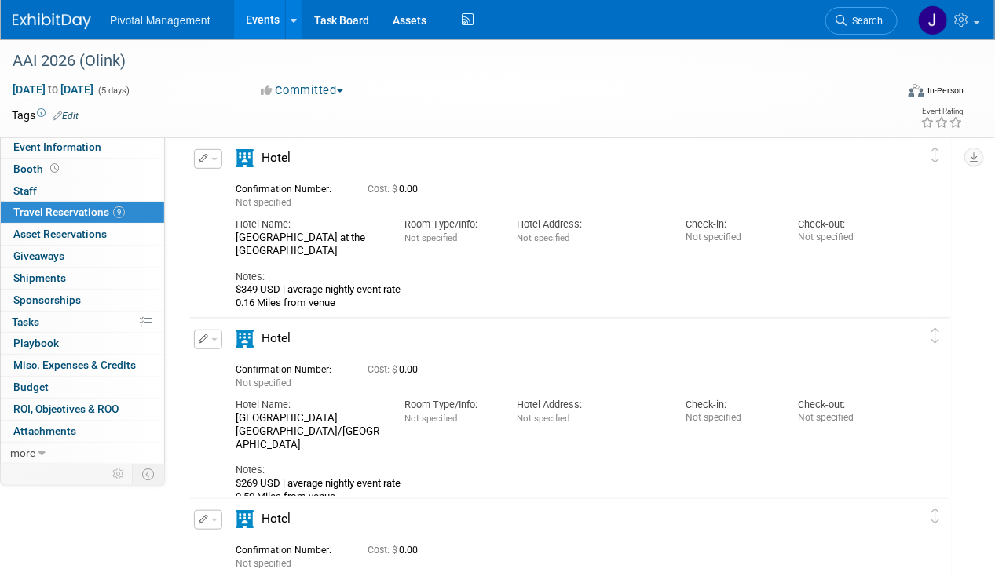
scroll to position [0, 0]
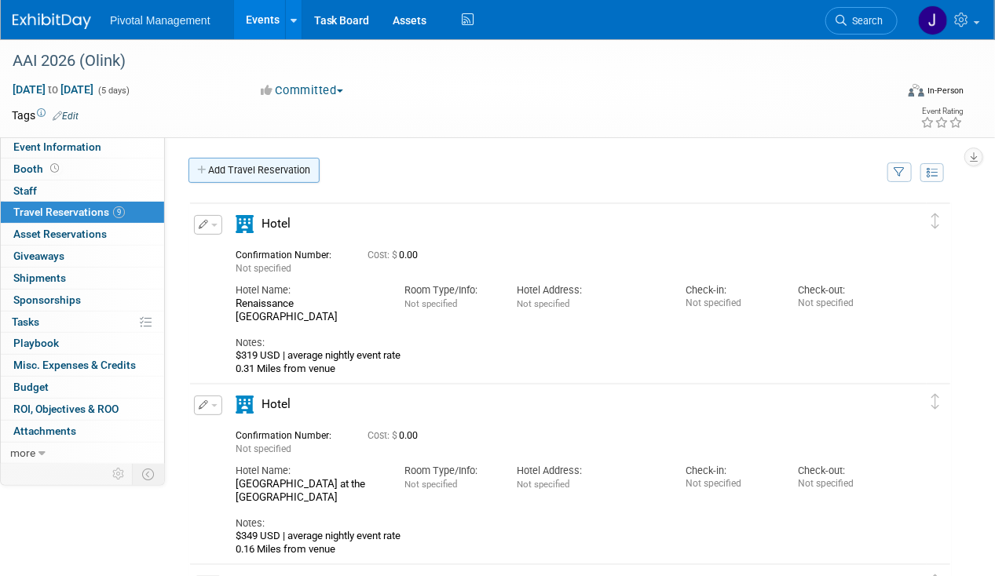
click at [254, 172] on link "Add Travel Reservation" at bounding box center [253, 170] width 131 height 25
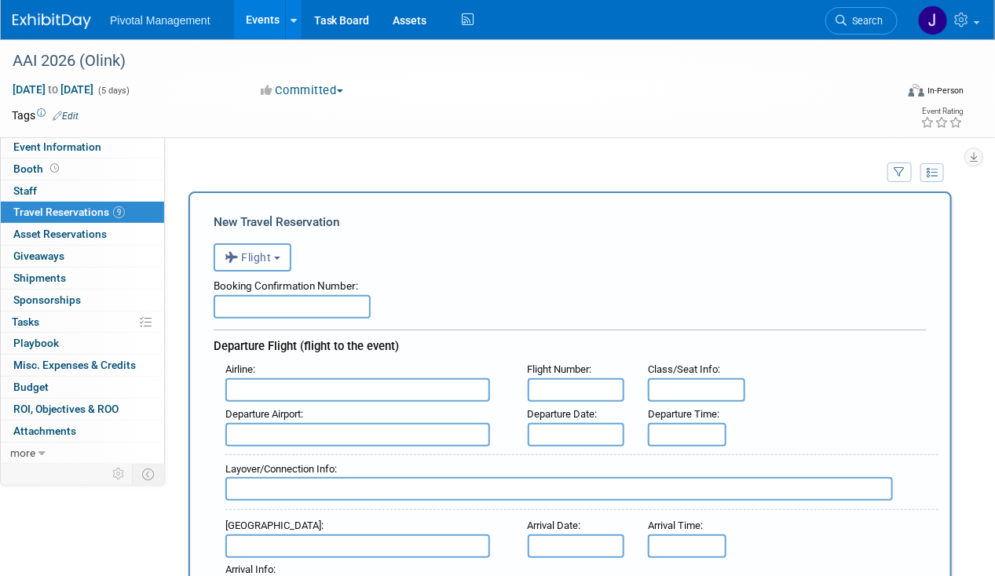
click at [273, 265] on button "Flight" at bounding box center [253, 257] width 78 height 28
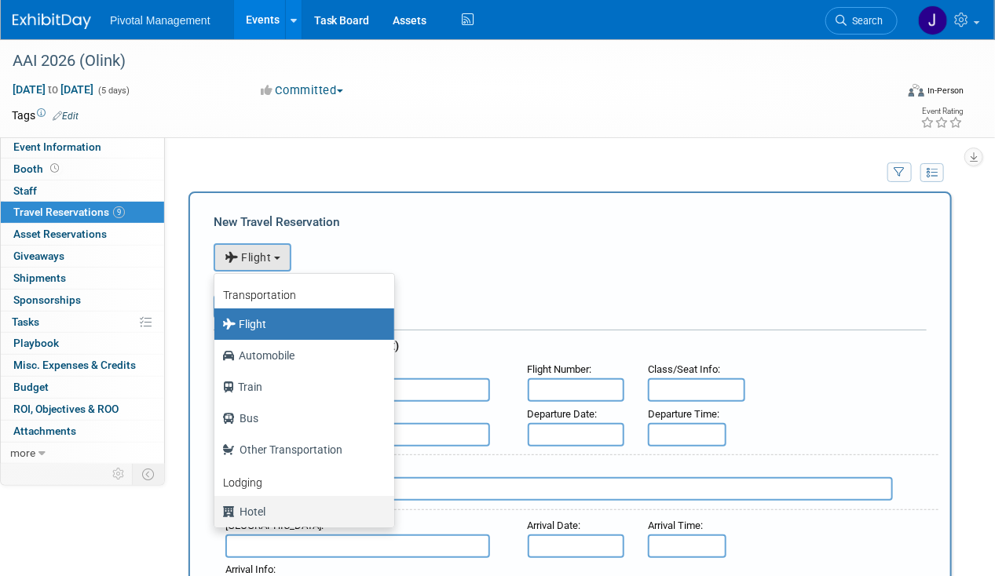
click at [274, 499] on label "Hotel" at bounding box center [300, 511] width 156 height 25
click at [217, 505] on input "Hotel" at bounding box center [212, 510] width 10 height 10
select select "6"
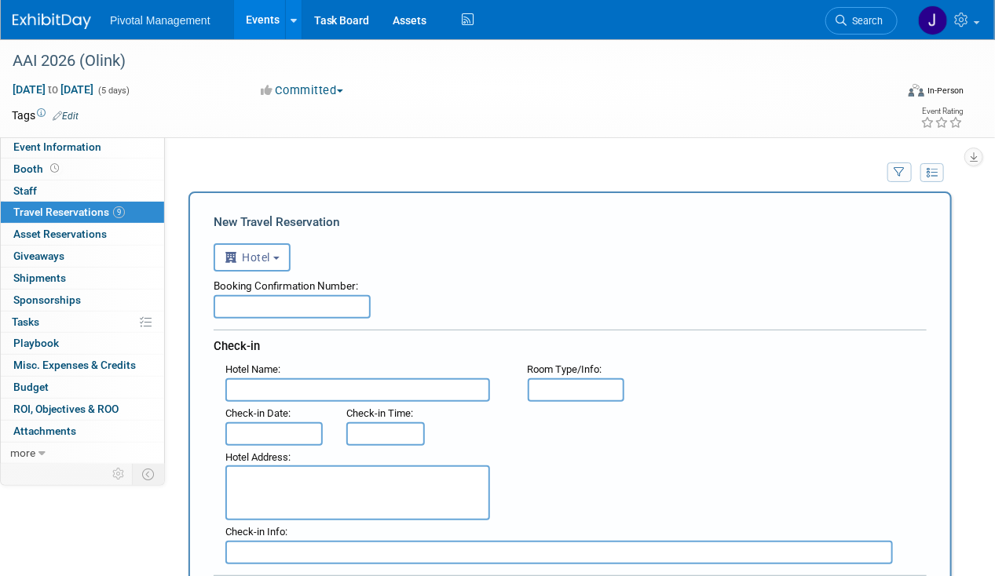
click at [258, 394] on input "text" at bounding box center [357, 390] width 265 height 24
paste input "[GEOGRAPHIC_DATA]"
type input "[GEOGRAPHIC_DATA]"
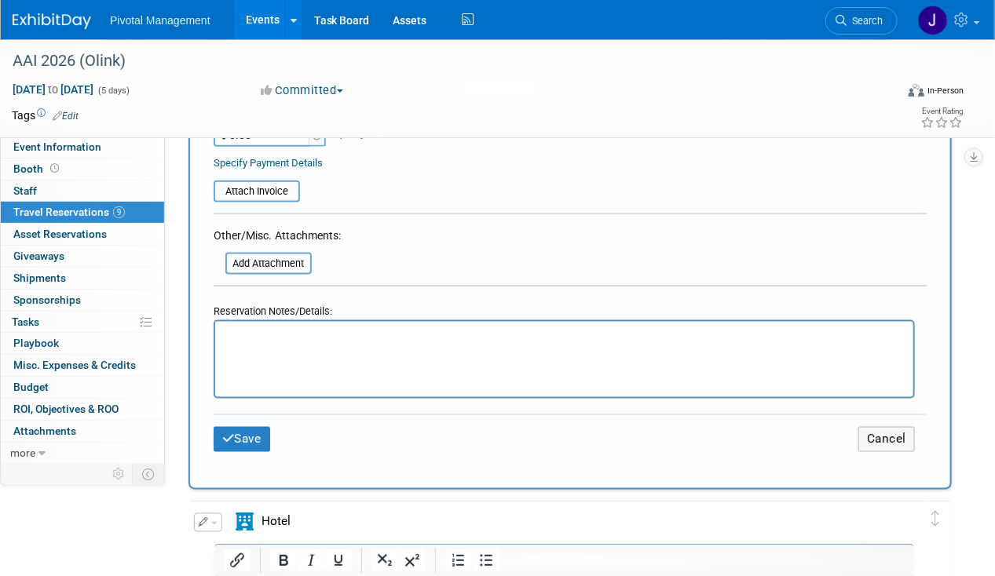
scroll to position [688, 0]
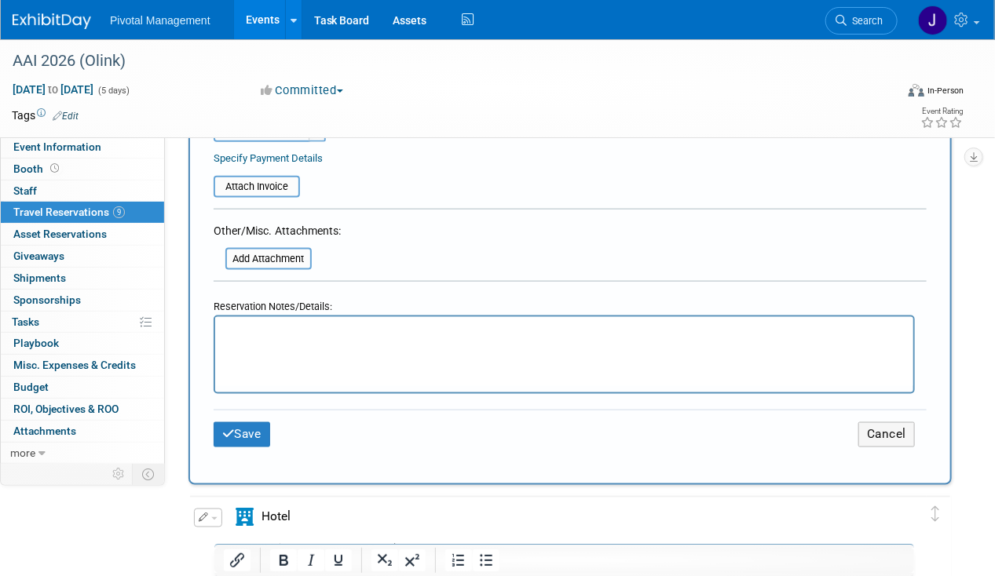
click at [283, 340] on html at bounding box center [563, 328] width 698 height 23
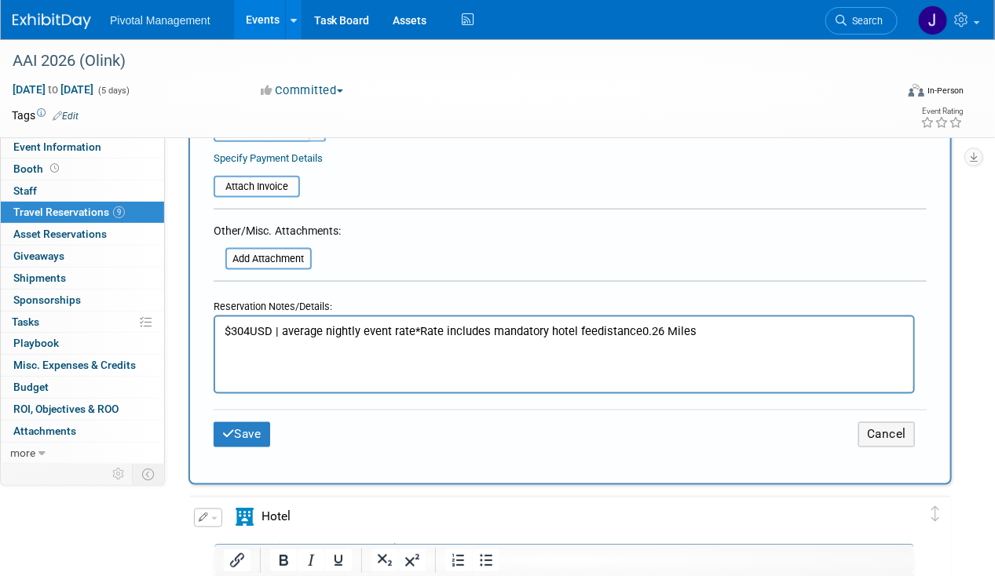
click at [249, 331] on p "$304USD | average nightly event rate*Rate includes mandatory hotel feedistance0…" at bounding box center [564, 332] width 680 height 16
click at [414, 327] on p "$304 USD | average nightly event rate*Rate includes mandatory hotel feedistance…" at bounding box center [564, 332] width 680 height 16
drag, startPoint x: 642, startPoint y: 329, endPoint x: 599, endPoint y: 330, distance: 42.4
click at [599, 330] on p "$304 USD | average nightly event rate *Rate includes mandatory hotel feedistanc…" at bounding box center [564, 332] width 680 height 16
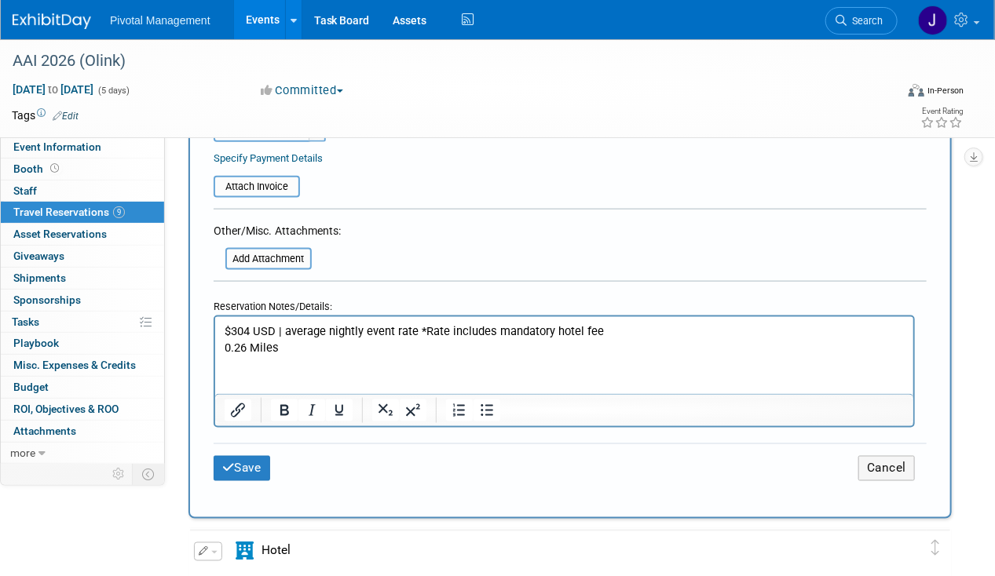
click at [477, 356] on html "$304 USD | average nightly event rate *Rate includes mandatory hotel fee 0.26 M…" at bounding box center [563, 336] width 698 height 38
click at [258, 456] on button "Save" at bounding box center [242, 468] width 57 height 24
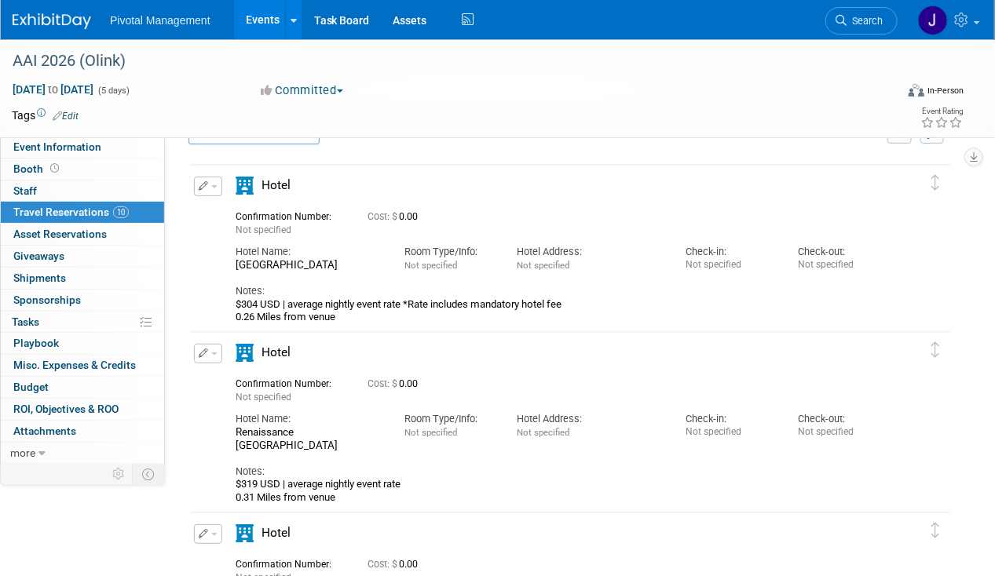
scroll to position [0, 0]
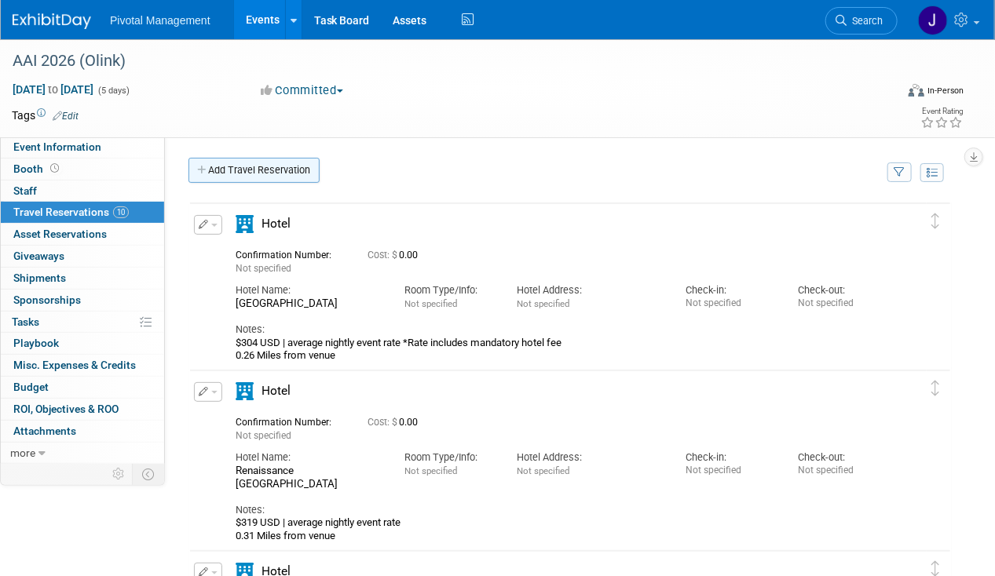
click at [234, 163] on link "Add Travel Reservation" at bounding box center [253, 170] width 131 height 25
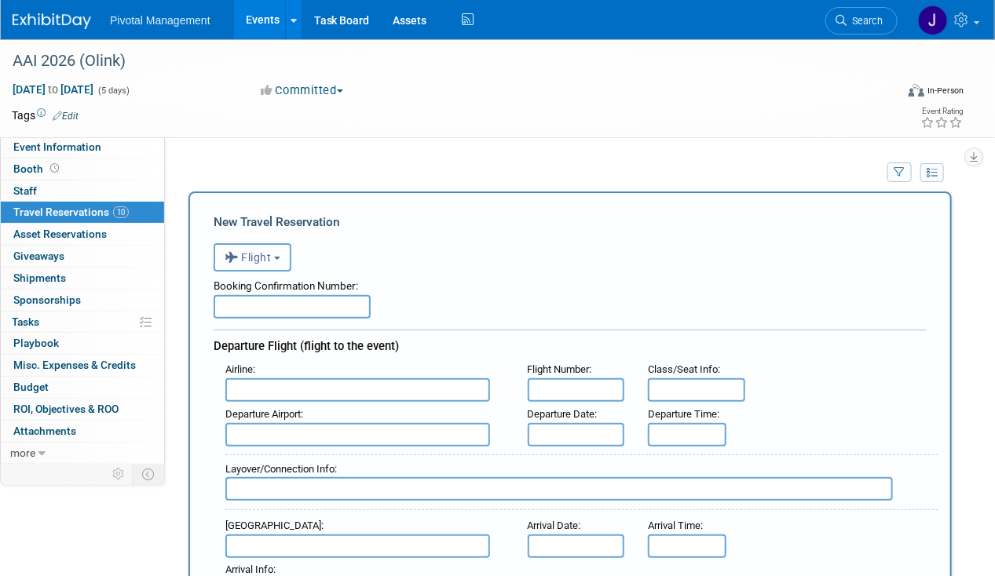
click at [260, 252] on span "Flight" at bounding box center [248, 257] width 47 height 13
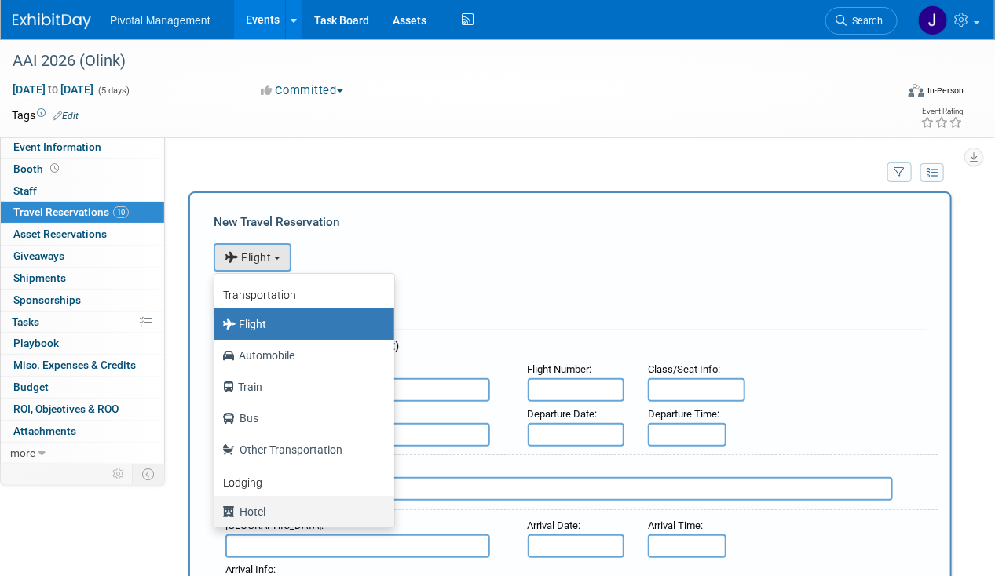
click at [263, 510] on label "Hotel" at bounding box center [300, 511] width 156 height 25
click at [217, 510] on input "Hotel" at bounding box center [212, 510] width 10 height 10
select select "6"
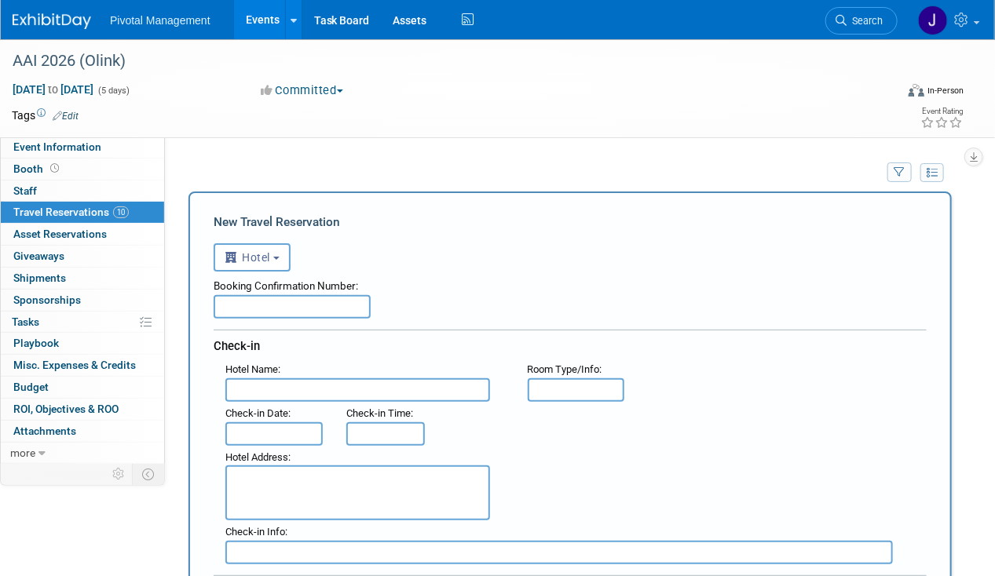
click at [278, 381] on input "text" at bounding box center [357, 390] width 265 height 24
paste input "YOTEL [GEOGRAPHIC_DATA]"
type input "YOTEL [GEOGRAPHIC_DATA]"
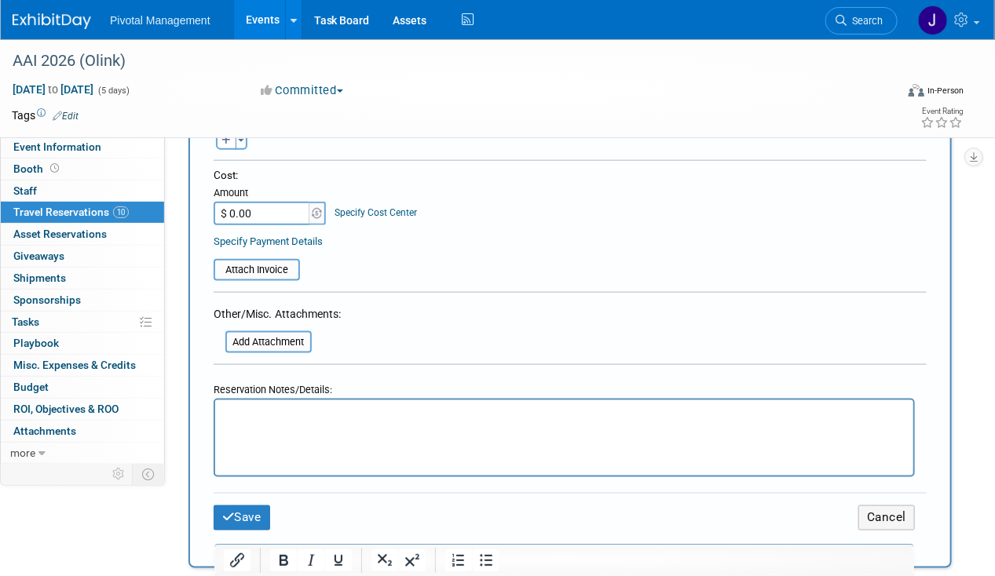
scroll to position [813, 0]
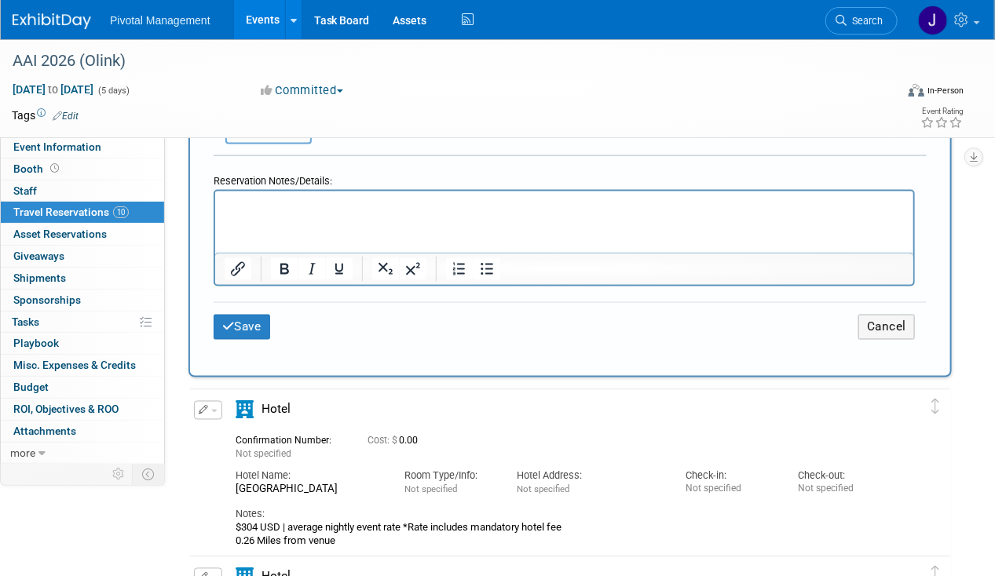
click at [324, 213] on p "Rich Text Area. Press ALT-0 for help." at bounding box center [564, 206] width 680 height 16
click at [245, 203] on p "$269USD | average nightly event ratedistance0.52 Miles" at bounding box center [564, 206] width 680 height 16
click at [251, 199] on p "$269USD | average nightly event ratedistance0.52 Miles" at bounding box center [564, 206] width 680 height 16
drag, startPoint x: 417, startPoint y: 206, endPoint x: 459, endPoint y: 205, distance: 42.4
click at [459, 205] on p "$269 USD | average nightly event ratedistance0.52 Miles" at bounding box center [564, 206] width 680 height 16
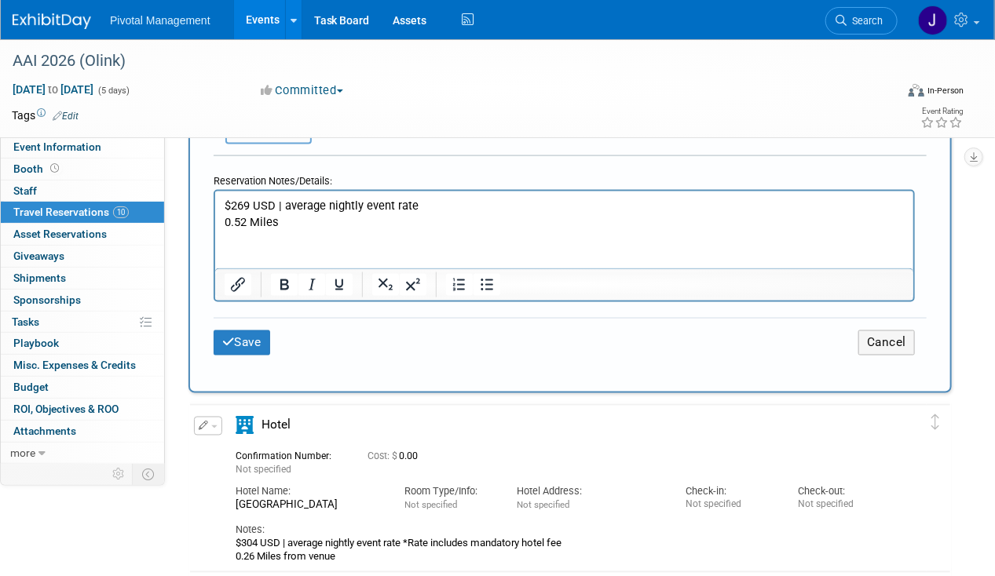
click at [437, 211] on p "$269 USD | average nightly event rate" at bounding box center [564, 206] width 680 height 16
click at [402, 221] on p "0.52 Miles" at bounding box center [564, 222] width 680 height 16
click at [249, 331] on button "Save" at bounding box center [242, 343] width 57 height 24
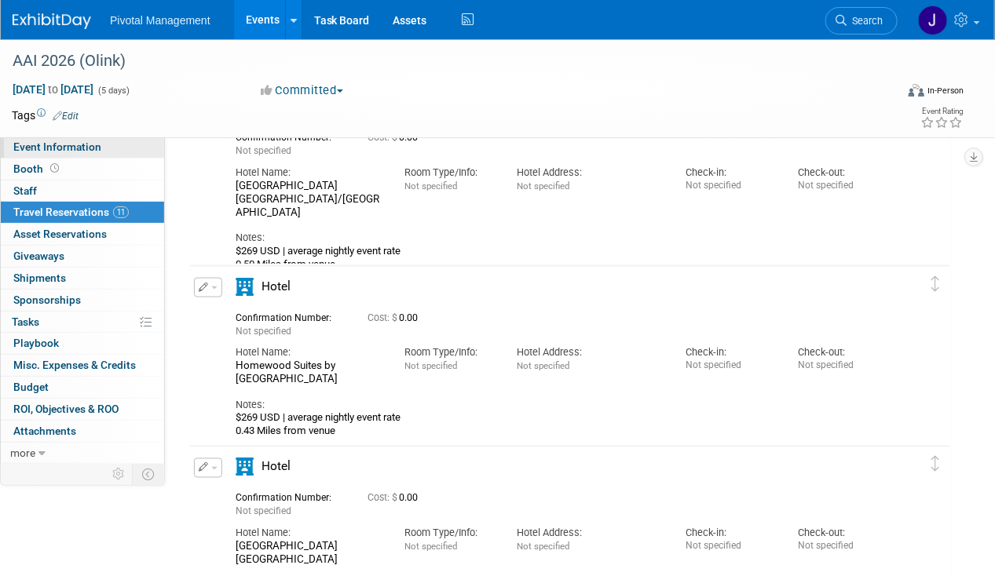
click at [44, 147] on span "Event Information" at bounding box center [57, 147] width 88 height 13
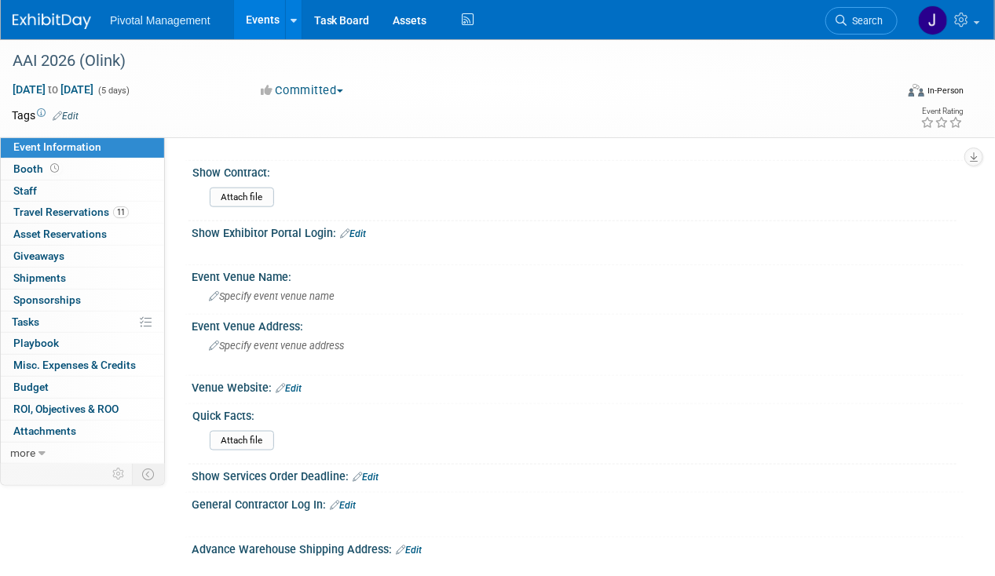
scroll to position [589, 0]
click at [277, 289] on span "Specify event venue name" at bounding box center [272, 295] width 126 height 12
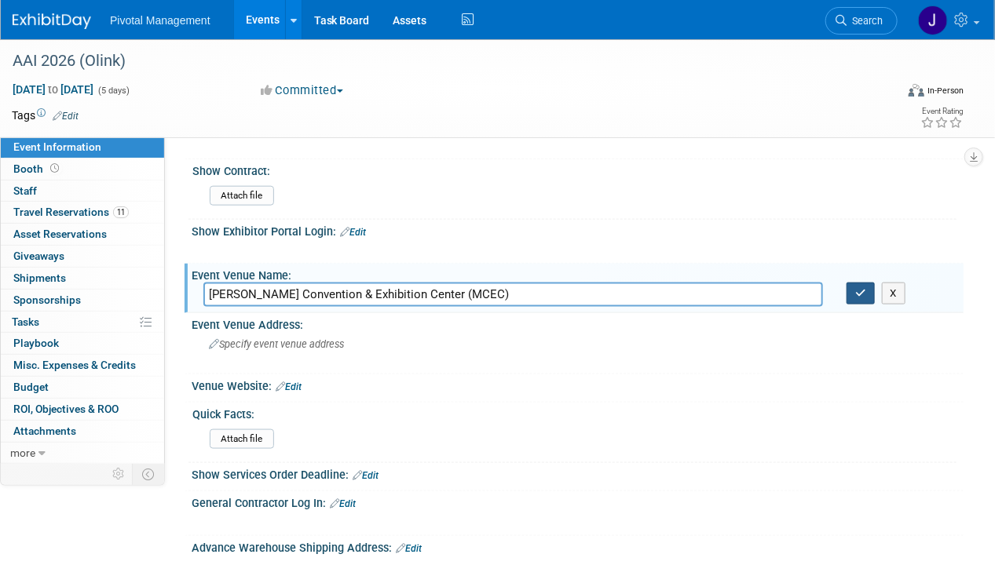
type input "[PERSON_NAME] Convention & Exhibition Center (MCEC)"
click at [867, 283] on button "button" at bounding box center [860, 294] width 28 height 22
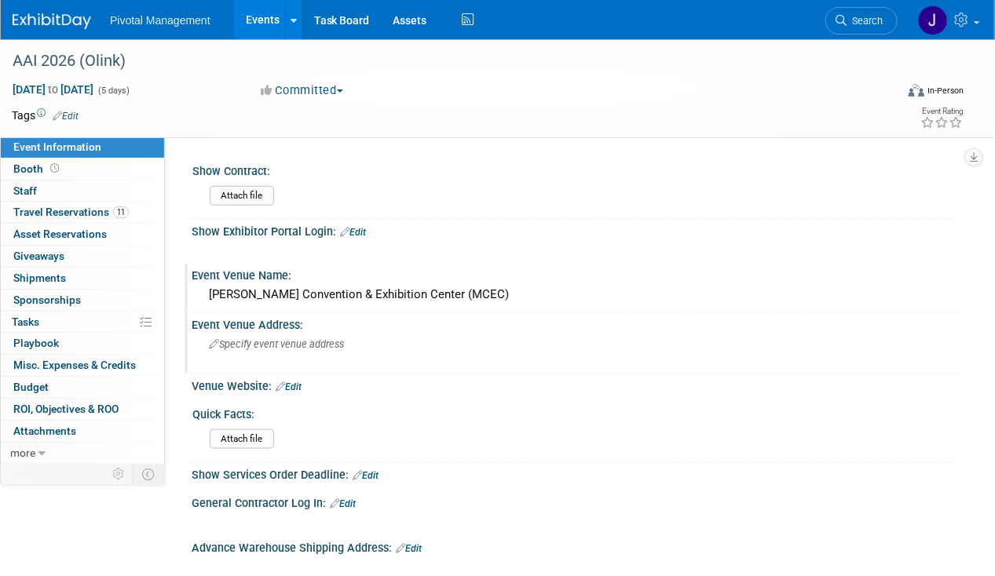
click at [327, 340] on span "Specify event venue address" at bounding box center [276, 344] width 135 height 12
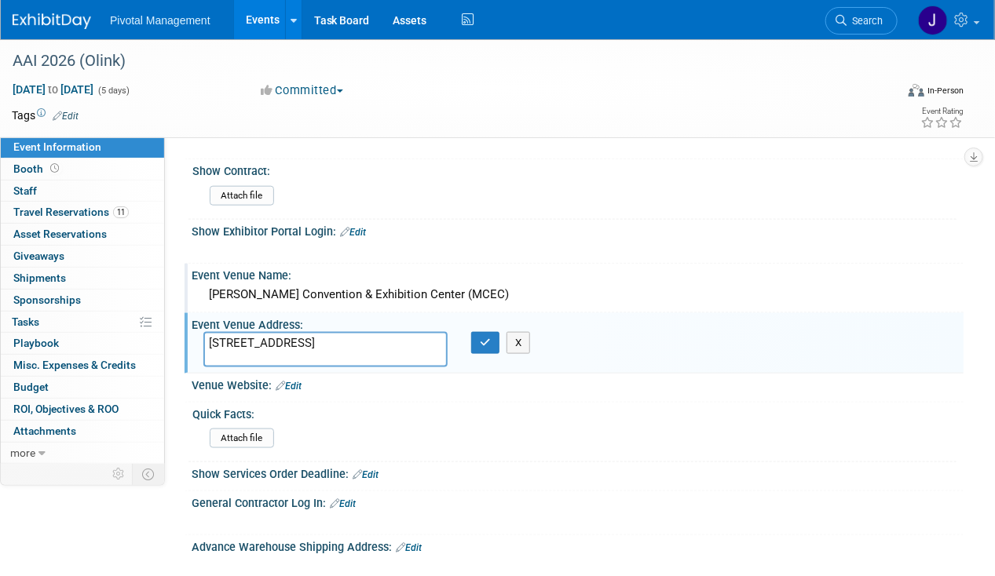
drag, startPoint x: 295, startPoint y: 345, endPoint x: 330, endPoint y: 345, distance: 34.5
click at [295, 345] on textarea "[STREET_ADDRESS]" at bounding box center [325, 349] width 244 height 35
click at [331, 344] on textarea "[STREET_ADDRESS]" at bounding box center [325, 349] width 244 height 35
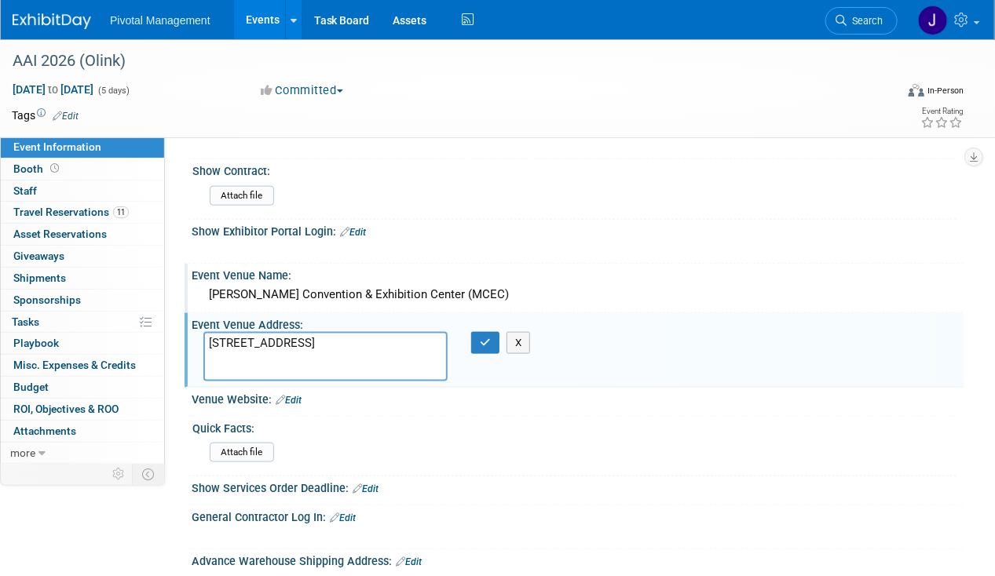
paste textarea "16179542000"
click at [331, 344] on textarea "[STREET_ADDRESS] 16179542000" at bounding box center [325, 356] width 244 height 49
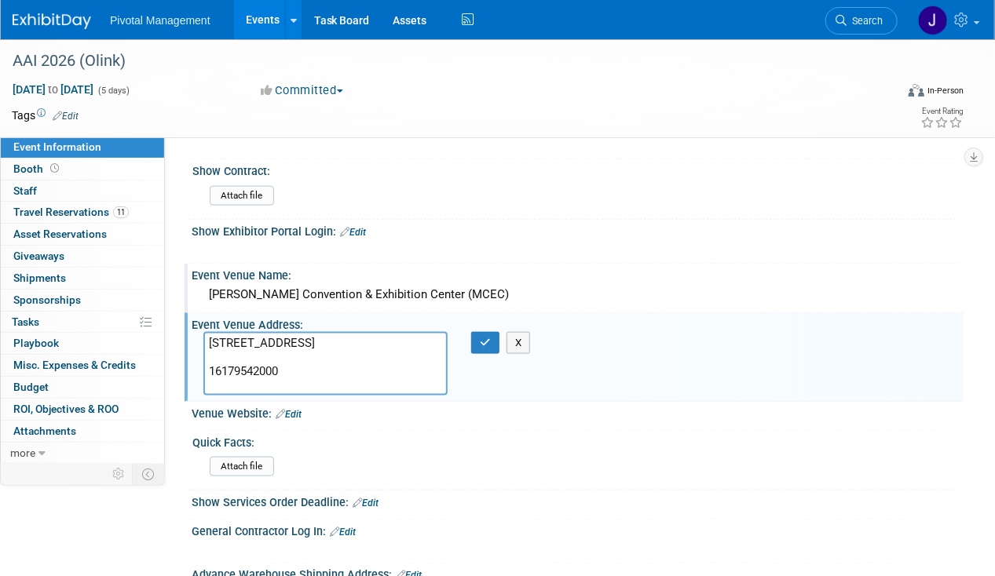
click at [217, 376] on textarea "[STREET_ADDRESS] 16179542000" at bounding box center [325, 364] width 244 height 64
click at [227, 371] on textarea "[STREET_ADDRESS] 6179542000" at bounding box center [325, 364] width 244 height 64
click at [250, 374] on textarea "[STREET_ADDRESS] 617-9542000" at bounding box center [325, 364] width 244 height 64
type textarea "[STREET_ADDRESS] [PHONE_NUMBER]"
click at [480, 338] on icon "button" at bounding box center [485, 343] width 11 height 10
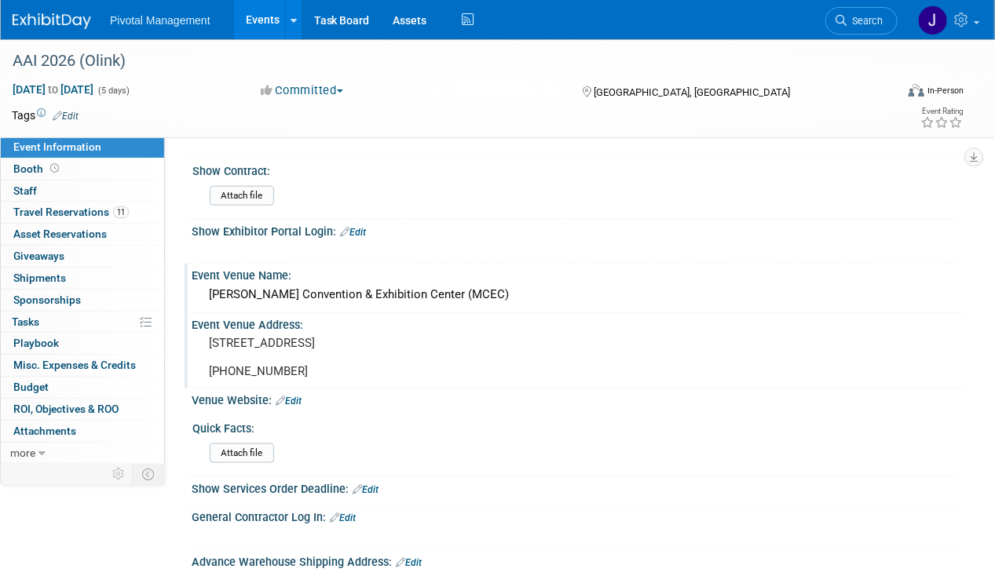
drag, startPoint x: 299, startPoint y: 398, endPoint x: 297, endPoint y: 415, distance: 17.4
click at [299, 398] on div "Venue Website: Edit" at bounding box center [578, 399] width 772 height 20
click at [305, 403] on div "Venue Website: Edit" at bounding box center [578, 399] width 772 height 20
click at [302, 404] on link "Edit" at bounding box center [289, 401] width 26 height 11
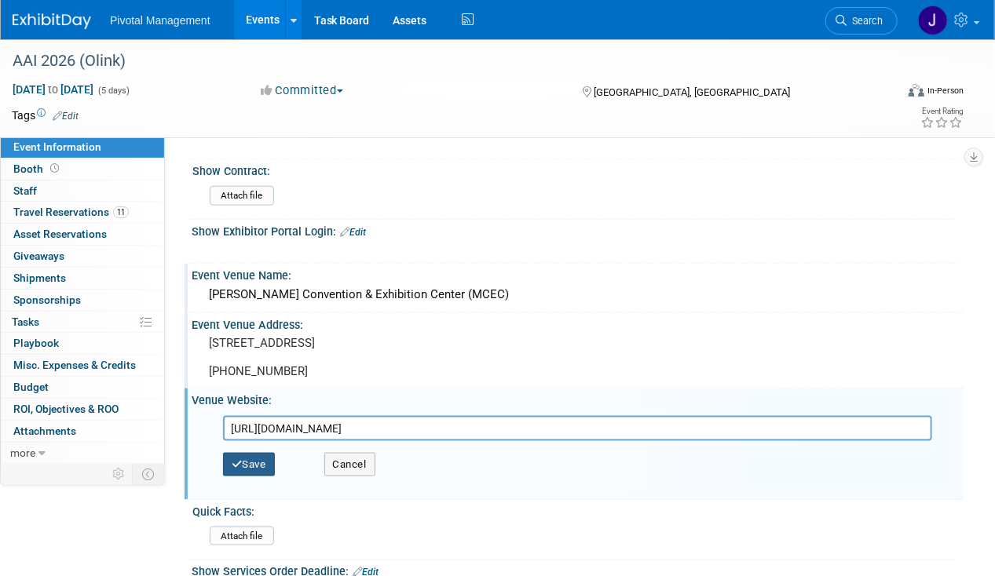
type input "[URL][DOMAIN_NAME]"
click at [257, 461] on button "Save" at bounding box center [249, 465] width 52 height 24
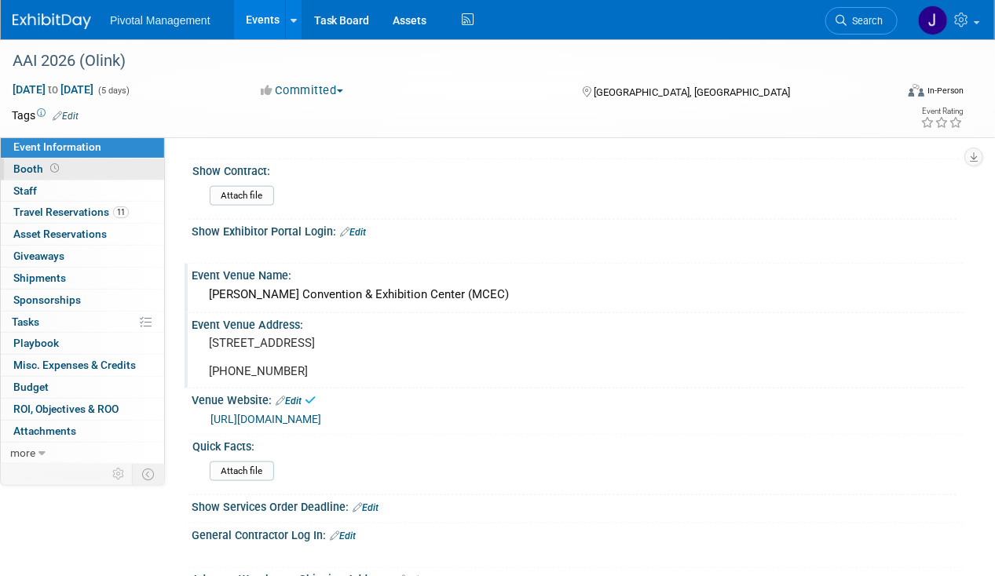
click at [36, 166] on span "Booth" at bounding box center [37, 169] width 49 height 13
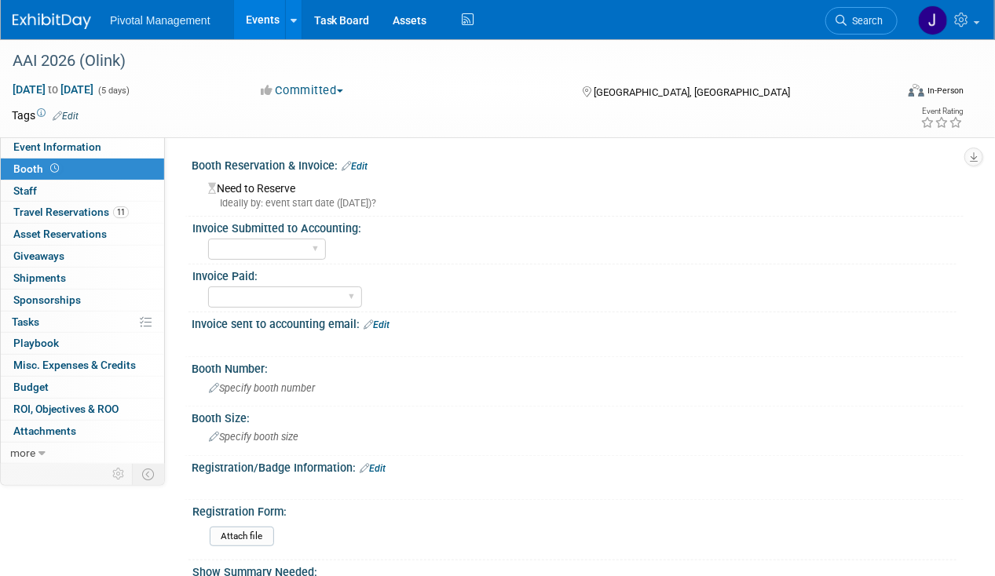
click at [366, 164] on link "Edit" at bounding box center [355, 166] width 26 height 11
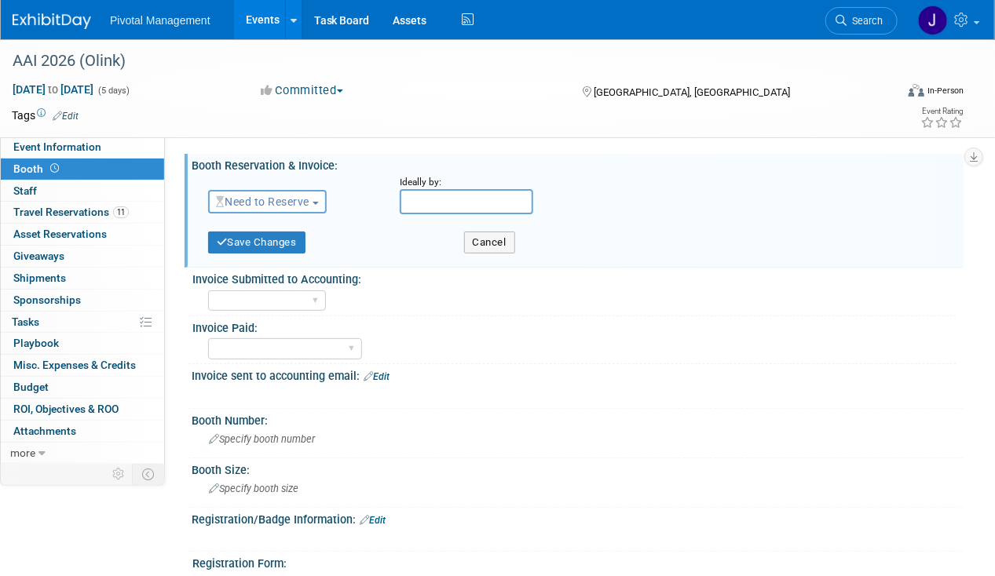
click at [281, 202] on span "Need to Reserve" at bounding box center [262, 202] width 93 height 13
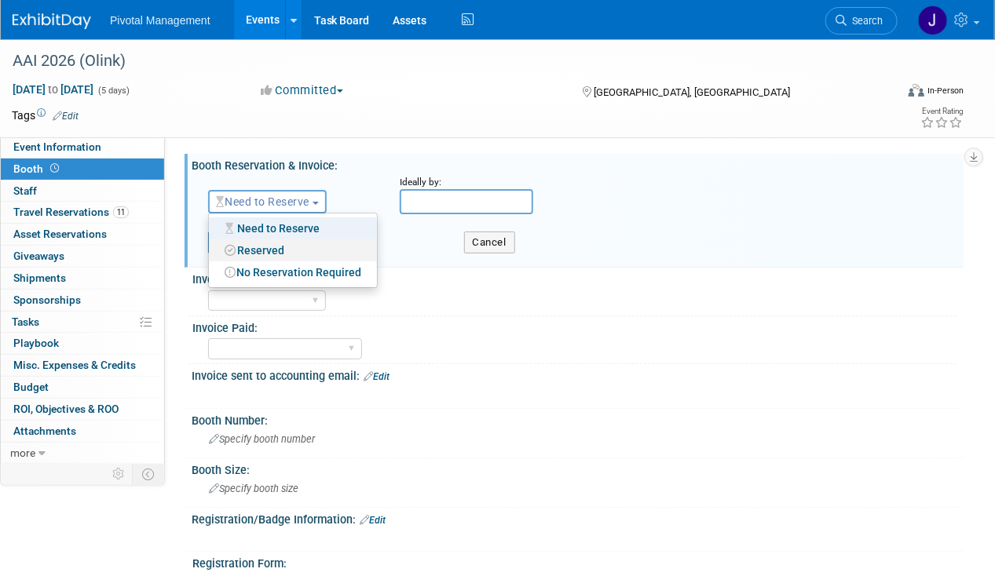
click at [283, 254] on link "Reserved" at bounding box center [293, 250] width 168 height 22
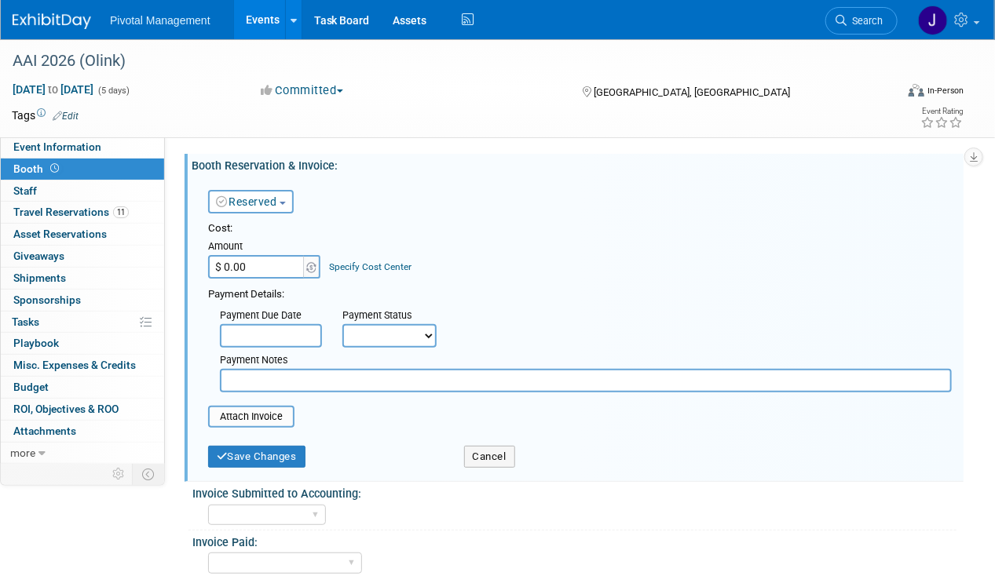
click at [410, 327] on select "Not Paid Yet Partially Paid Paid in Full" at bounding box center [389, 336] width 94 height 24
drag, startPoint x: 613, startPoint y: 327, endPoint x: 457, endPoint y: 351, distance: 158.1
click at [613, 327] on div "Payment Due Date Payment Status Not Paid Yet Partially Paid Paid in Full Next P…" at bounding box center [579, 347] width 767 height 90
click at [254, 421] on input "file" at bounding box center [199, 417] width 187 height 19
click at [258, 244] on div "Amount" at bounding box center [265, 247] width 114 height 16
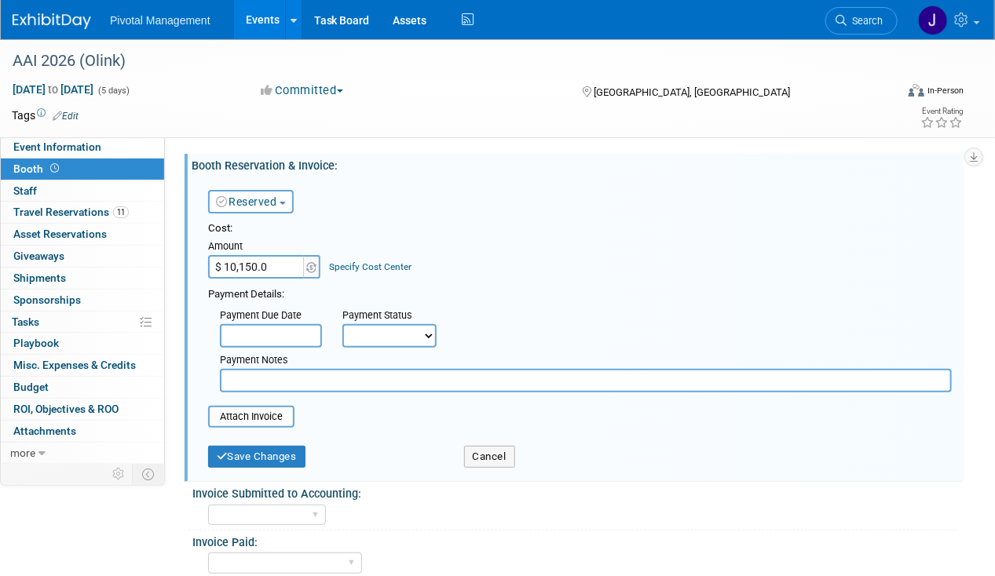
type input "$ 10,150.00"
click at [380, 327] on select "Not Paid Yet Partially Paid Paid in Full" at bounding box center [389, 336] width 94 height 24
click at [245, 417] on input "file" at bounding box center [199, 417] width 187 height 19
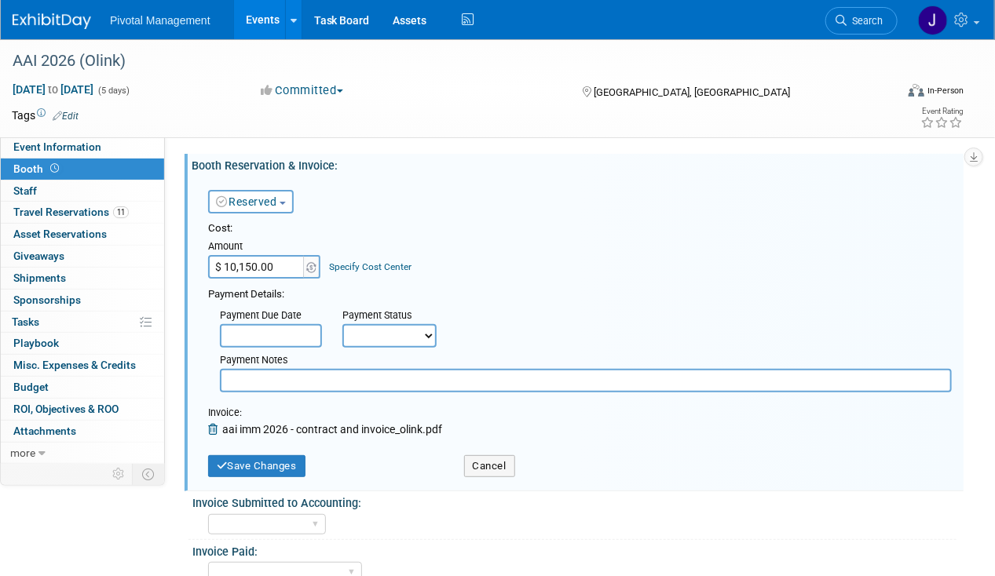
click at [209, 430] on icon at bounding box center [215, 429] width 14 height 11
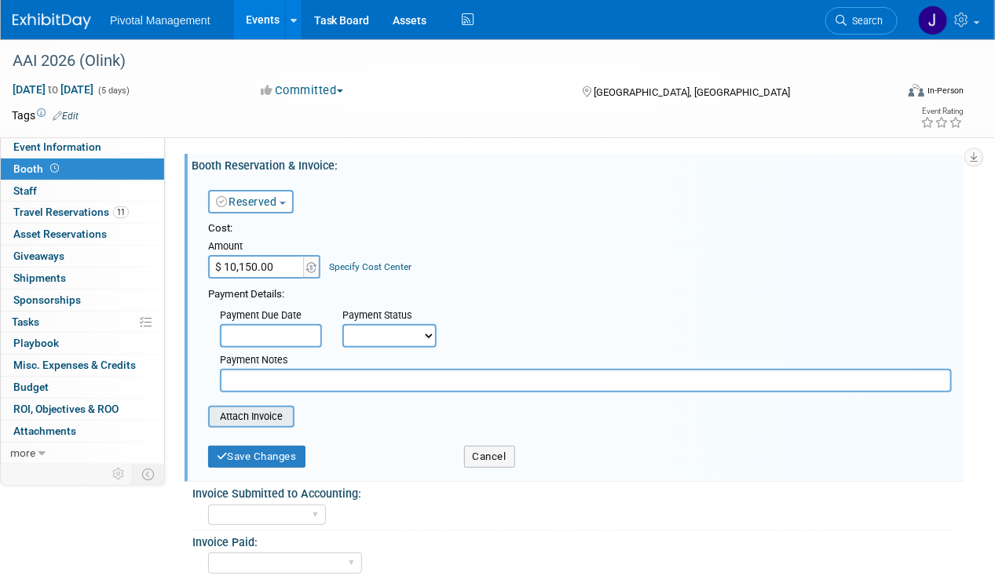
click at [250, 417] on input "file" at bounding box center [199, 417] width 187 height 19
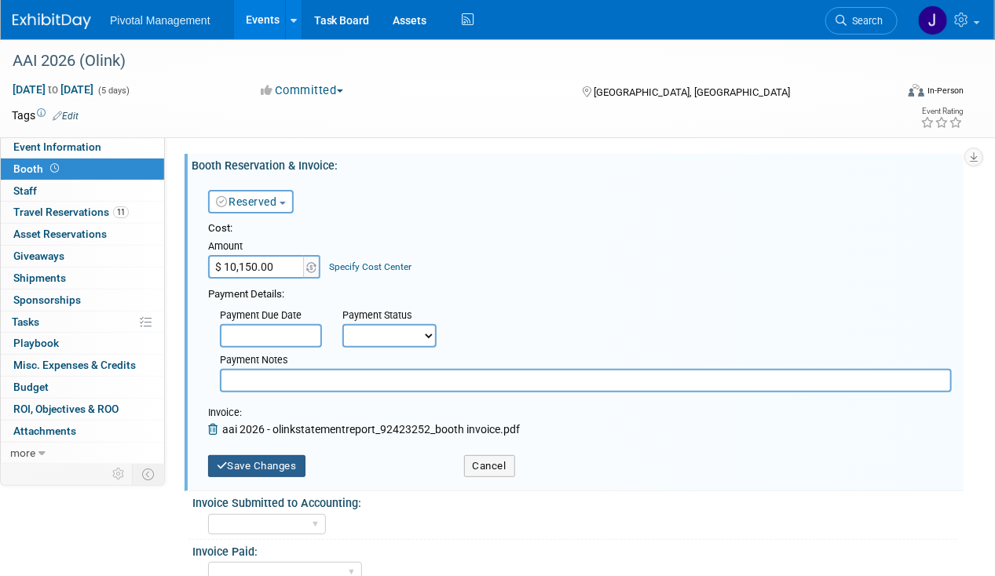
click at [258, 470] on button "Save Changes" at bounding box center [256, 466] width 97 height 22
